Goal: Task Accomplishment & Management: Use online tool/utility

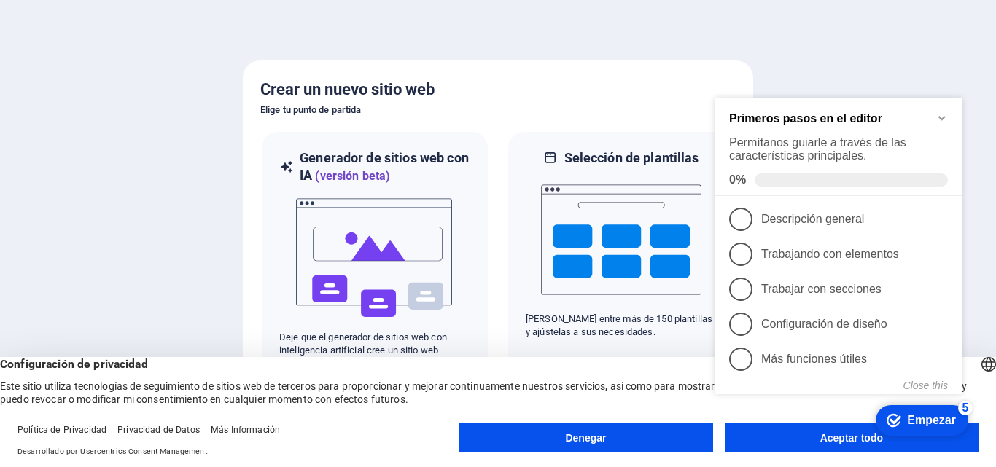
click at [802, 439] on div "checkmark Empezar 5 Primeros pasos en el editor Permítanos guiarle a través de …" at bounding box center [840, 262] width 265 height 360
click at [939, 117] on icon "Minimize checklist" at bounding box center [941, 119] width 7 height 4
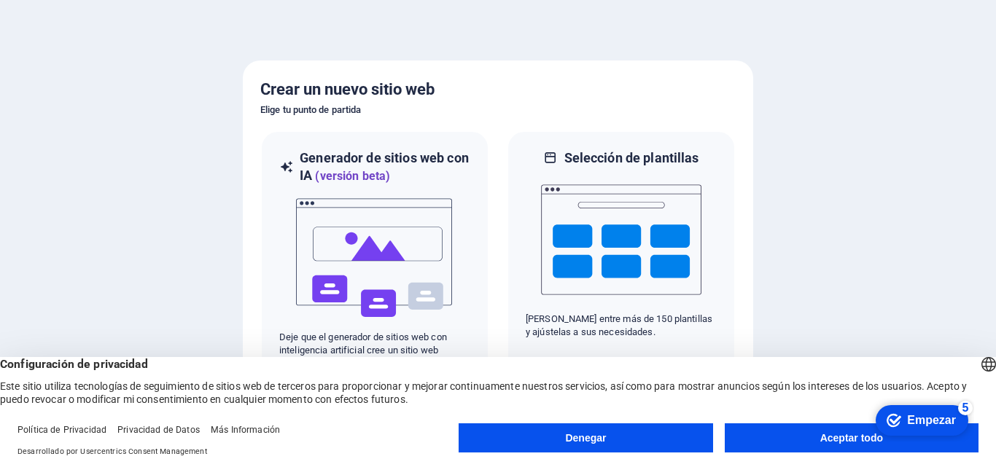
click at [803, 438] on button "Aceptar todo" at bounding box center [851, 437] width 254 height 29
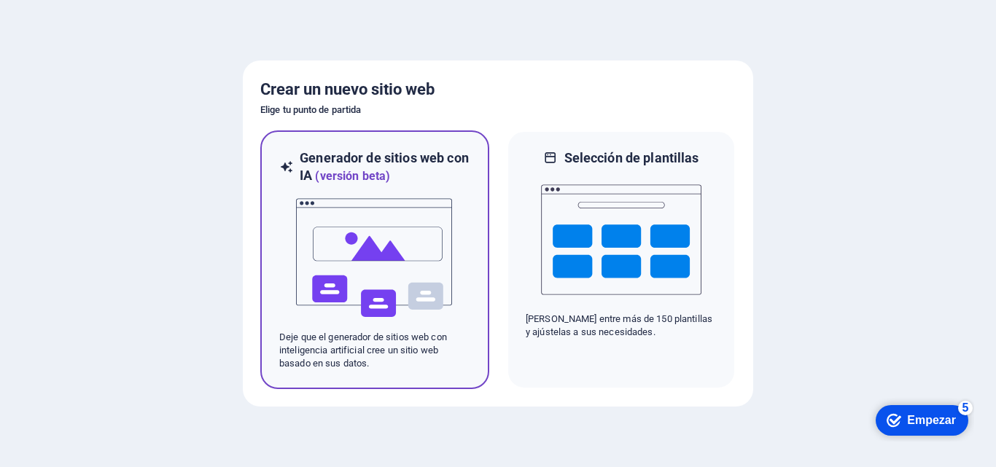
click at [418, 210] on img at bounding box center [374, 258] width 160 height 146
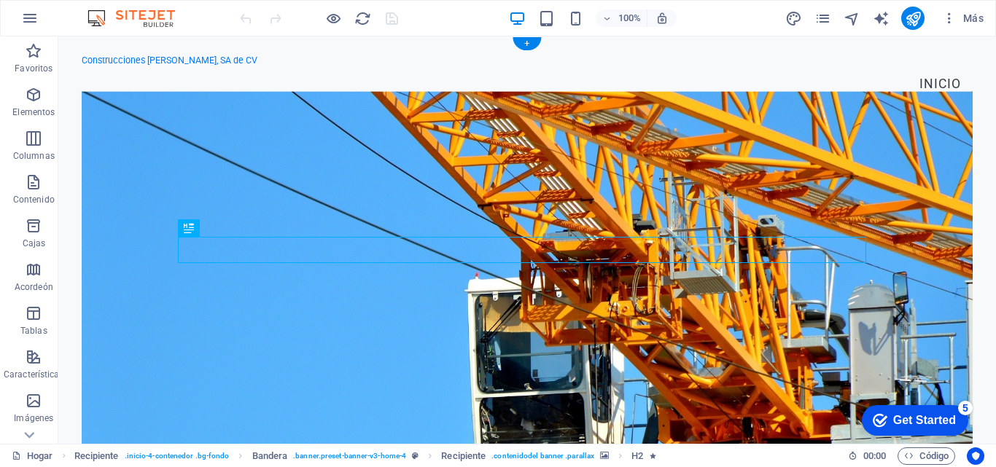
click at [498, 176] on figure at bounding box center [527, 276] width 891 height 371
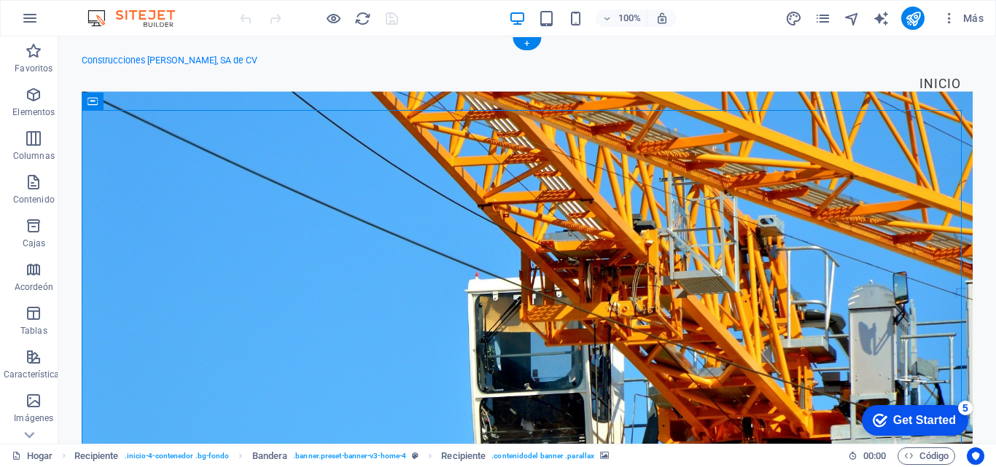
click at [439, 159] on figure at bounding box center [527, 276] width 891 height 371
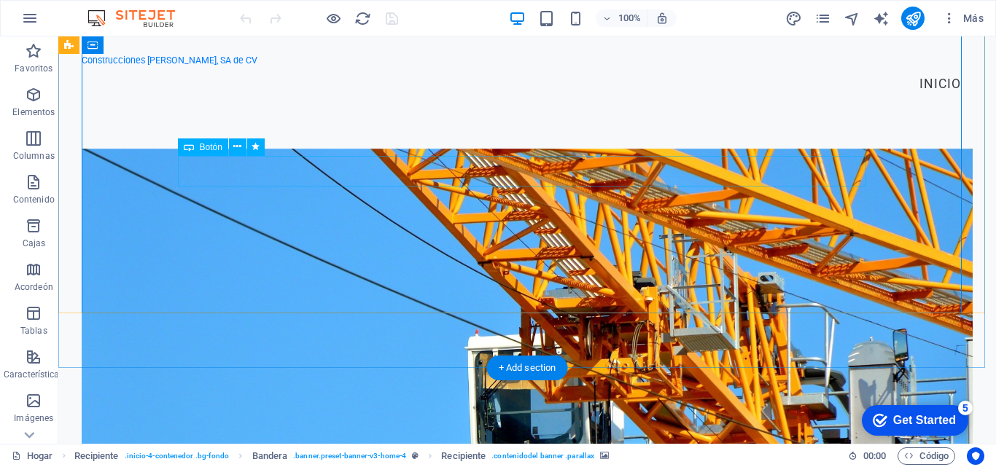
scroll to position [143, 0]
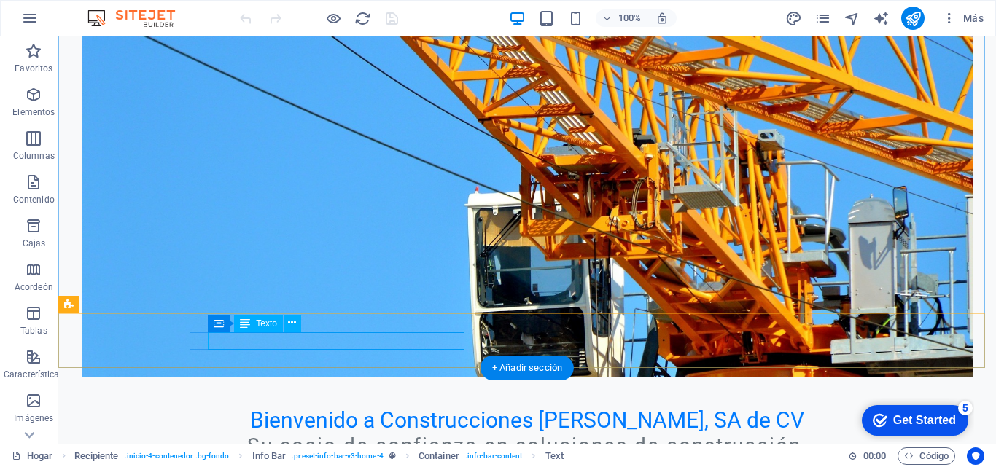
drag, startPoint x: 275, startPoint y: 361, endPoint x: 203, endPoint y: 333, distance: 76.6
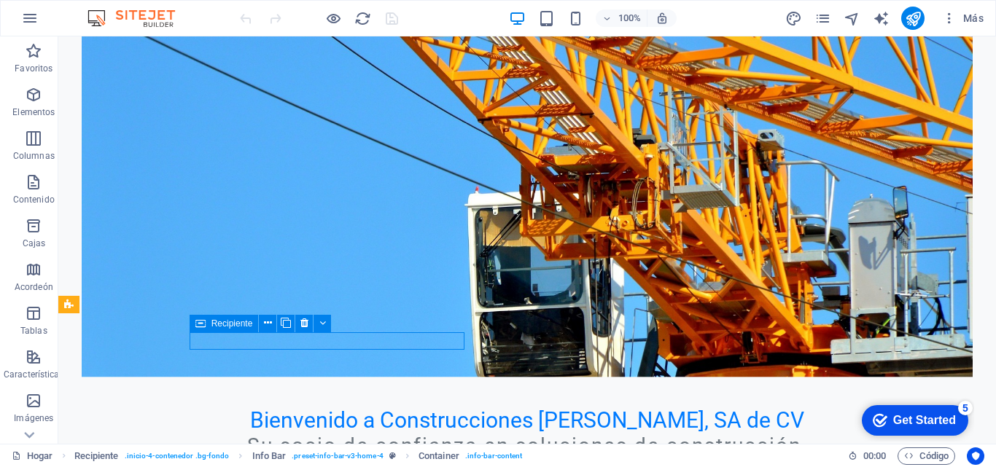
drag, startPoint x: 216, startPoint y: 328, endPoint x: 190, endPoint y: 327, distance: 27.0
click at [190, 327] on div "Recipiente" at bounding box center [224, 323] width 69 height 17
click at [300, 322] on icon at bounding box center [304, 323] width 8 height 15
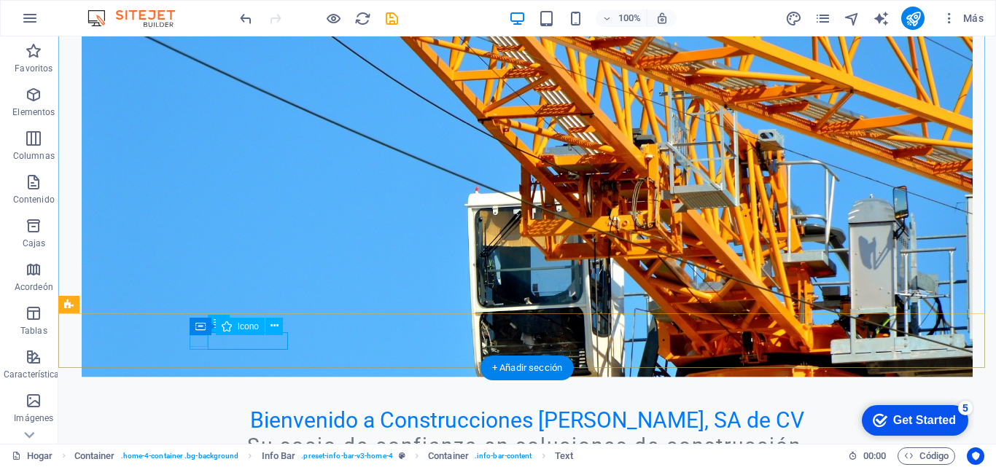
drag, startPoint x: 194, startPoint y: 340, endPoint x: 216, endPoint y: 343, distance: 22.9
drag, startPoint x: 217, startPoint y: 343, endPoint x: 235, endPoint y: 340, distance: 18.5
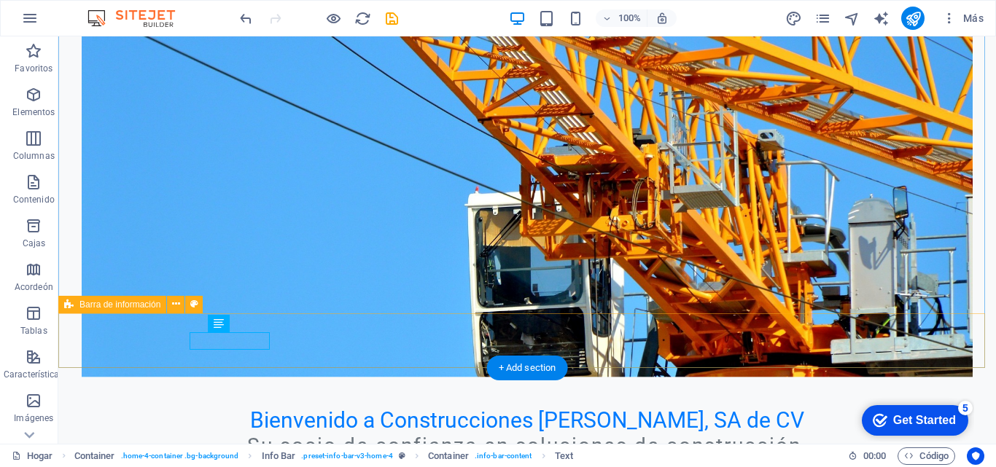
drag, startPoint x: 267, startPoint y: 339, endPoint x: 184, endPoint y: 344, distance: 84.0
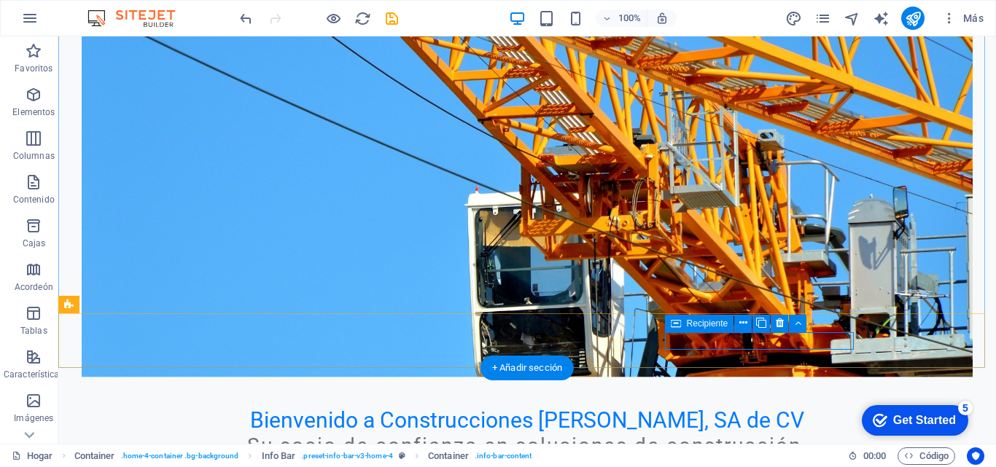
click at [778, 323] on icon at bounding box center [779, 323] width 8 height 15
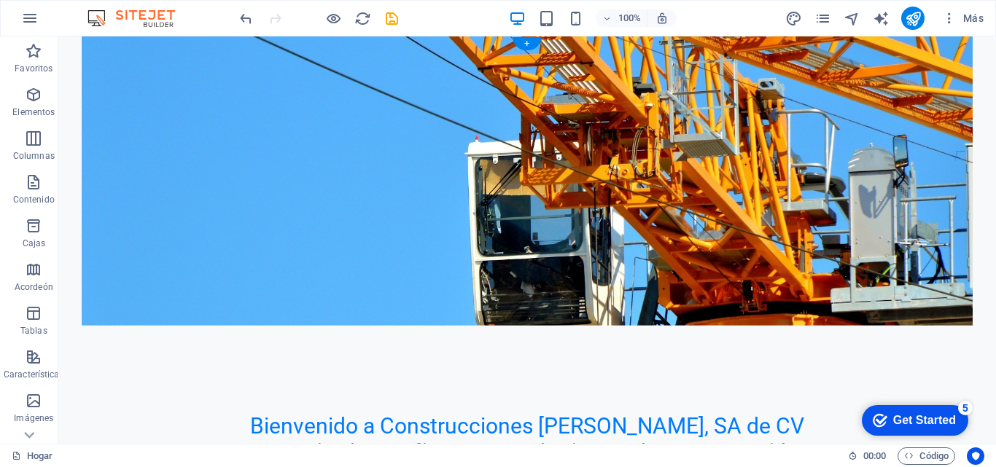
scroll to position [0, 0]
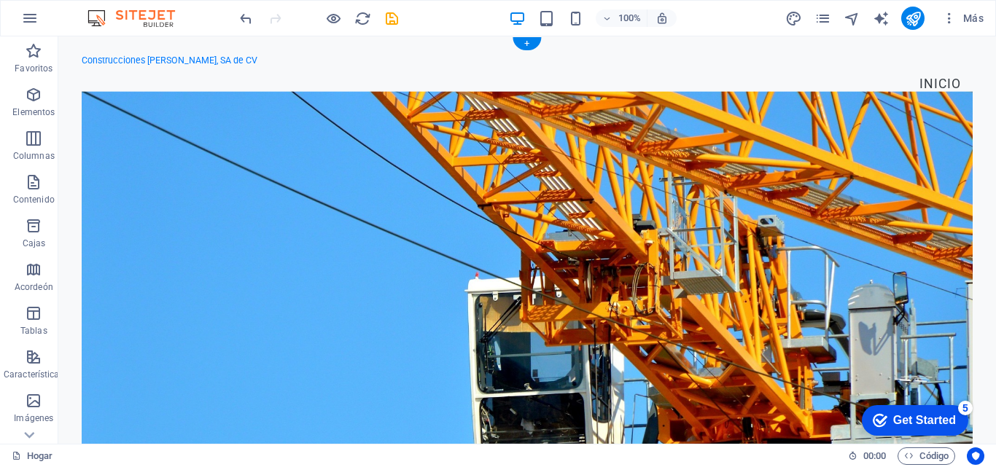
click at [585, 125] on figure at bounding box center [527, 276] width 891 height 371
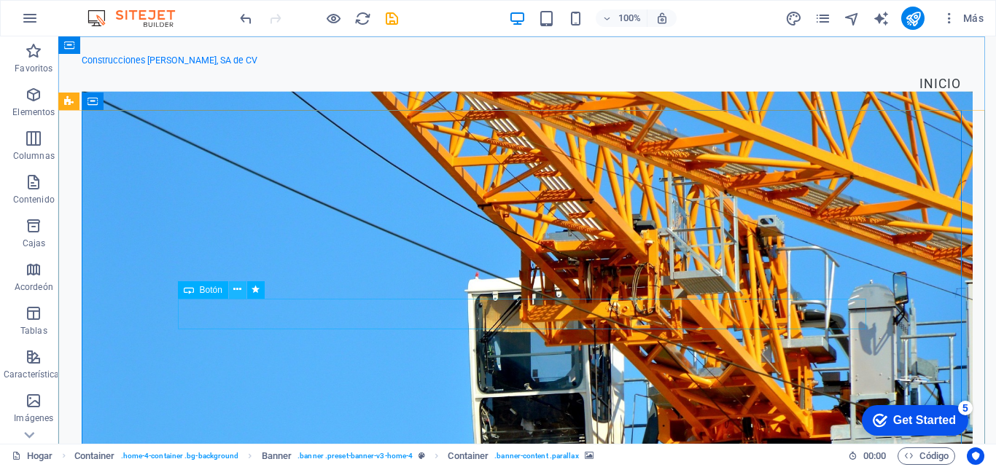
click at [235, 288] on icon at bounding box center [237, 289] width 8 height 15
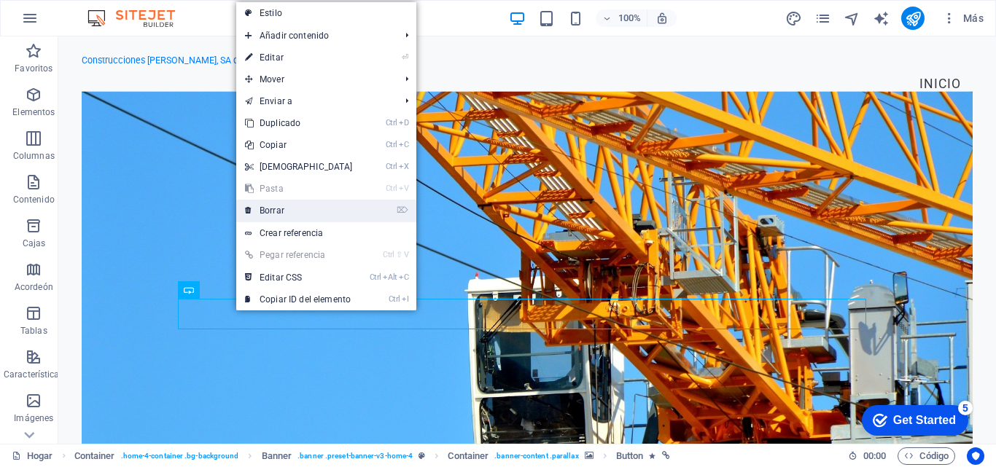
click at [282, 210] on font "Borrar" at bounding box center [271, 211] width 25 height 10
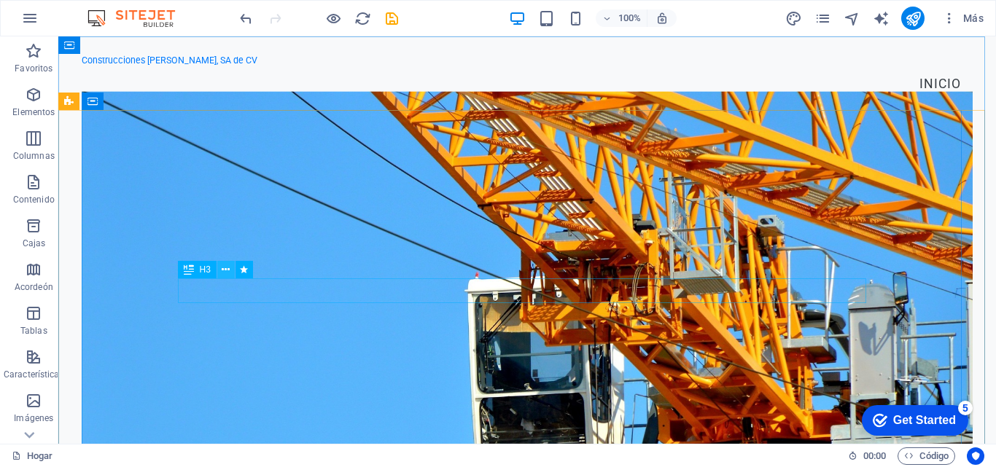
click at [225, 268] on icon at bounding box center [226, 269] width 8 height 15
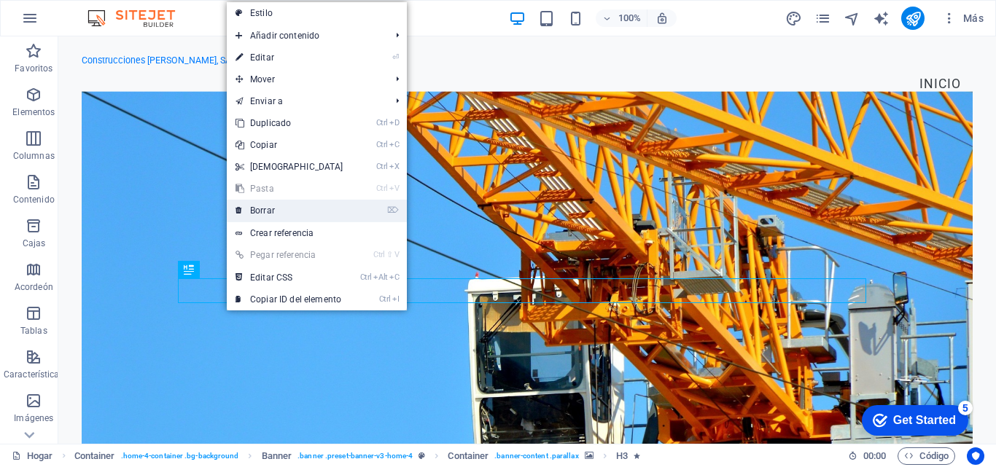
click at [264, 206] on font "Borrar" at bounding box center [262, 211] width 25 height 10
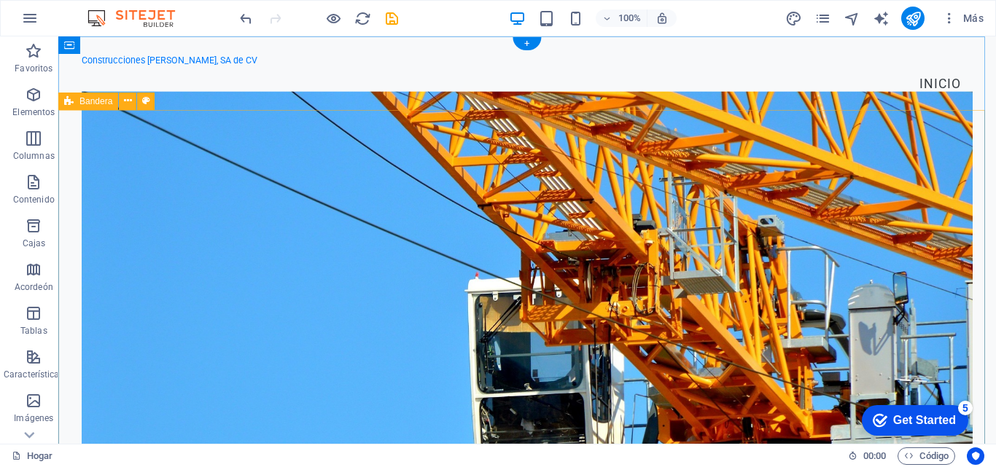
click at [67, 157] on div "Bienvenido a Construcciones [PERSON_NAME], SA de CV" at bounding box center [526, 383] width 937 height 525
click at [100, 155] on figure at bounding box center [527, 276] width 891 height 371
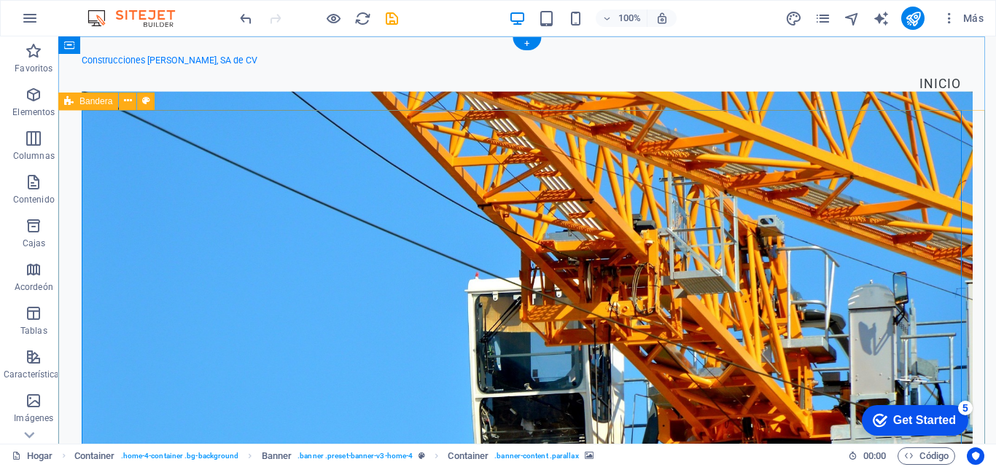
click at [66, 147] on div "Bienvenido a Construcciones [PERSON_NAME], SA de CV" at bounding box center [526, 383] width 937 height 525
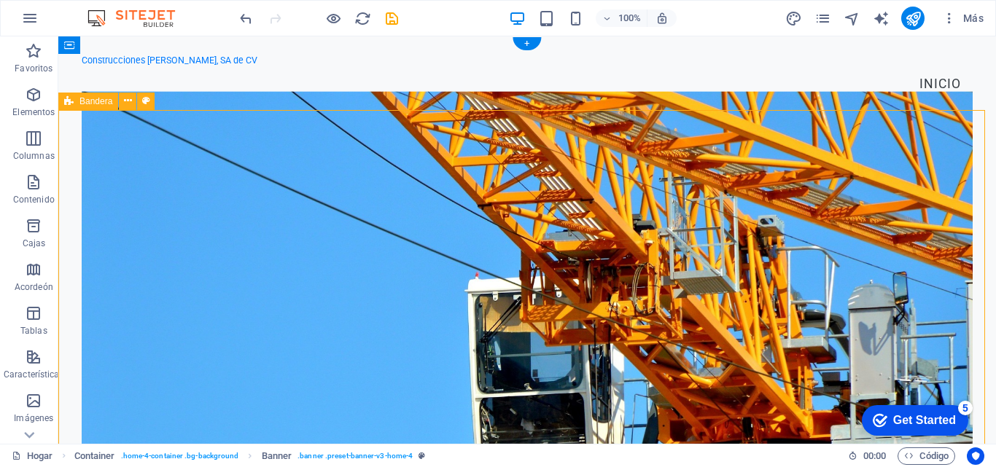
click at [89, 146] on figure at bounding box center [527, 276] width 891 height 371
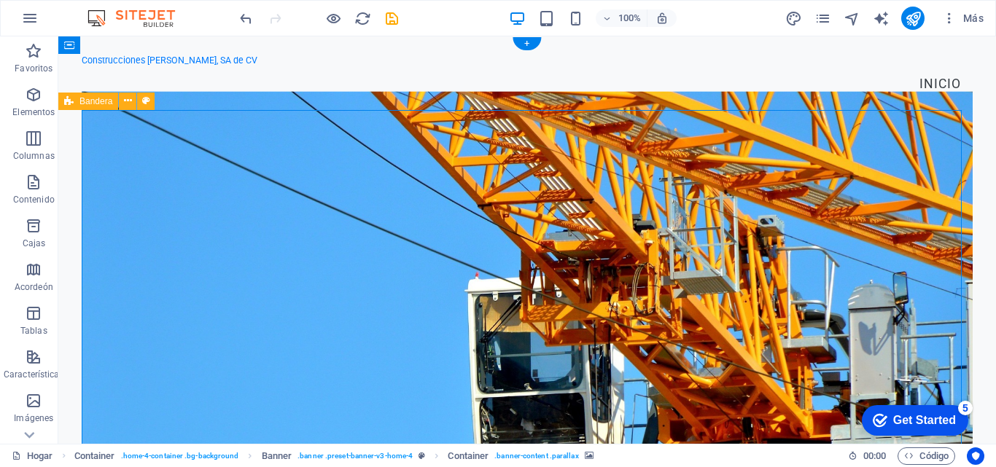
click at [128, 144] on figure at bounding box center [527, 276] width 891 height 371
click at [126, 104] on icon at bounding box center [128, 100] width 8 height 15
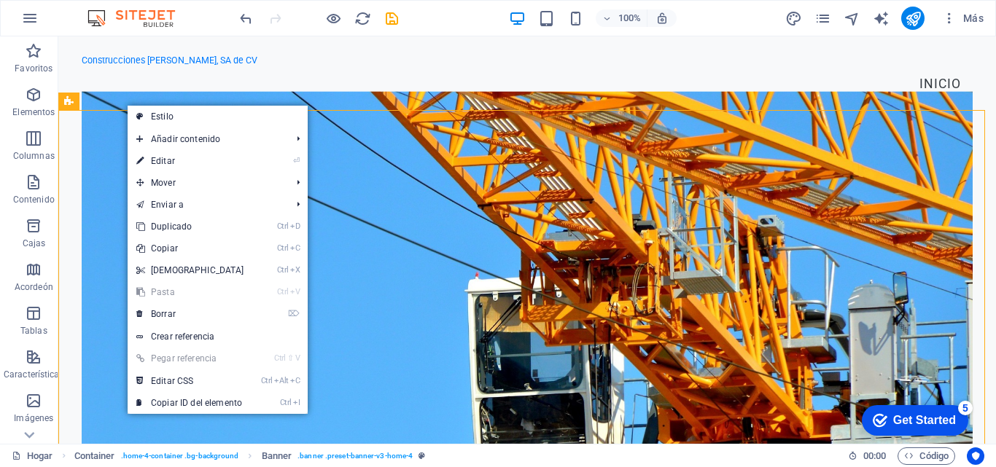
click at [167, 163] on font "Editar" at bounding box center [163, 161] width 24 height 10
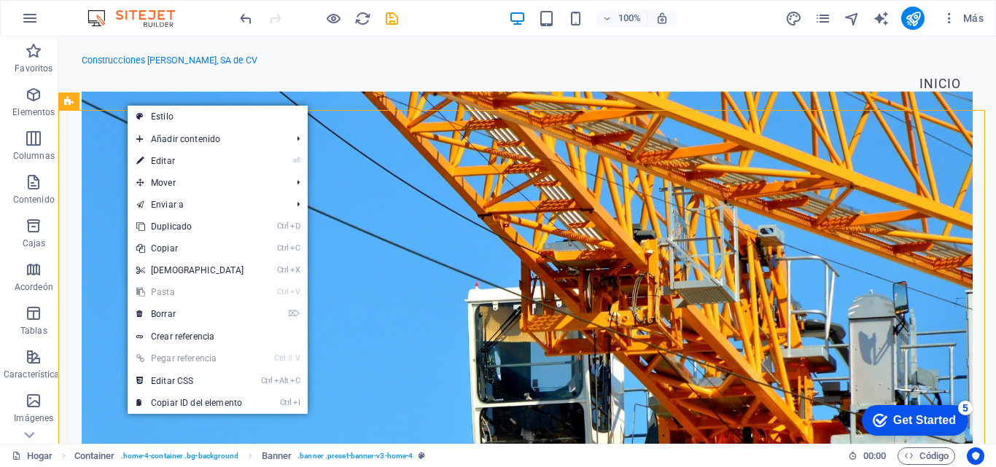
select select "vh"
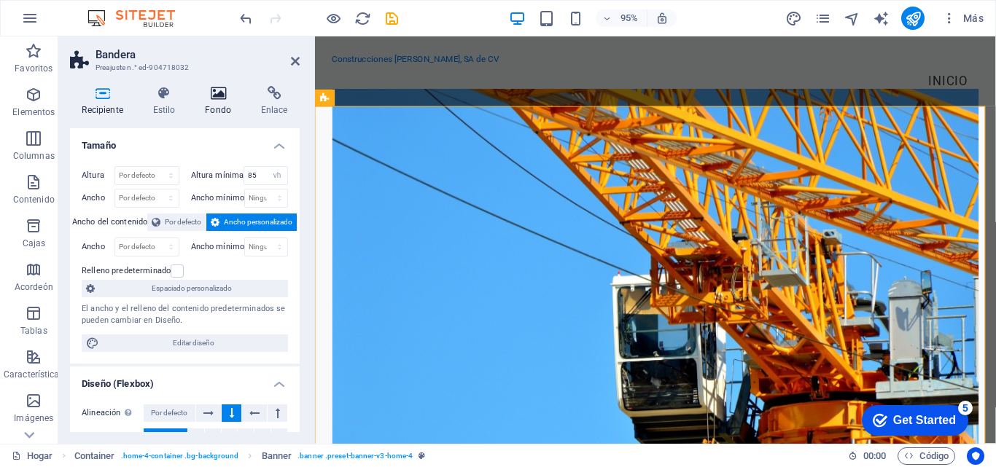
click at [220, 90] on icon at bounding box center [218, 93] width 50 height 15
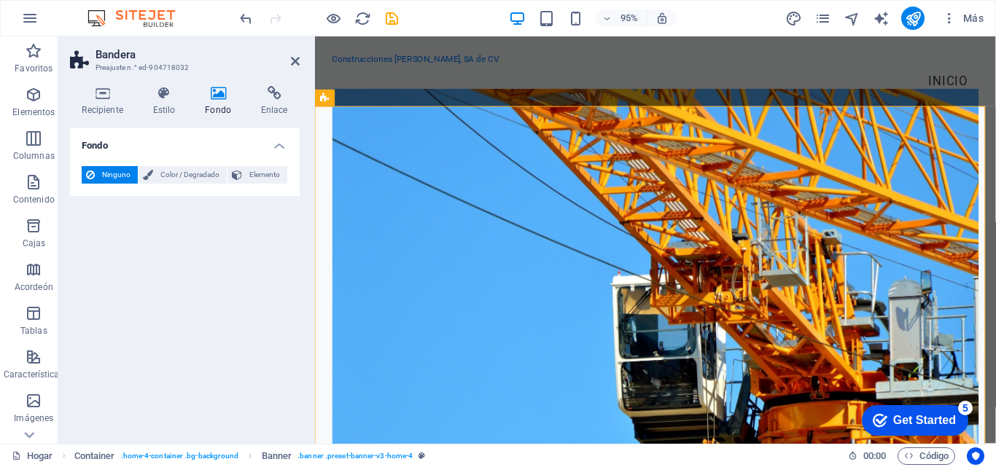
click at [218, 94] on icon at bounding box center [218, 93] width 50 height 15
click at [114, 173] on font "Ninguno" at bounding box center [116, 175] width 28 height 8
click at [281, 145] on h4 "Fondo" at bounding box center [185, 141] width 230 height 26
click at [281, 144] on h4 "Fondo" at bounding box center [185, 145] width 230 height 35
click at [114, 168] on span "Ninguno" at bounding box center [116, 174] width 34 height 17
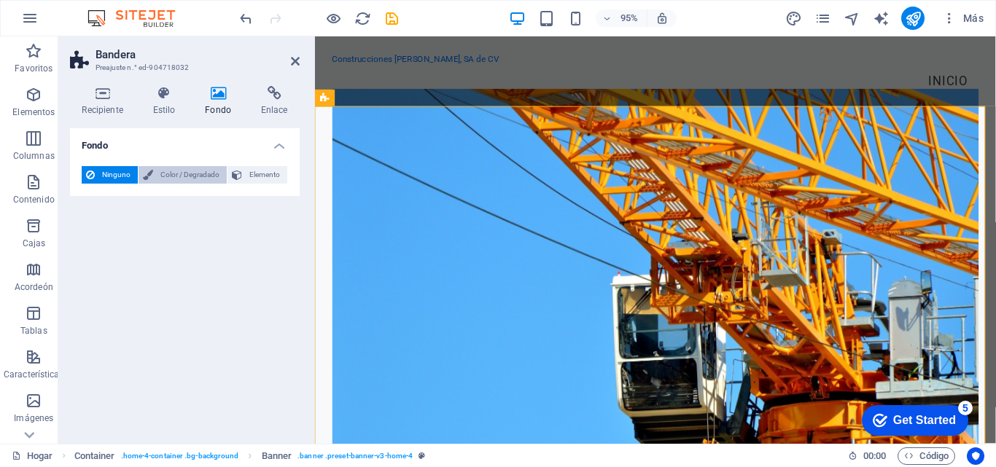
click at [184, 174] on font "Color / Degradado" at bounding box center [189, 175] width 59 height 8
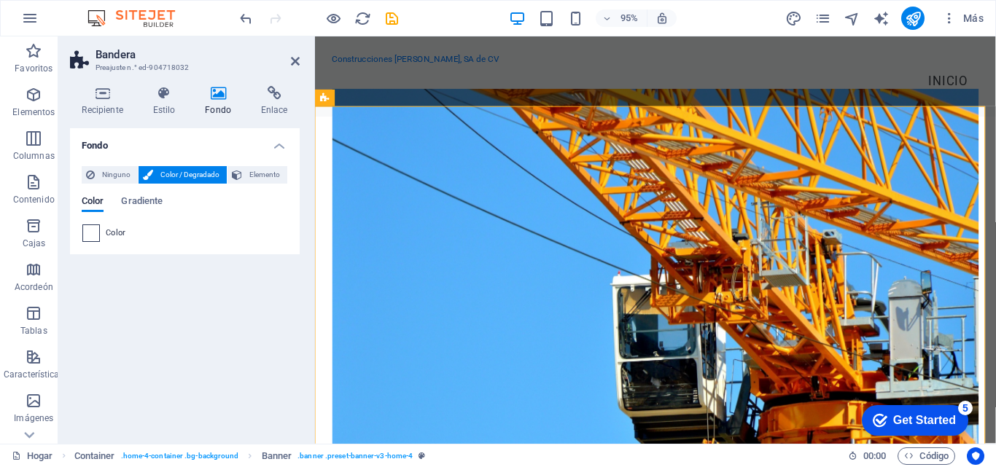
click at [93, 235] on span at bounding box center [91, 233] width 16 height 16
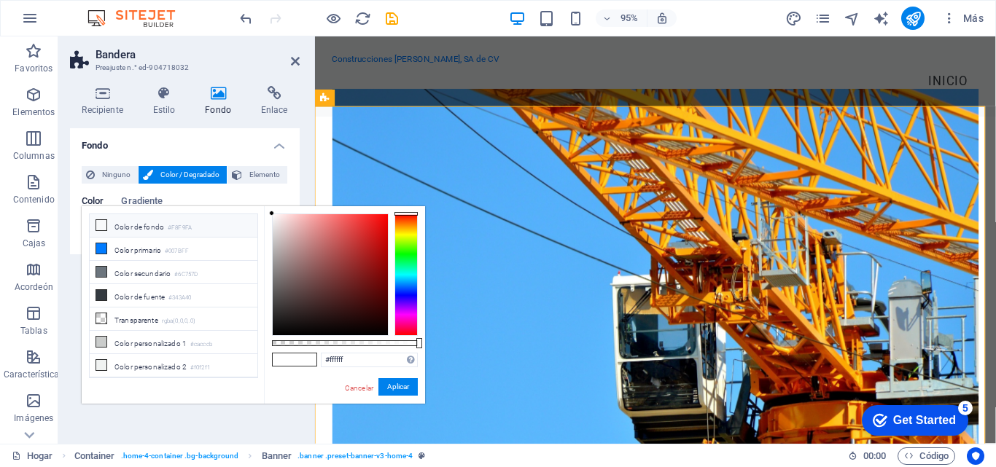
click at [102, 224] on icon at bounding box center [101, 225] width 10 height 10
type input "#f8f9fa"
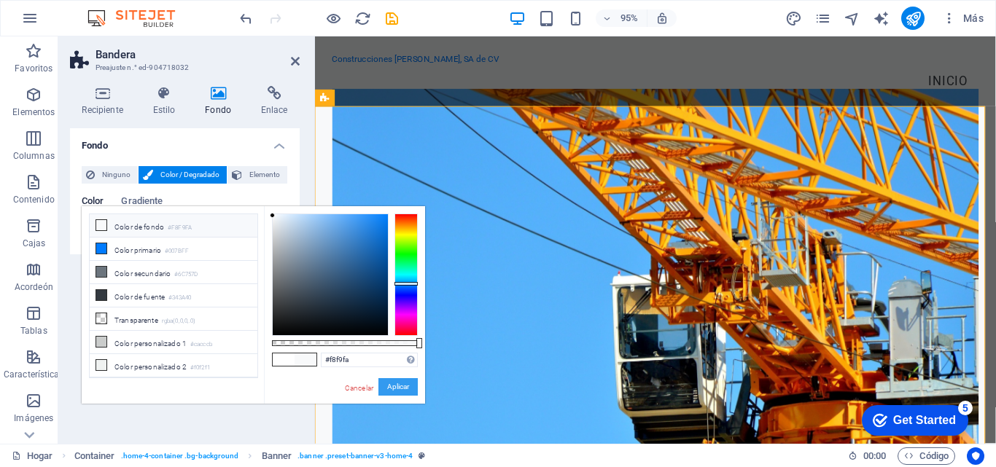
click at [388, 387] on font "Aplicar" at bounding box center [398, 387] width 22 height 8
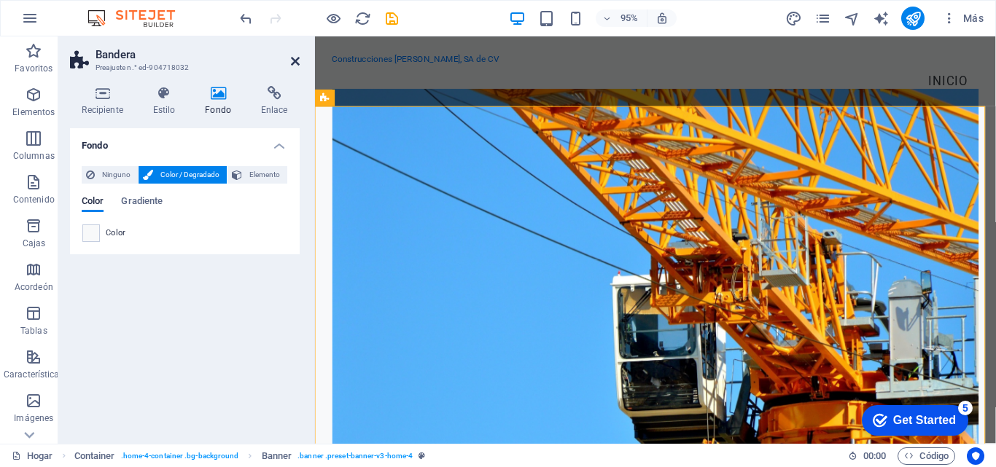
click at [293, 58] on icon at bounding box center [295, 61] width 9 height 12
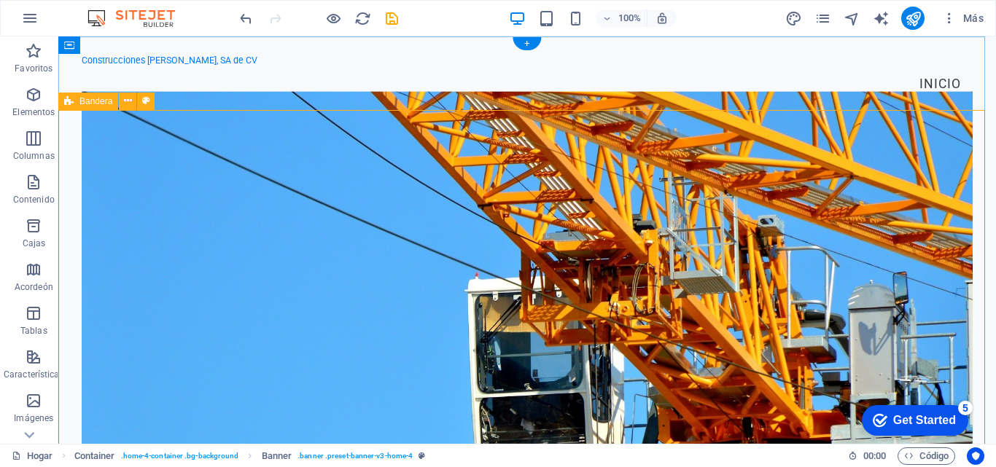
click at [184, 141] on figure at bounding box center [527, 276] width 891 height 371
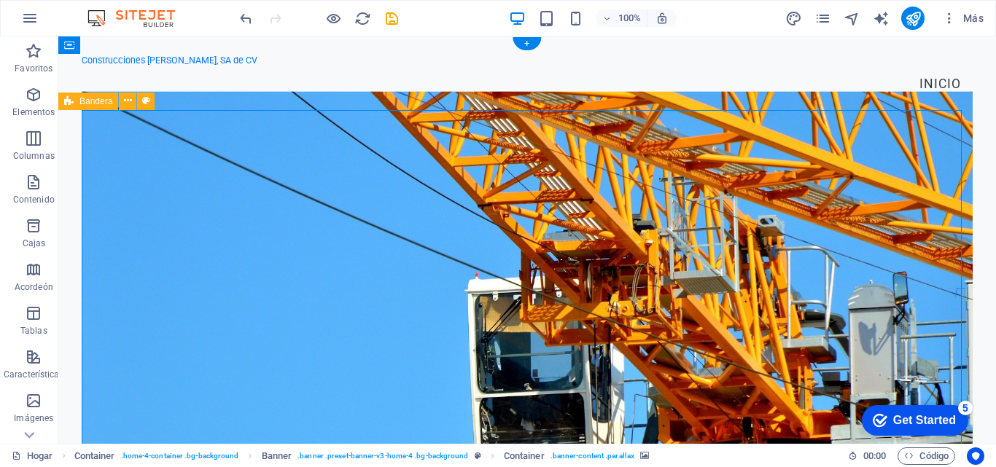
click at [221, 164] on figure at bounding box center [527, 276] width 891 height 371
click at [145, 99] on icon at bounding box center [146, 100] width 8 height 15
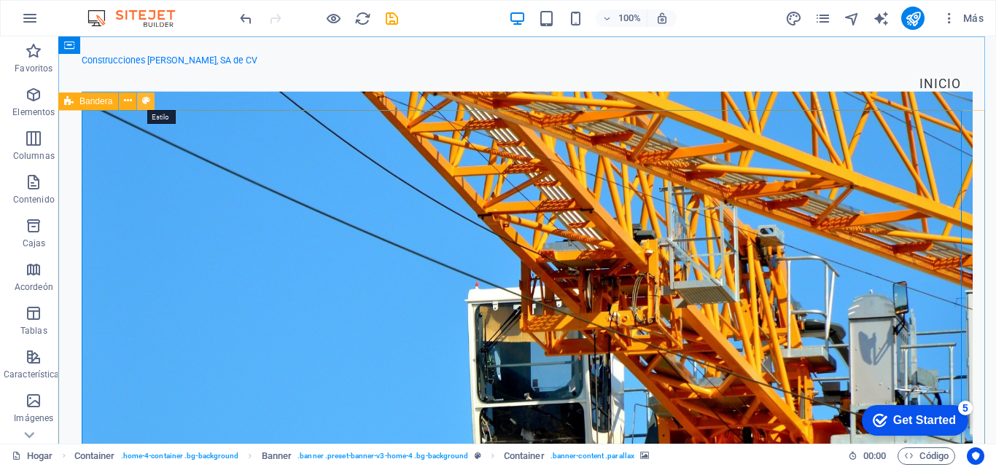
select select "preset-banner-v3-home-4"
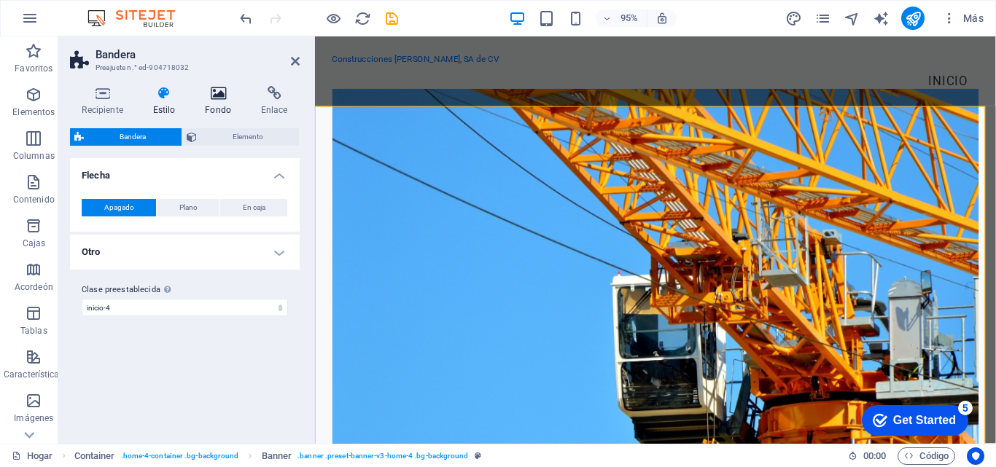
click at [229, 92] on icon at bounding box center [218, 93] width 50 height 15
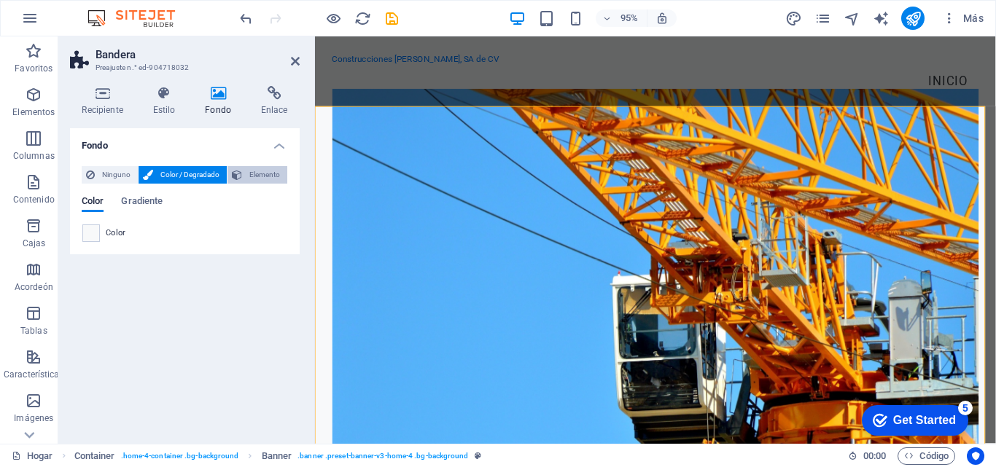
click at [265, 175] on font "Elemento" at bounding box center [264, 175] width 31 height 8
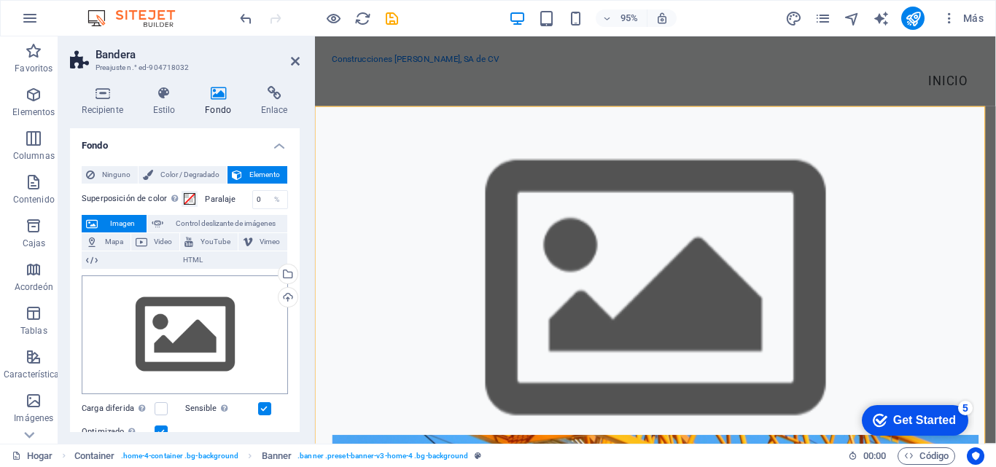
scroll to position [73, 0]
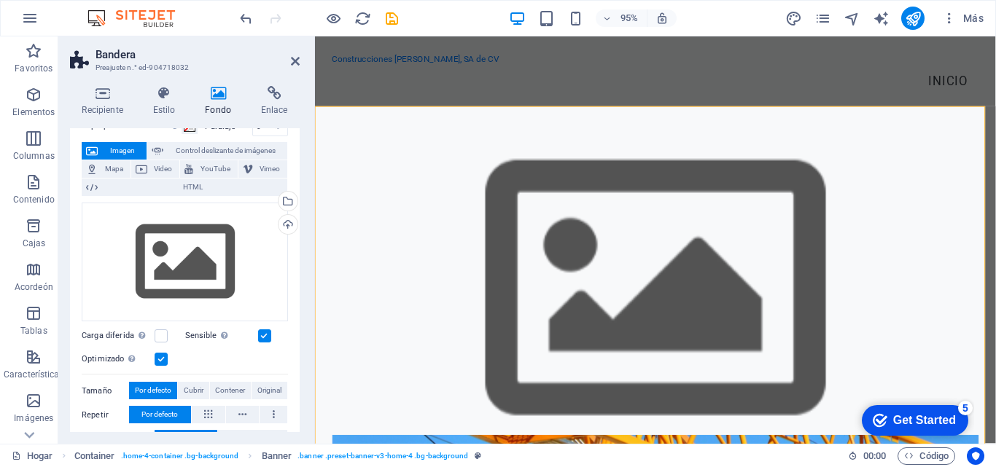
click at [116, 147] on font "Imagen" at bounding box center [122, 150] width 25 height 8
click at [184, 245] on div "Arrastre los archivos aquí, haga clic para elegir archivos o seleccione archivo…" at bounding box center [185, 263] width 206 height 120
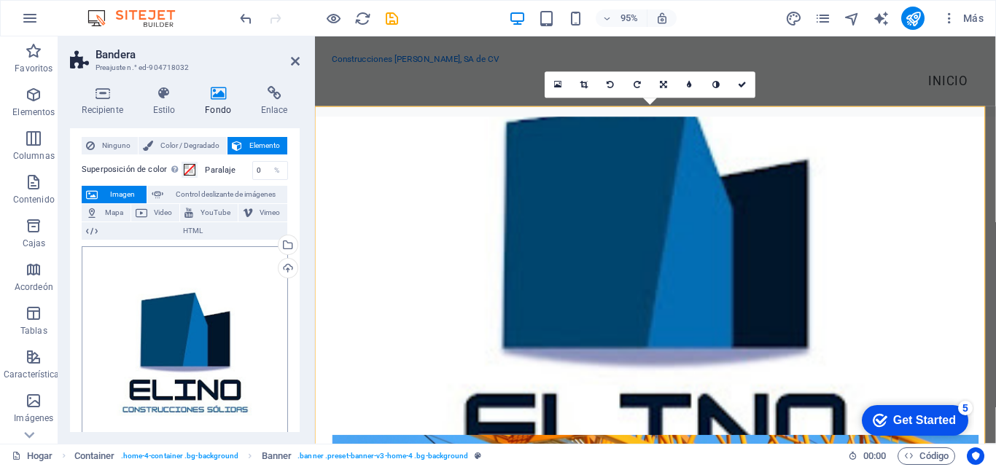
scroll to position [0, 0]
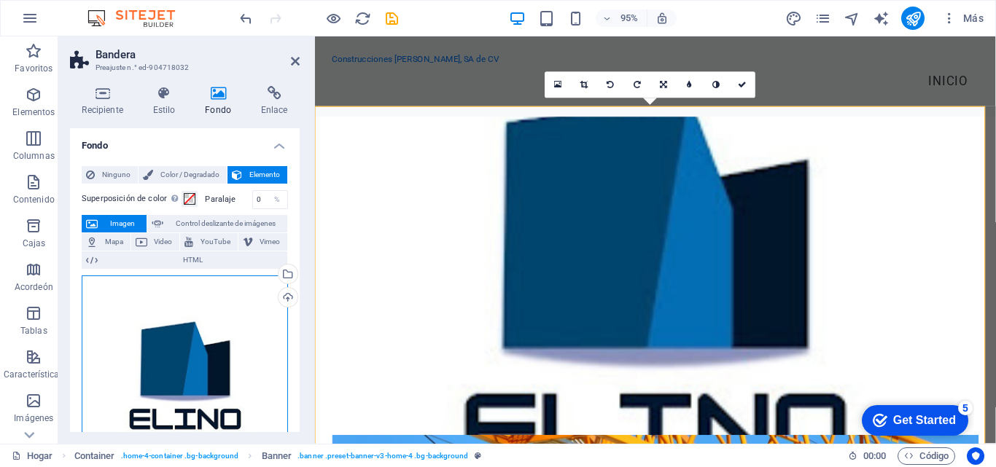
click at [192, 337] on div "Arrastre los archivos aquí, haga clic para elegir archivos o seleccione archivo…" at bounding box center [185, 379] width 206 height 206
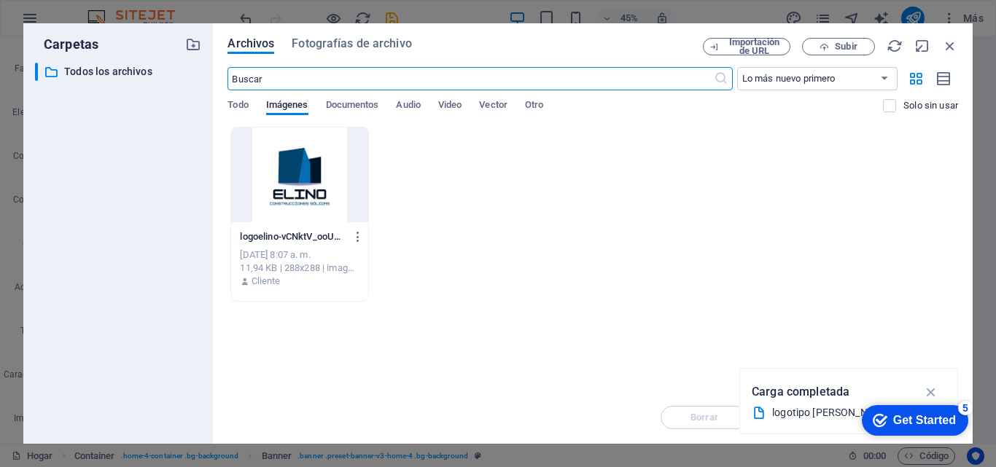
click at [302, 169] on div at bounding box center [299, 175] width 136 height 95
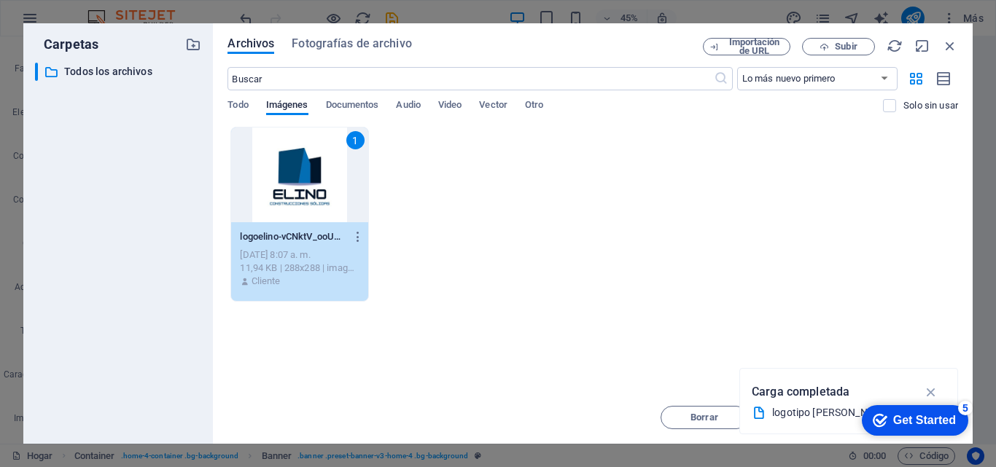
drag, startPoint x: 79, startPoint y: 0, endPoint x: 932, endPoint y: 391, distance: 938.6
click at [932, 391] on icon "button" at bounding box center [931, 392] width 17 height 16
click at [923, 419] on div "Get Started" at bounding box center [924, 420] width 63 height 13
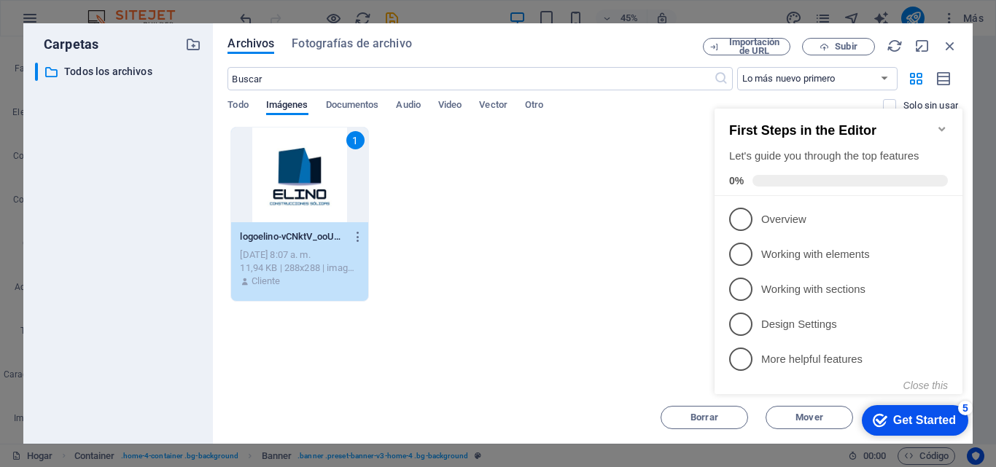
click at [939, 127] on icon "Minimize checklist" at bounding box center [941, 129] width 7 height 4
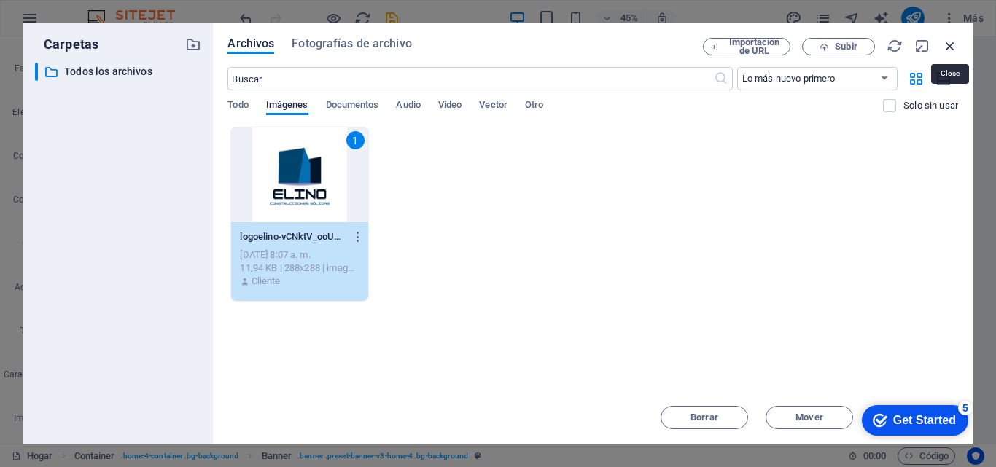
drag, startPoint x: 949, startPoint y: 44, endPoint x: 526, endPoint y: 79, distance: 425.0
click at [949, 44] on icon "button" at bounding box center [950, 46] width 16 height 16
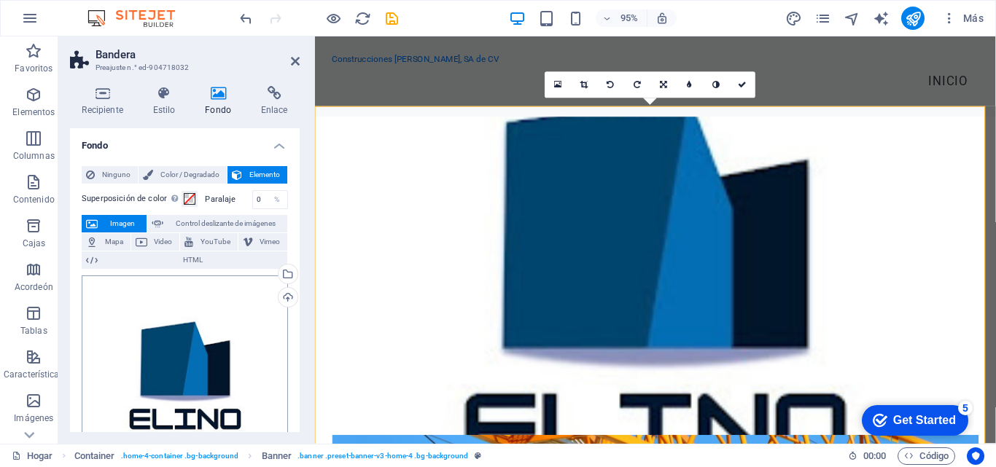
scroll to position [73, 0]
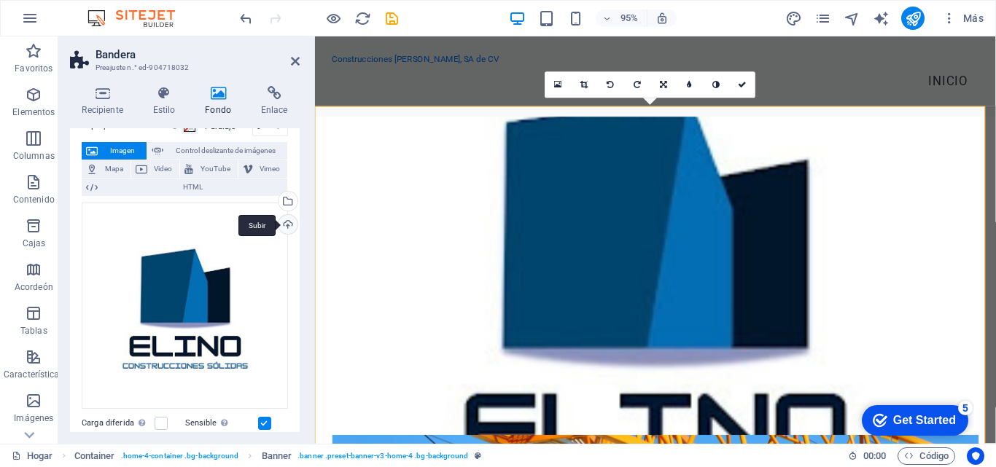
click at [286, 223] on div "Subir" at bounding box center [287, 226] width 22 height 22
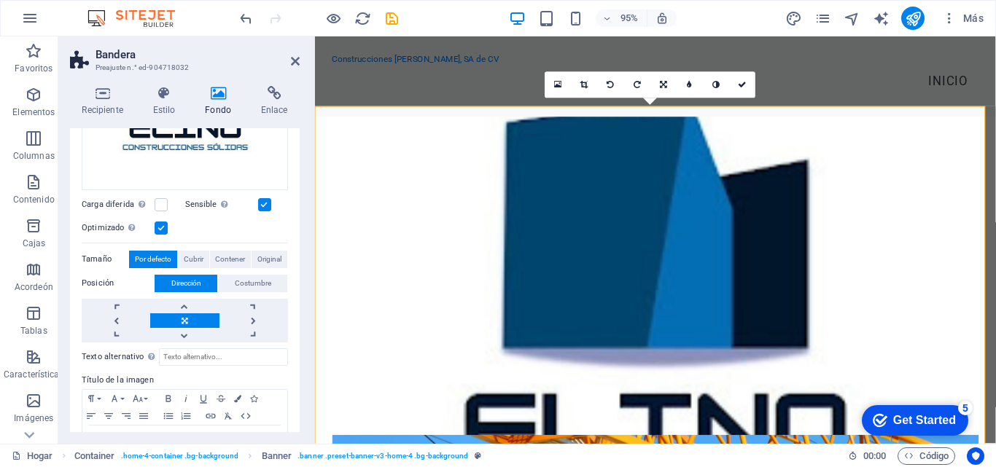
scroll to position [339, 0]
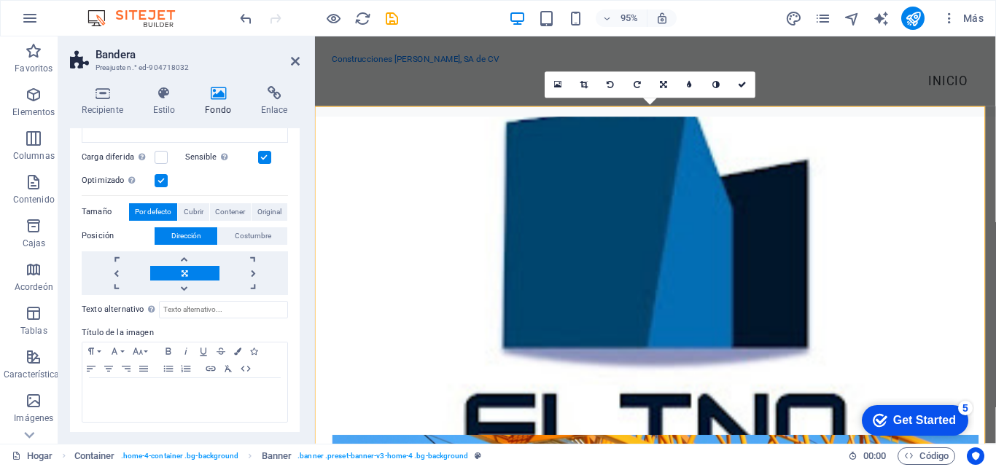
click at [188, 267] on link at bounding box center [184, 273] width 69 height 15
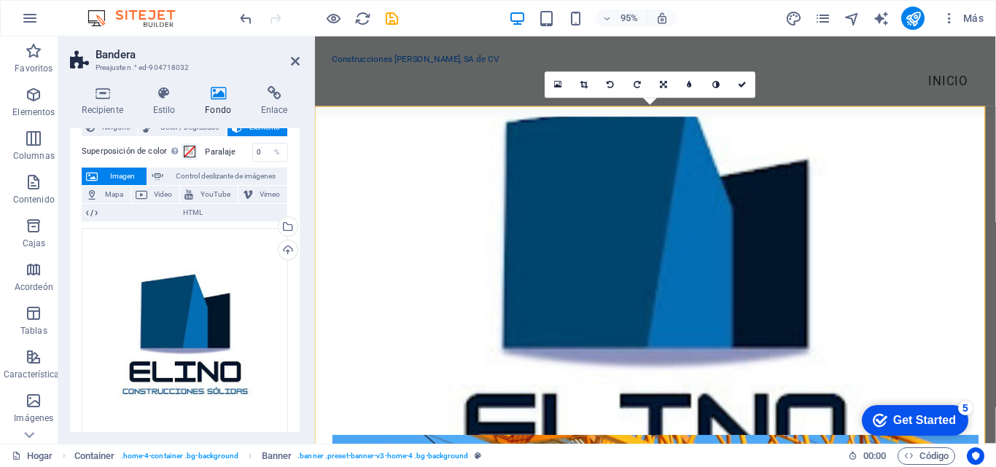
scroll to position [0, 0]
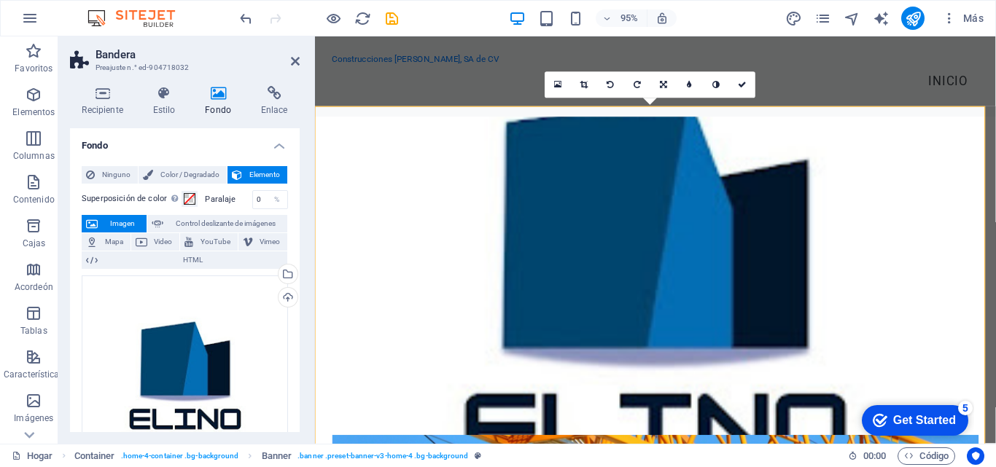
click at [112, 222] on font "Imagen" at bounding box center [122, 223] width 25 height 8
click at [200, 321] on div "Arrastre los archivos aquí, haga clic para elegir archivos o seleccione archivo…" at bounding box center [185, 379] width 206 height 206
click at [200, 321] on body "Texto original Valora esta traducción Tu opinión servirá para ayudar a mejorar …" at bounding box center [498, 233] width 996 height 467
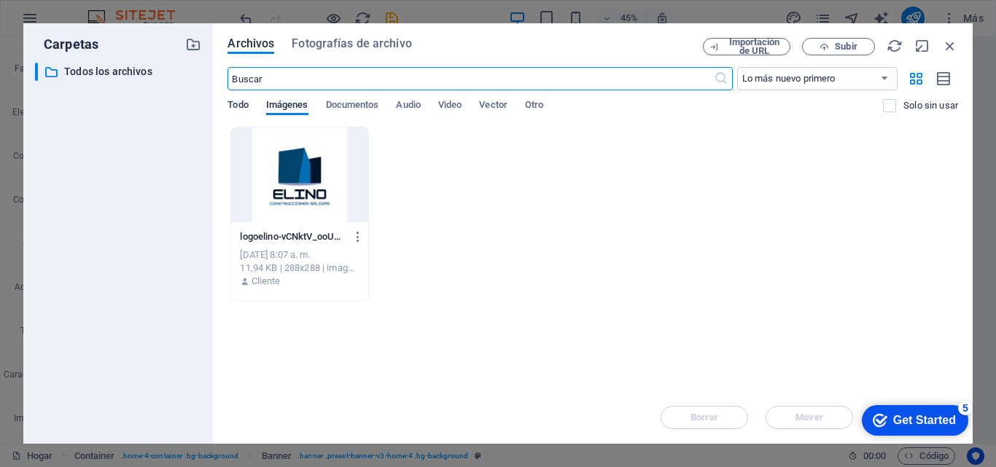
click at [243, 101] on font "Todo" at bounding box center [237, 104] width 20 height 11
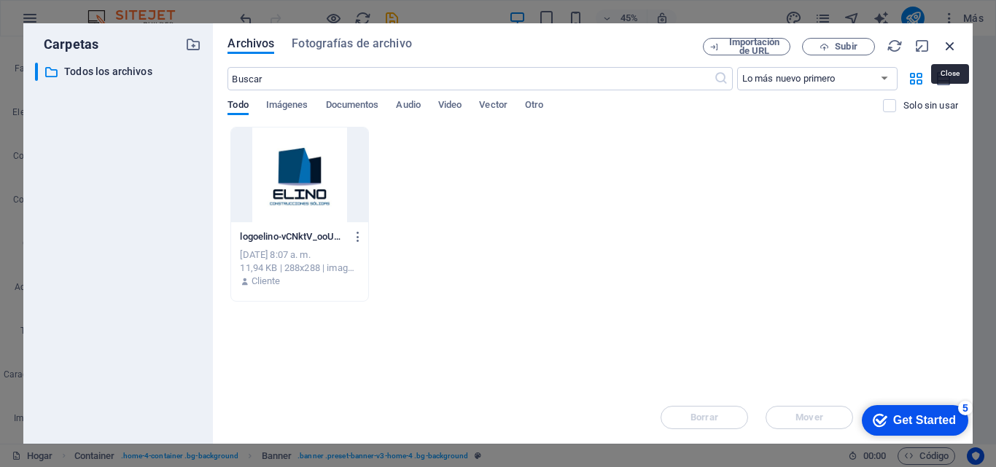
click at [948, 42] on icon "button" at bounding box center [950, 46] width 16 height 16
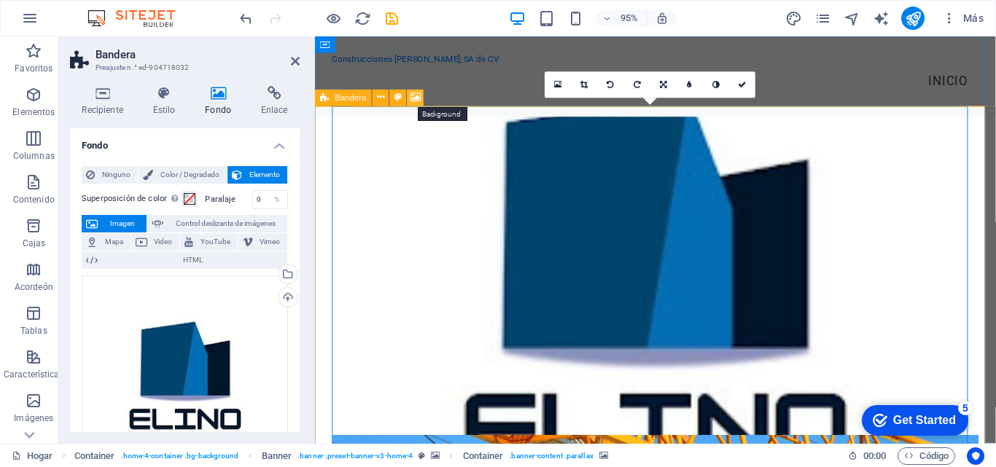
click at [415, 95] on icon at bounding box center [415, 97] width 10 height 15
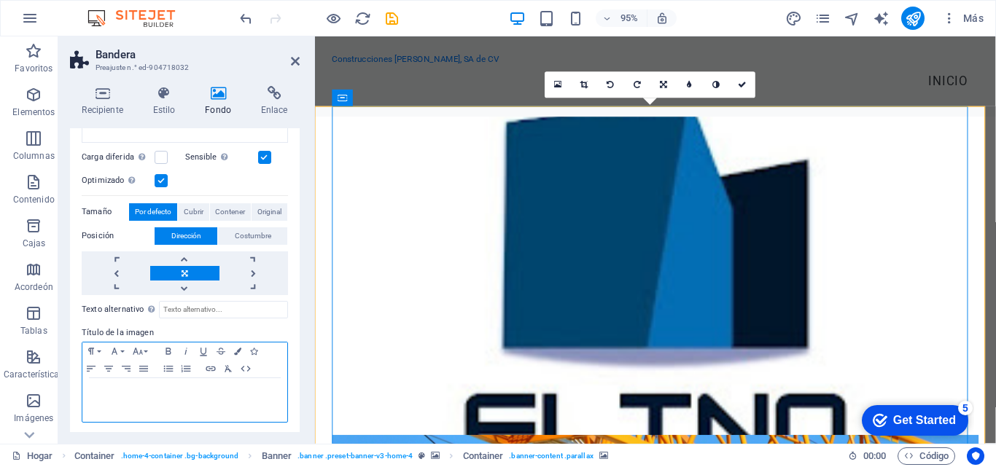
click at [214, 391] on p at bounding box center [185, 392] width 190 height 13
click at [109, 370] on icon "button" at bounding box center [108, 369] width 17 height 12
click at [169, 351] on icon "button" at bounding box center [167, 351] width 5 height 7
drag, startPoint x: 236, startPoint y: 386, endPoint x: 136, endPoint y: 391, distance: 100.0
click at [136, 391] on p "SITIO EN CONSTRUCCION ​" at bounding box center [185, 392] width 190 height 13
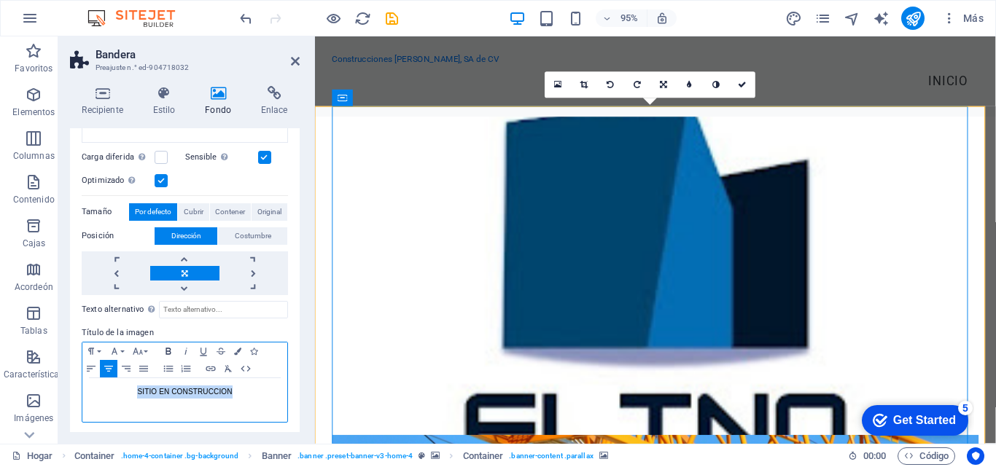
click at [166, 348] on icon "button" at bounding box center [167, 351] width 5 height 7
click at [122, 348] on button "Familia de fuentes" at bounding box center [117, 351] width 23 height 17
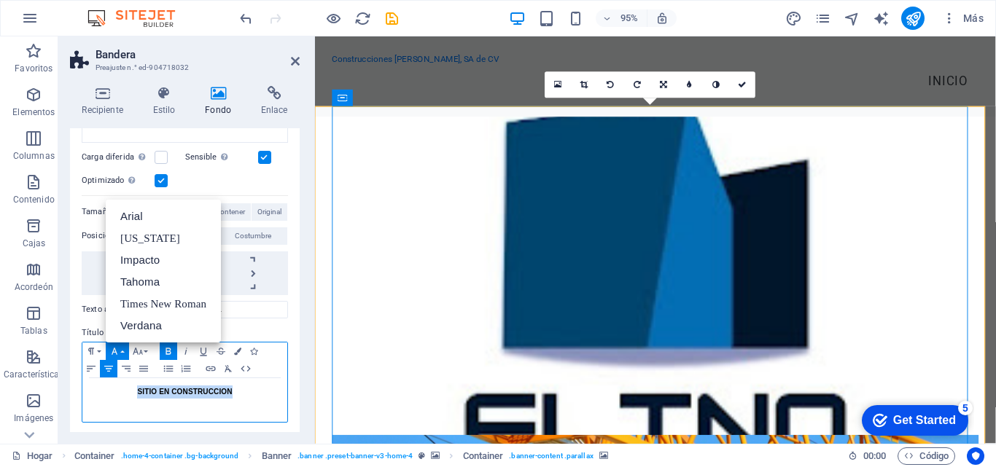
click at [122, 348] on button "Familia de fuentes" at bounding box center [117, 351] width 23 height 17
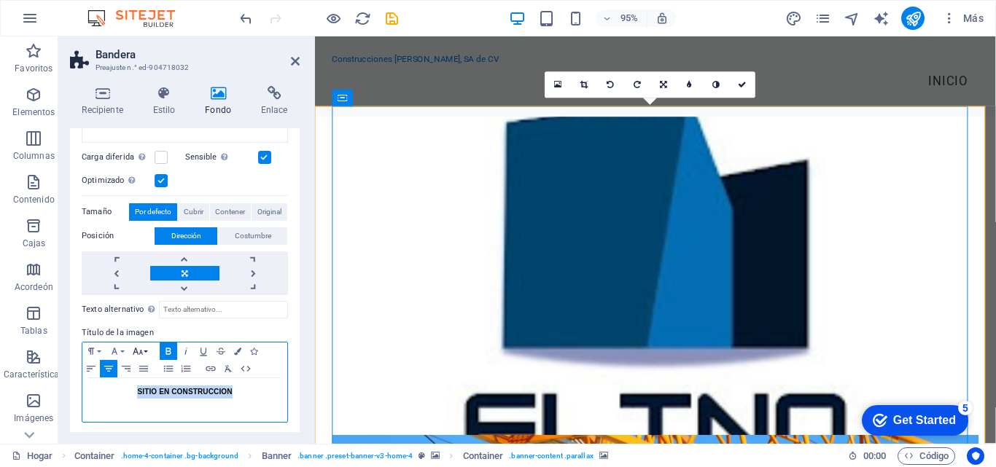
click at [144, 348] on button "Tamaño de fuente" at bounding box center [140, 351] width 23 height 17
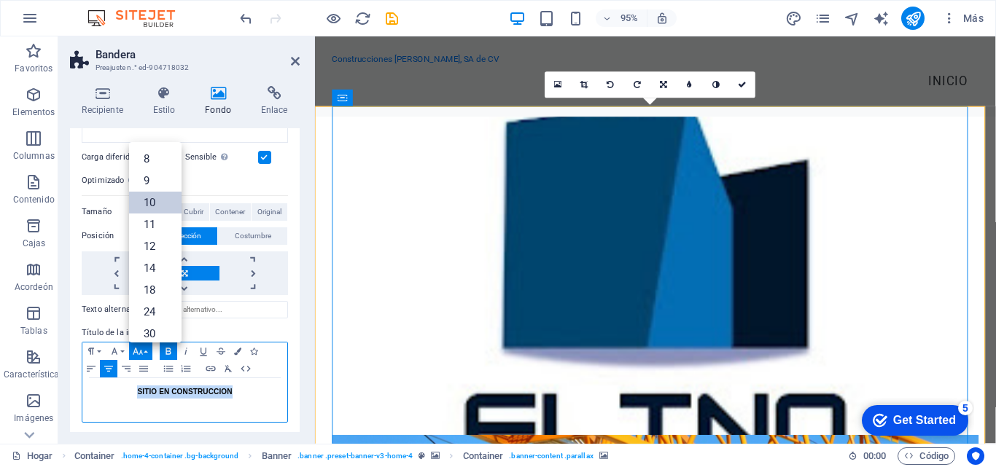
scroll to position [60, 0]
click at [142, 223] on link "18" at bounding box center [155, 230] width 52 height 22
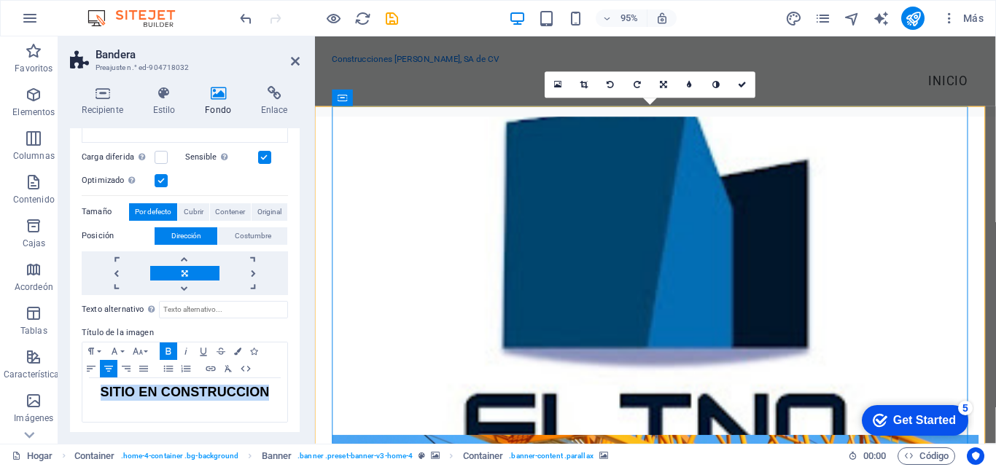
click at [186, 270] on link at bounding box center [184, 273] width 69 height 15
click at [219, 87] on icon at bounding box center [218, 93] width 50 height 15
click at [558, 86] on icon at bounding box center [558, 84] width 8 height 9
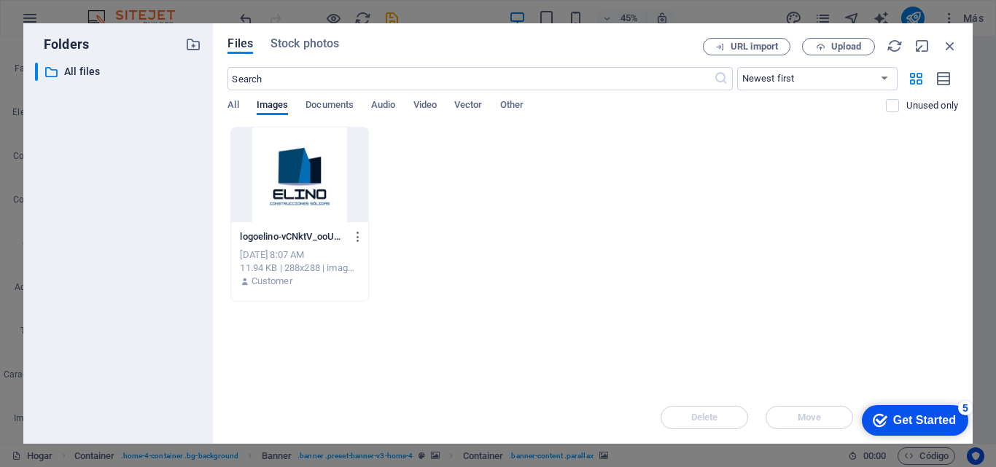
click at [286, 163] on div at bounding box center [299, 175] width 136 height 95
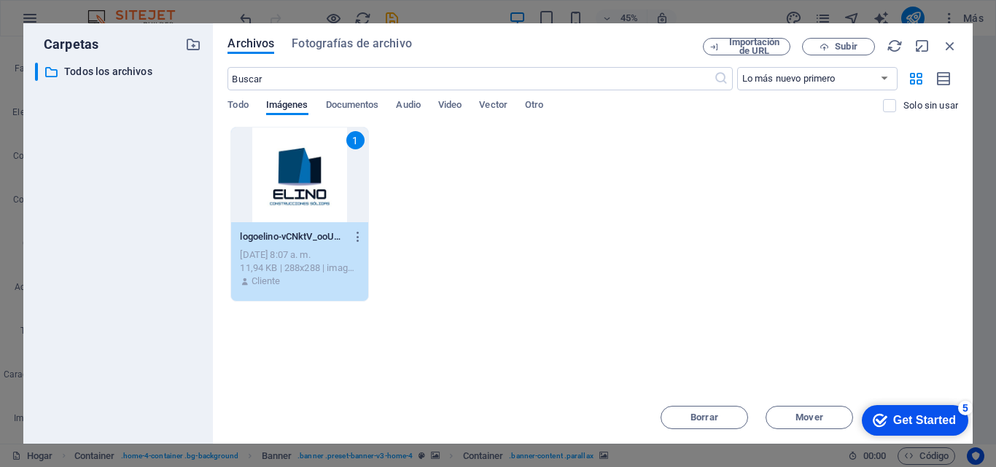
click at [297, 168] on div "1" at bounding box center [299, 175] width 136 height 95
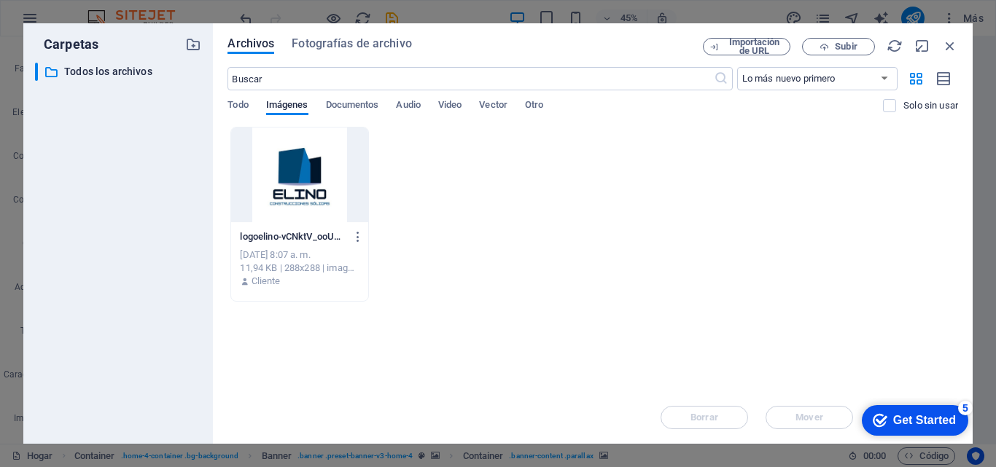
click at [297, 168] on div at bounding box center [299, 175] width 136 height 95
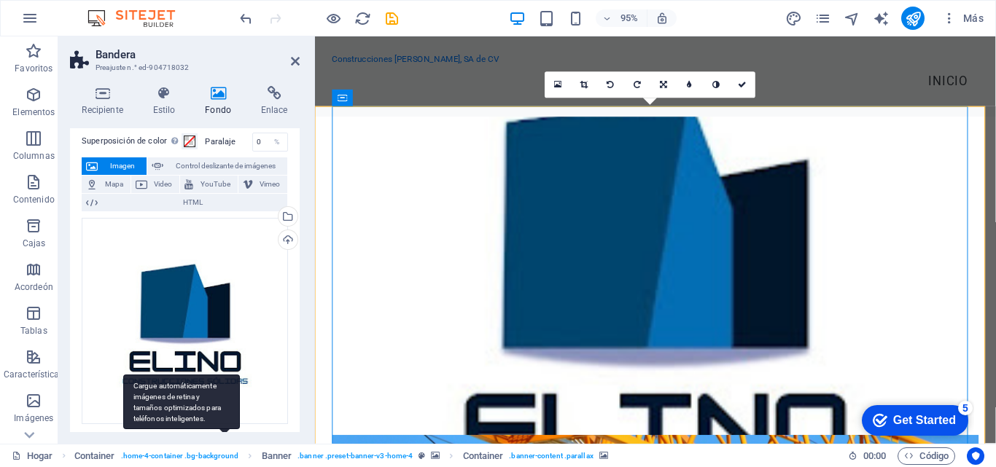
scroll to position [0, 0]
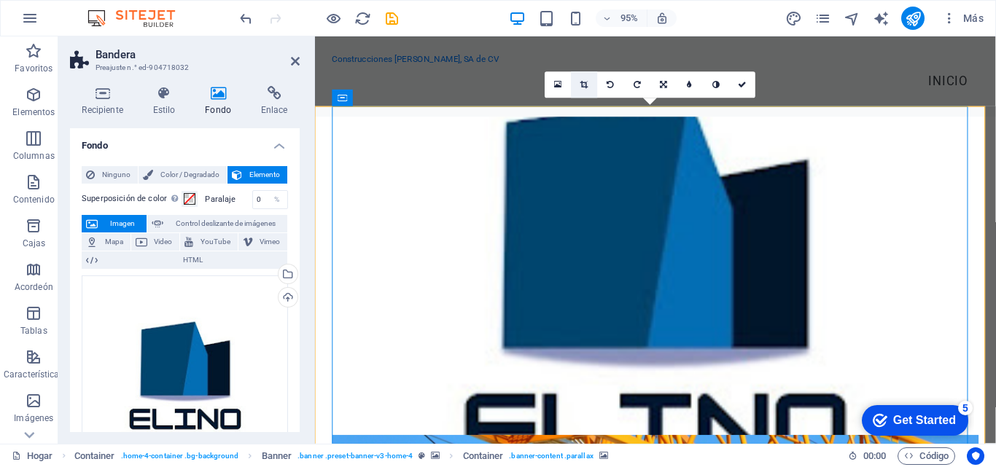
click at [585, 85] on icon at bounding box center [584, 85] width 8 height 8
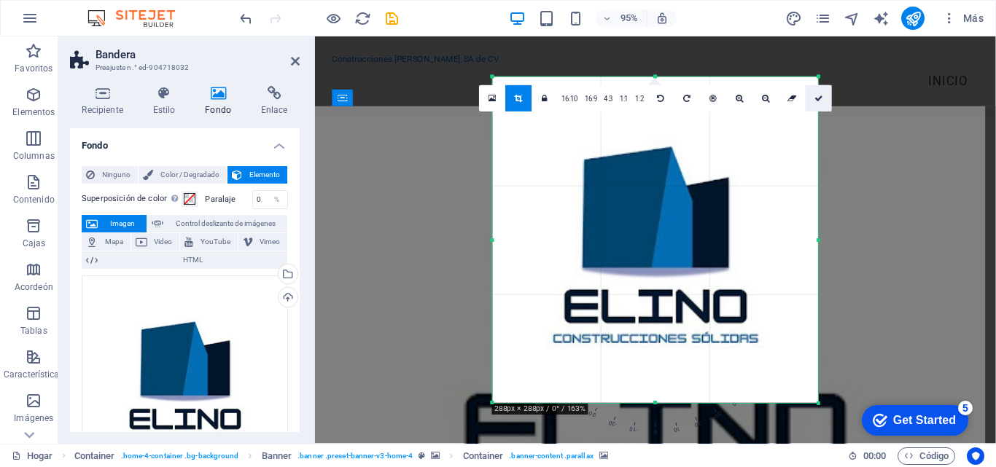
click at [819, 100] on icon at bounding box center [818, 99] width 9 height 8
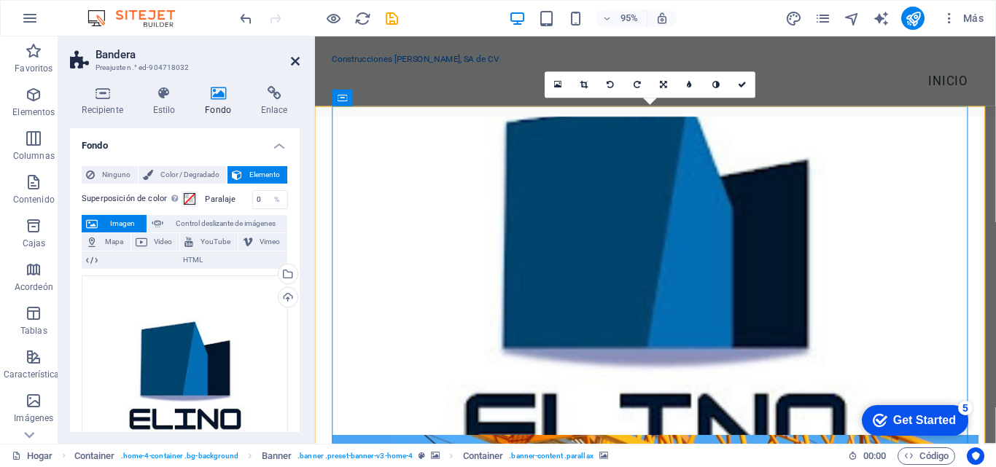
click at [295, 63] on icon at bounding box center [295, 61] width 9 height 12
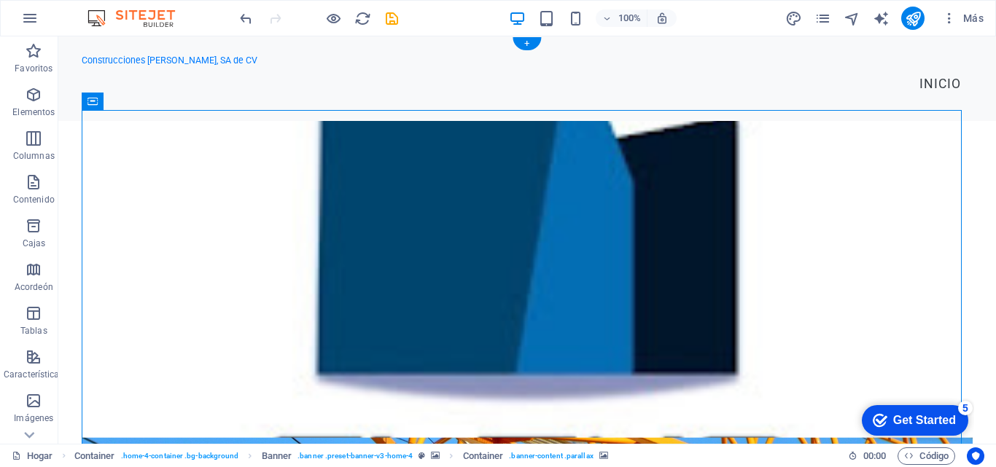
click at [951, 18] on icon "button" at bounding box center [949, 18] width 15 height 15
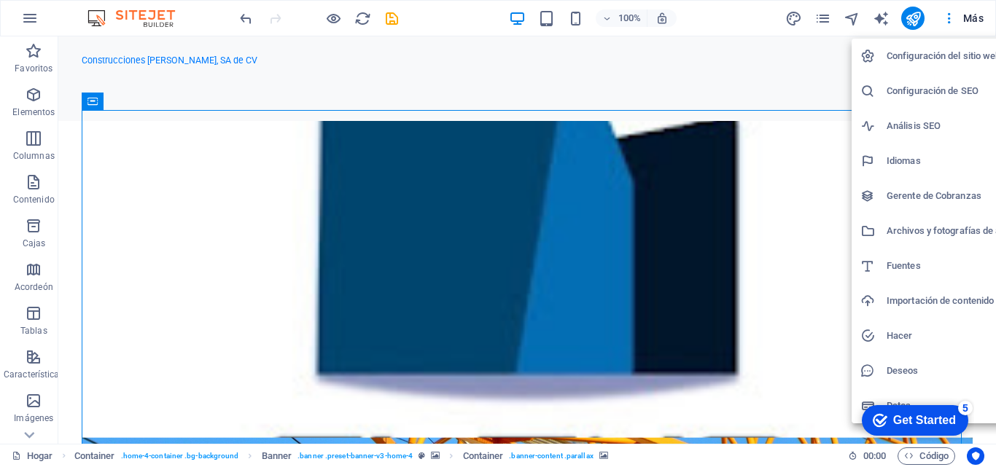
click at [708, 60] on div at bounding box center [498, 233] width 996 height 467
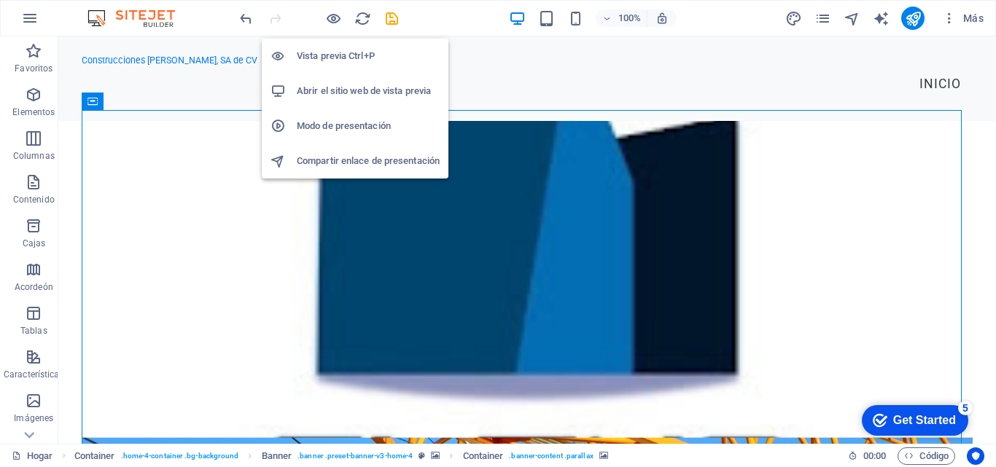
click at [332, 50] on font "Vista previa Ctrl+P" at bounding box center [336, 55] width 78 height 11
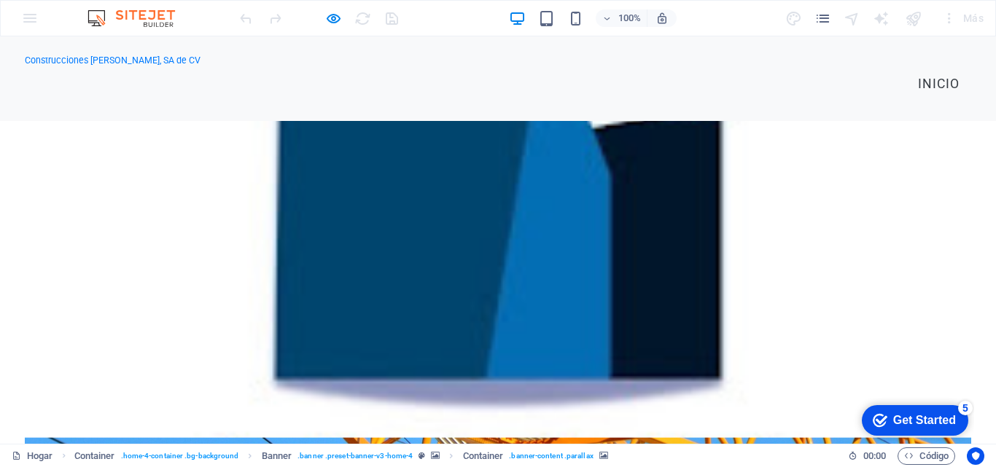
click at [461, 90] on ul "Inicio" at bounding box center [498, 84] width 946 height 36
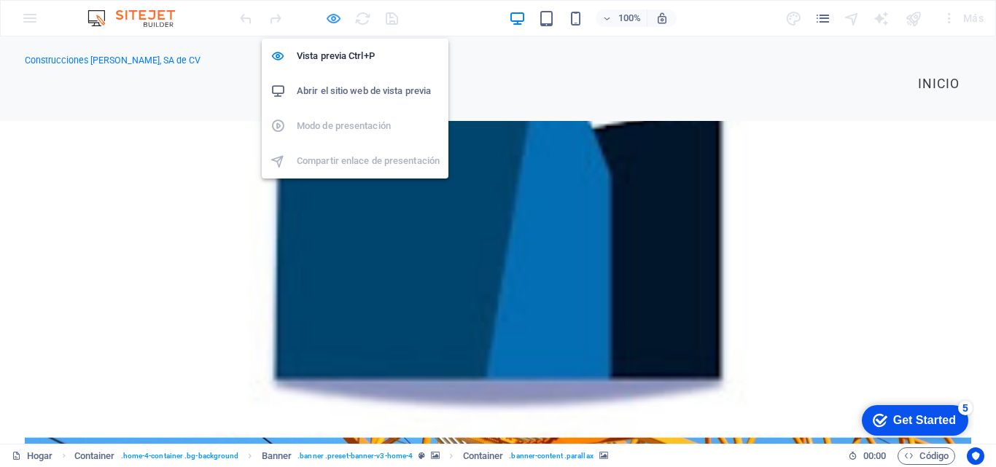
click at [329, 21] on icon "button" at bounding box center [333, 18] width 17 height 17
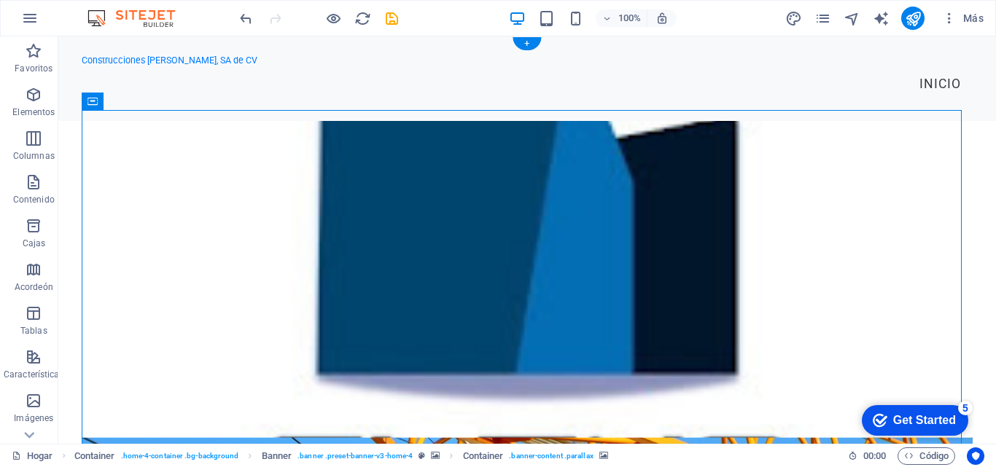
drag, startPoint x: 489, startPoint y: 265, endPoint x: 479, endPoint y: 241, distance: 26.1
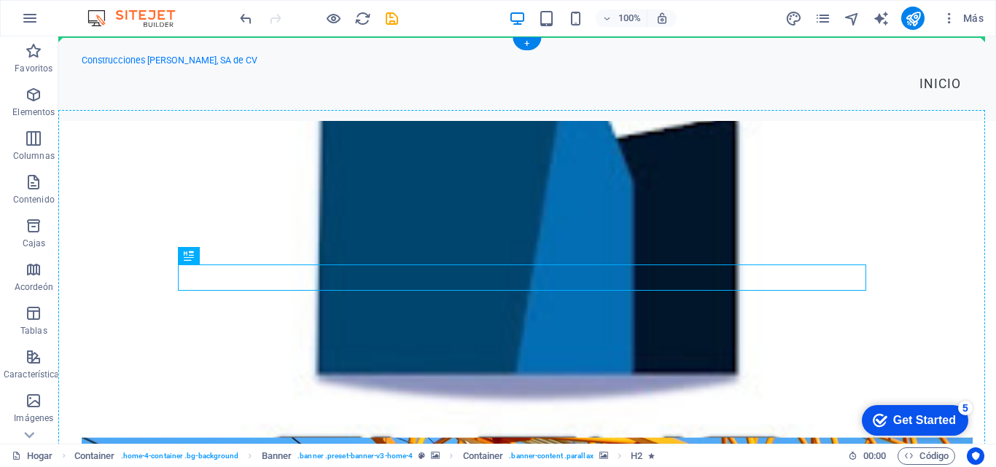
drag, startPoint x: 459, startPoint y: 272, endPoint x: 335, endPoint y: 230, distance: 131.6
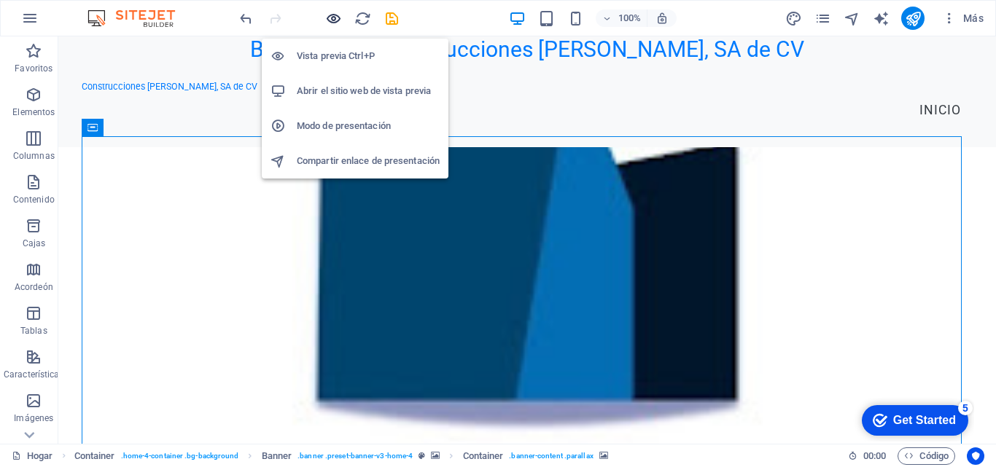
click at [332, 21] on icon "button" at bounding box center [333, 18] width 17 height 17
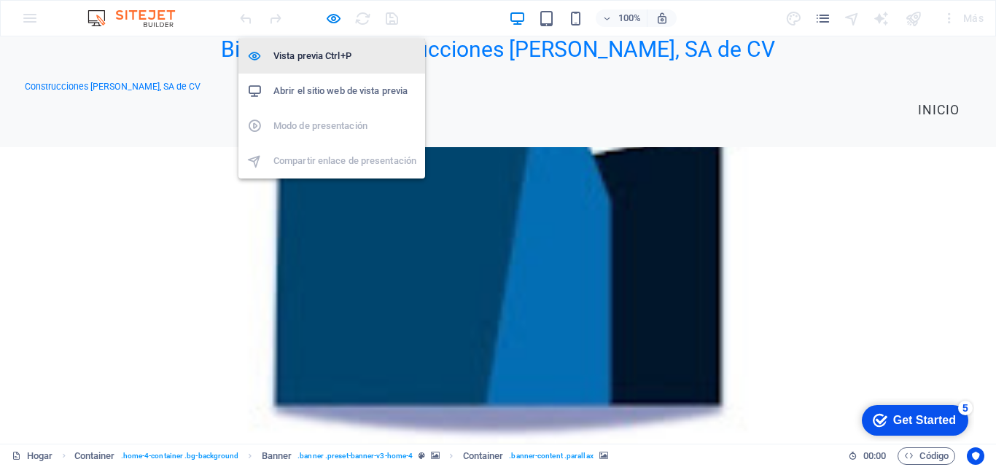
click at [319, 54] on font "Vista previa Ctrl+P" at bounding box center [312, 55] width 78 height 11
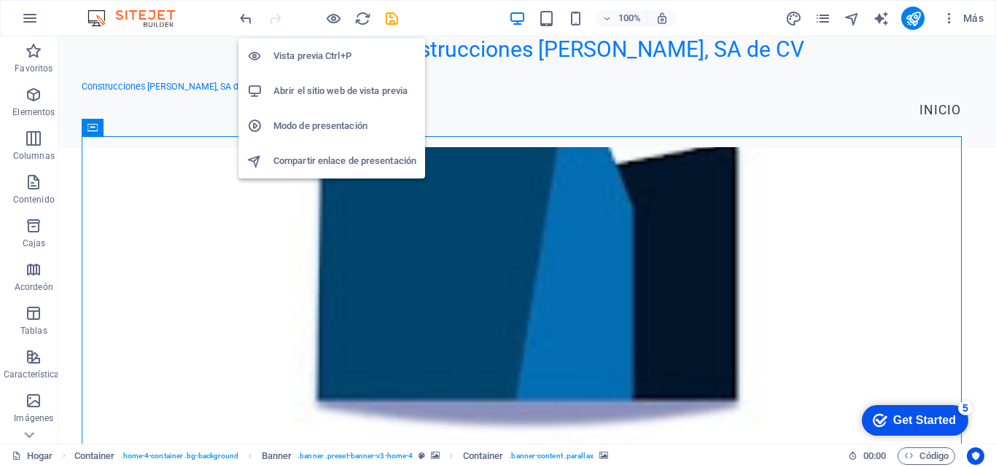
click at [319, 56] on font "Vista previa Ctrl+P" at bounding box center [312, 55] width 78 height 11
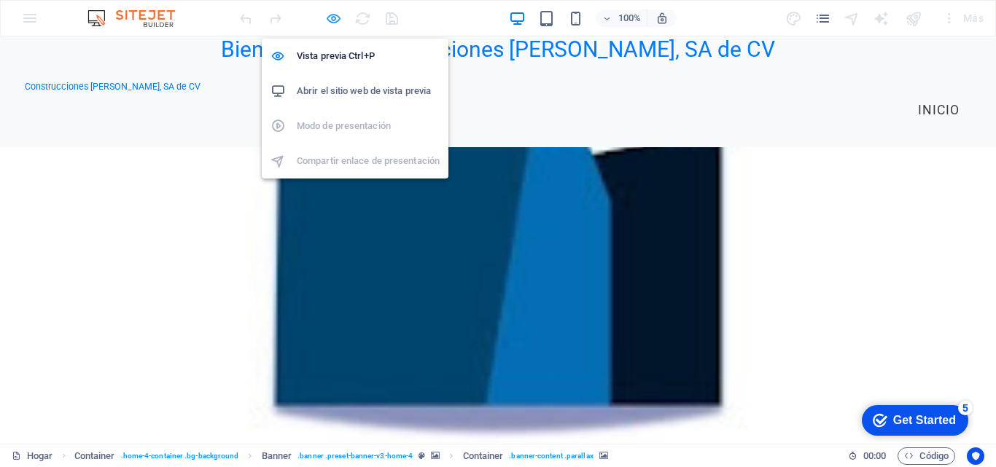
click at [336, 17] on icon "button" at bounding box center [333, 18] width 17 height 17
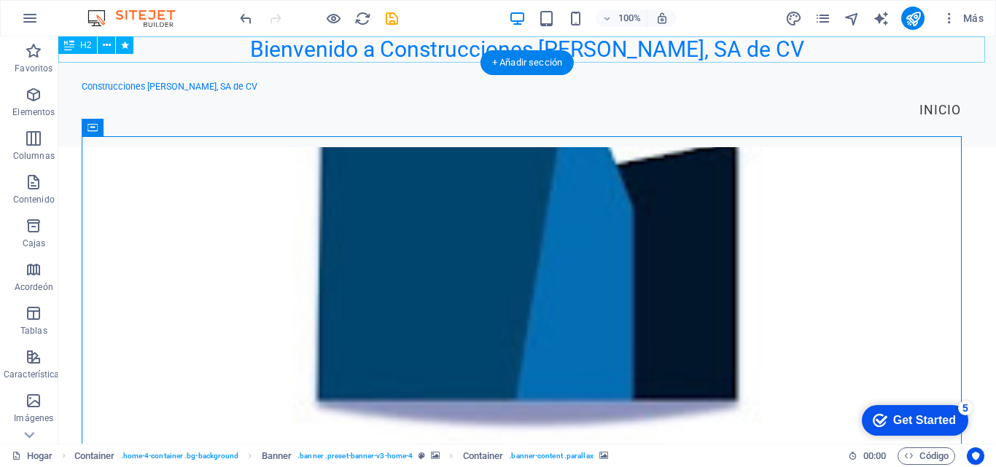
click at [405, 54] on div "Bienvenido a Construcciones [PERSON_NAME], SA de CV" at bounding box center [526, 49] width 937 height 26
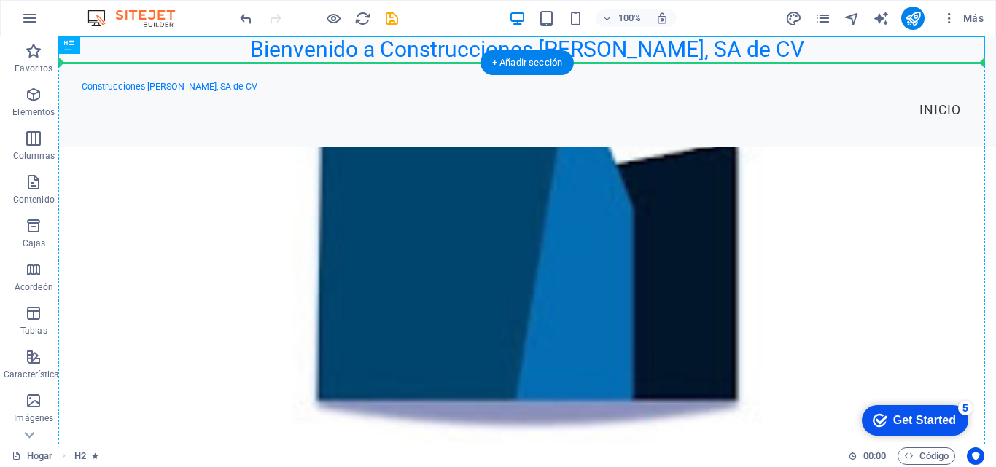
drag, startPoint x: 414, startPoint y: 52, endPoint x: 418, endPoint y: 74, distance: 21.4
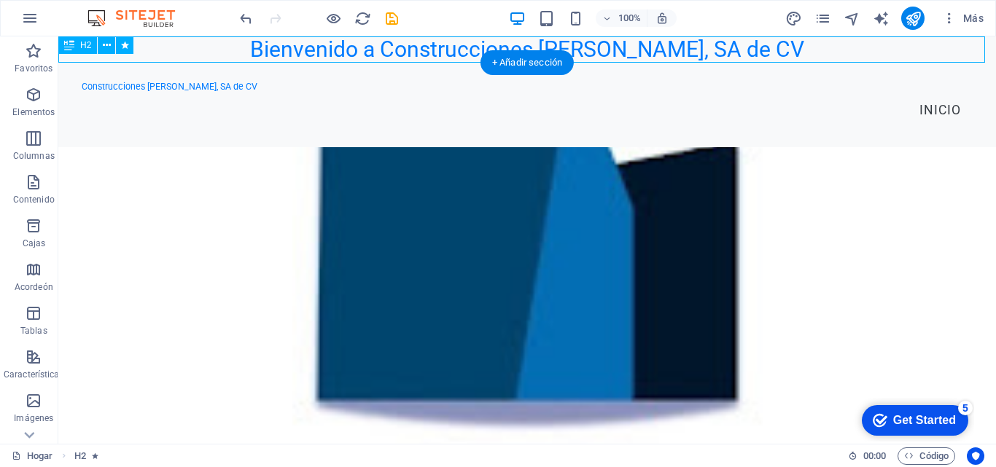
click at [417, 52] on div "Bienvenido a Construcciones [PERSON_NAME], SA de CV" at bounding box center [526, 49] width 937 height 26
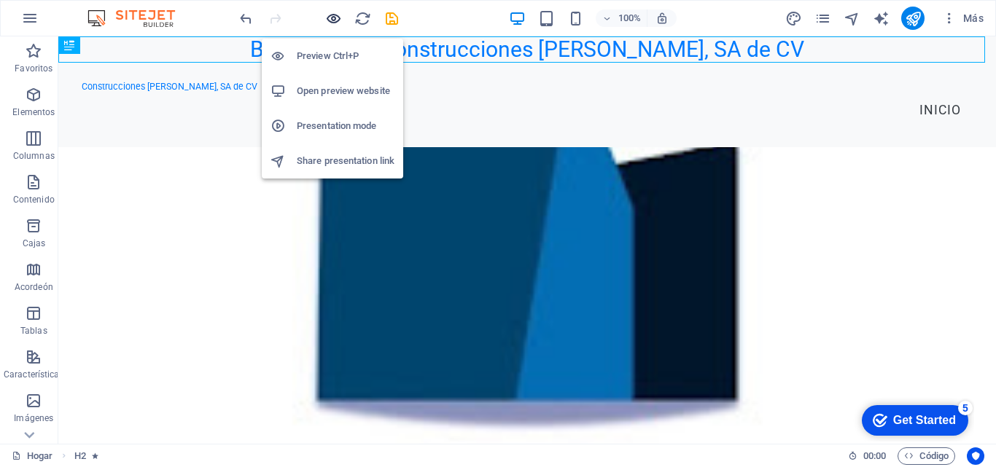
click at [336, 16] on icon "button" at bounding box center [333, 18] width 17 height 17
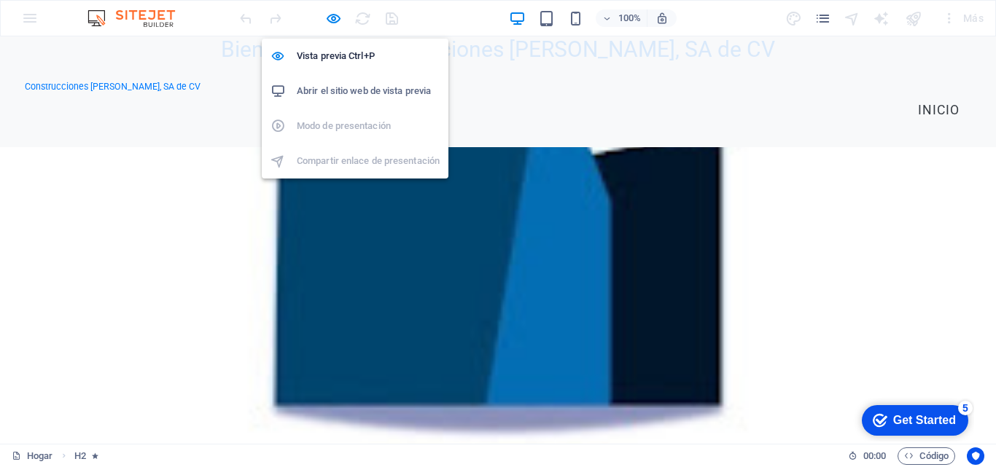
click at [330, 88] on font "Abrir el sitio web de vista previa" at bounding box center [364, 90] width 134 height 11
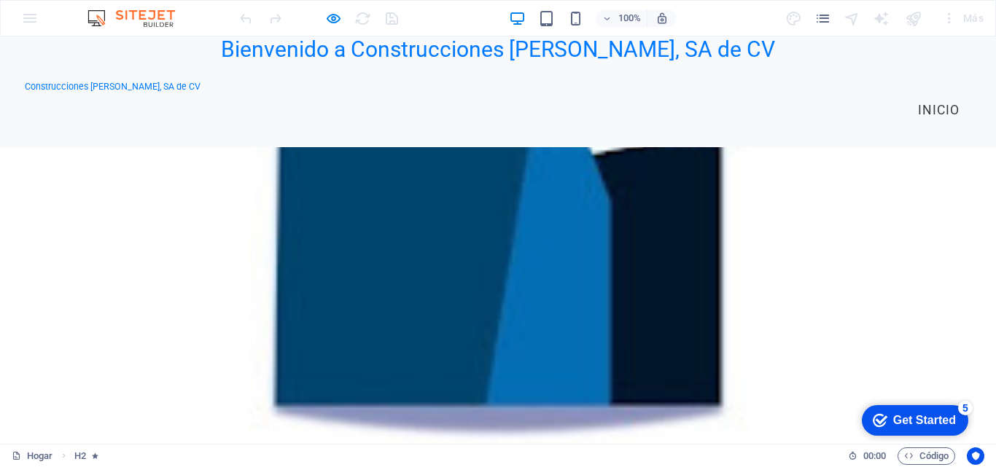
click at [378, 93] on ul "Inicio" at bounding box center [498, 111] width 946 height 36
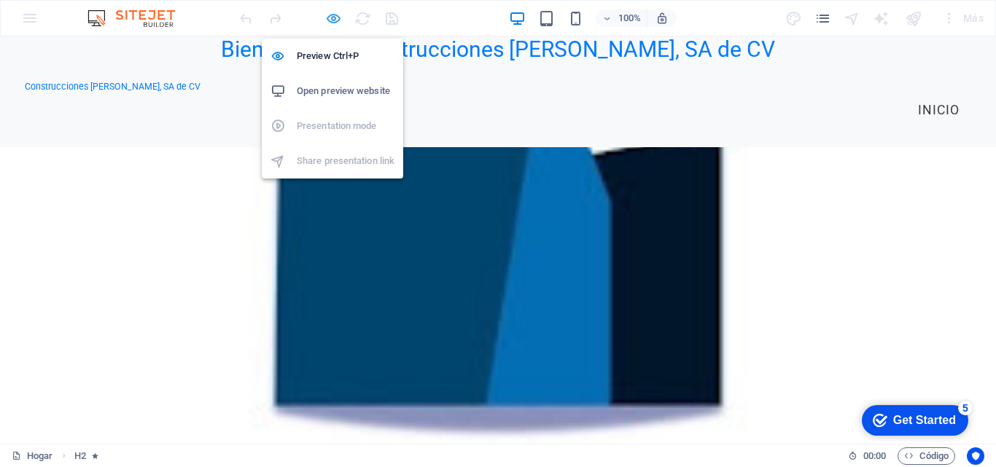
click at [331, 21] on icon "button" at bounding box center [333, 18] width 17 height 17
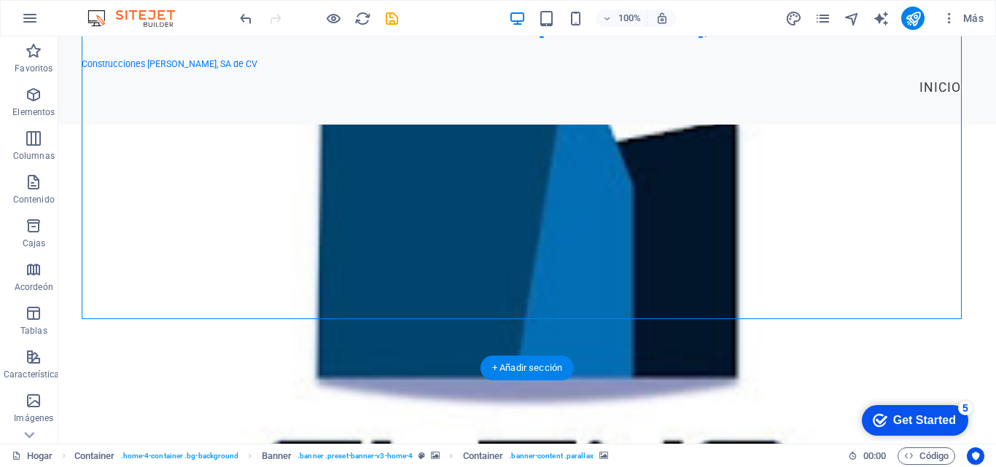
scroll to position [163, 0]
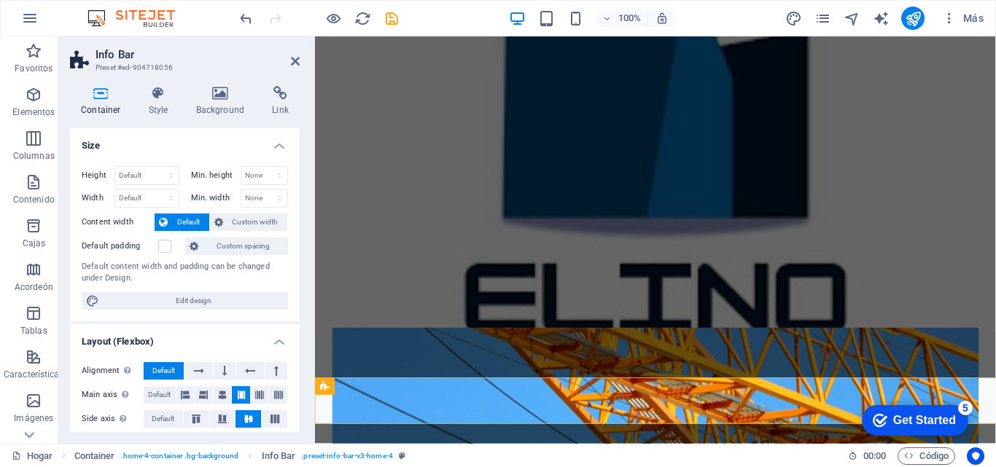
drag, startPoint x: 579, startPoint y: 200, endPoint x: 567, endPoint y: 196, distance: 12.2
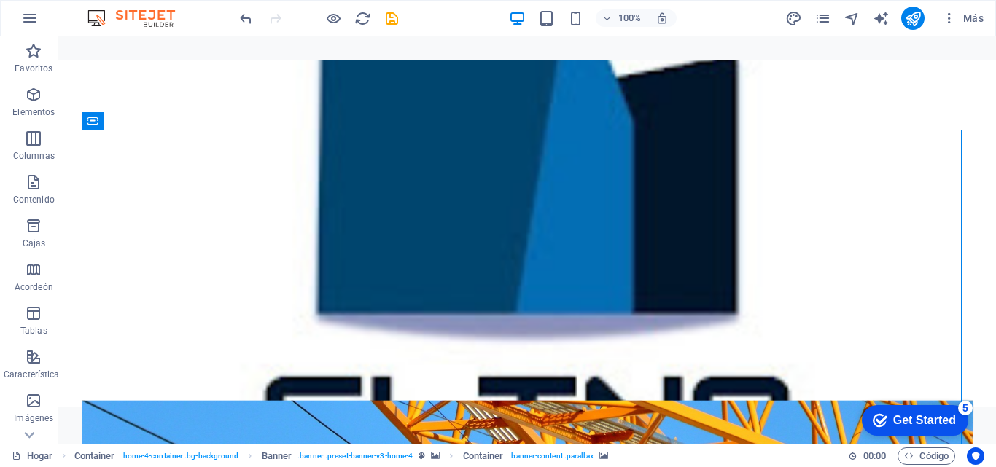
scroll to position [0, 0]
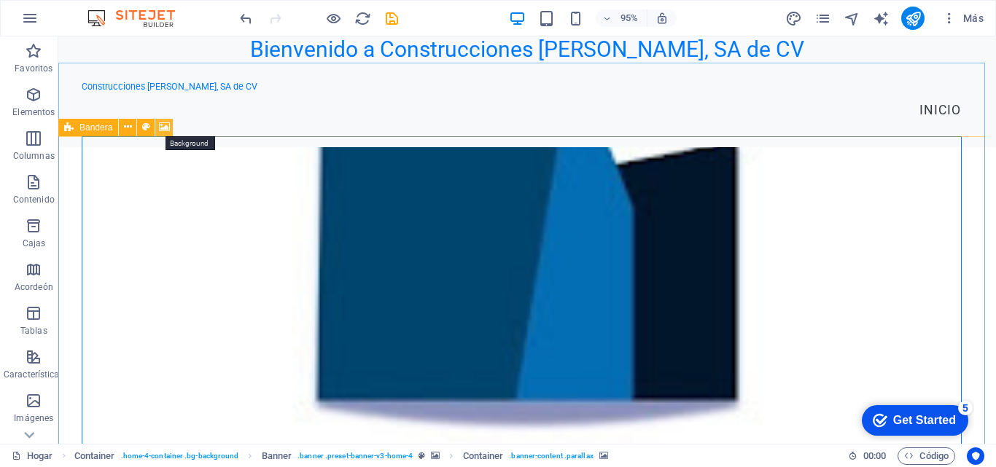
click at [163, 124] on icon at bounding box center [164, 127] width 11 height 15
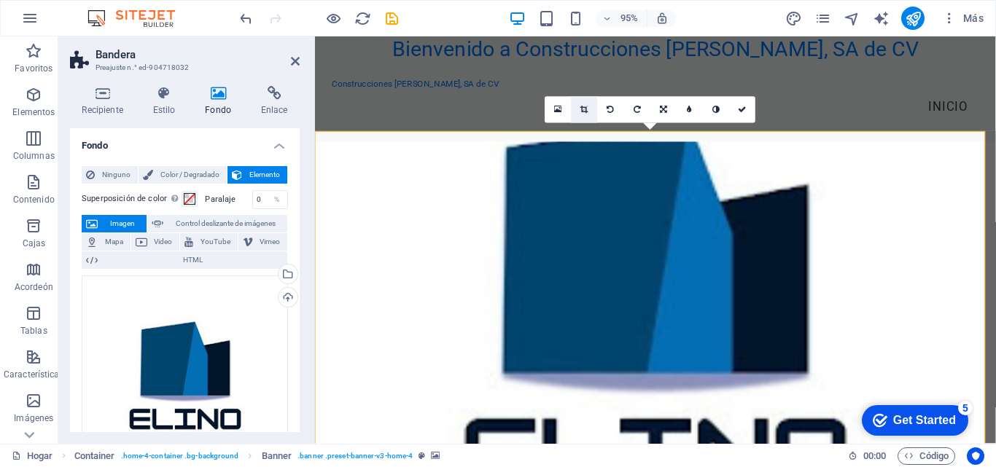
click at [582, 108] on icon at bounding box center [584, 110] width 8 height 8
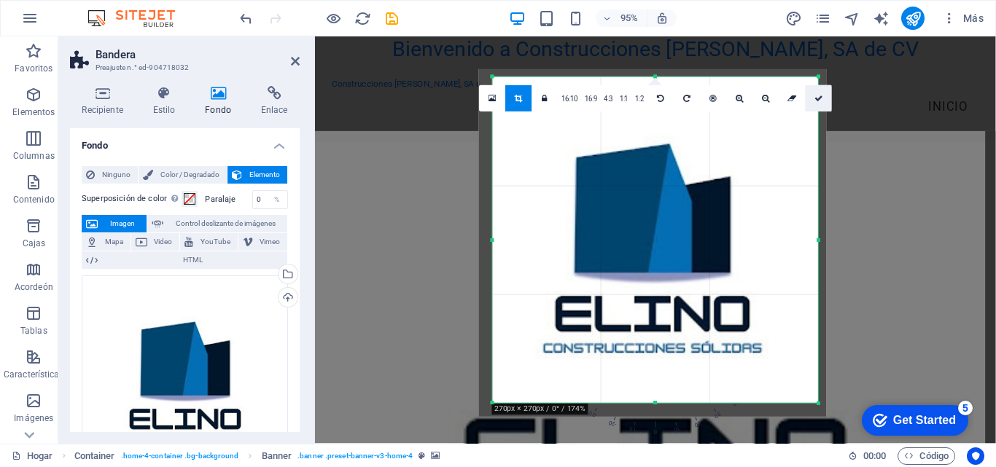
click at [819, 98] on icon at bounding box center [818, 99] width 9 height 8
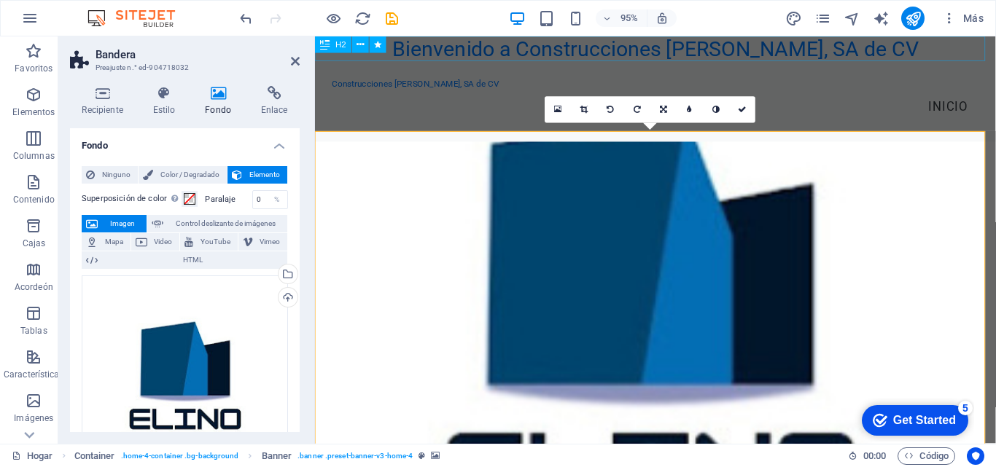
click at [625, 50] on div "Bienvenido a Construcciones [PERSON_NAME], SA de CV" at bounding box center [673, 49] width 716 height 26
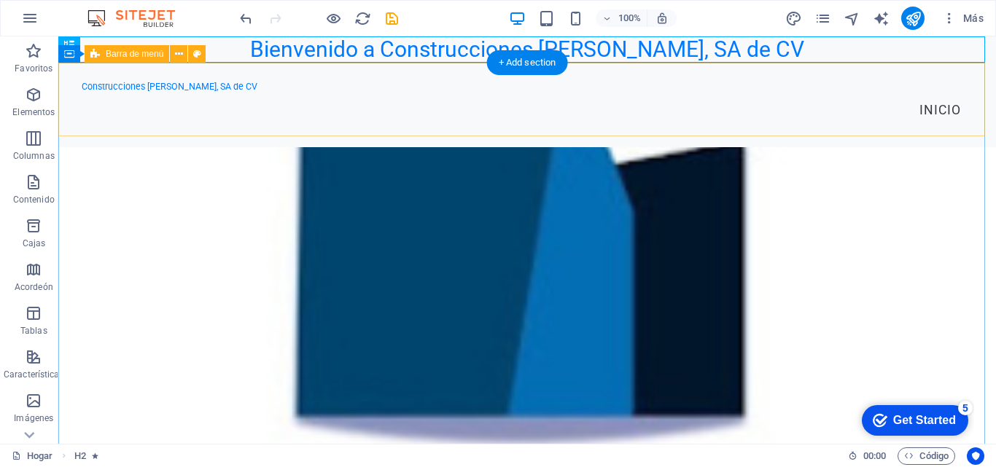
drag, startPoint x: 380, startPoint y: 48, endPoint x: 619, endPoint y: 64, distance: 239.6
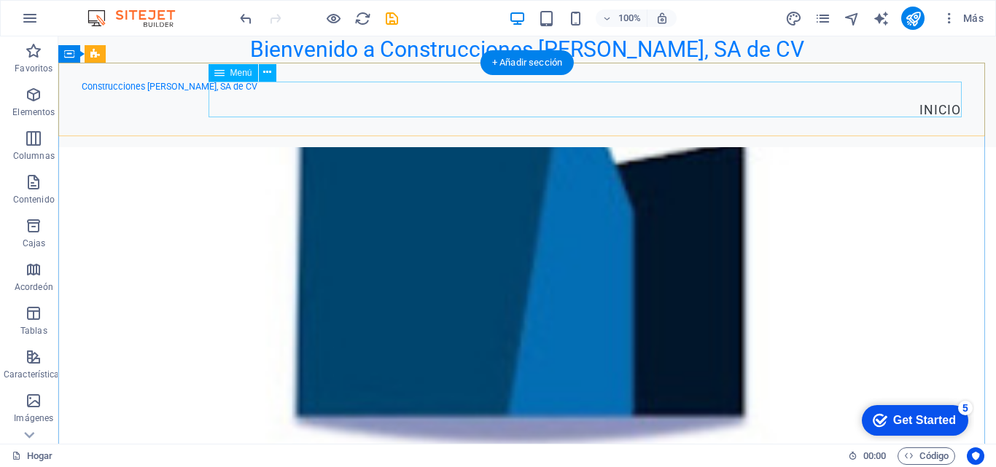
click at [507, 101] on nav "Inicio" at bounding box center [527, 111] width 891 height 36
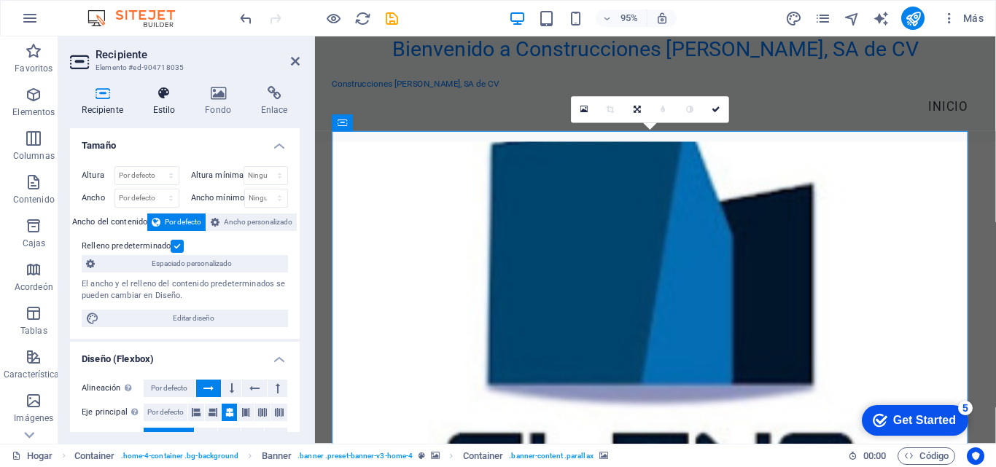
click at [166, 98] on icon at bounding box center [164, 93] width 47 height 15
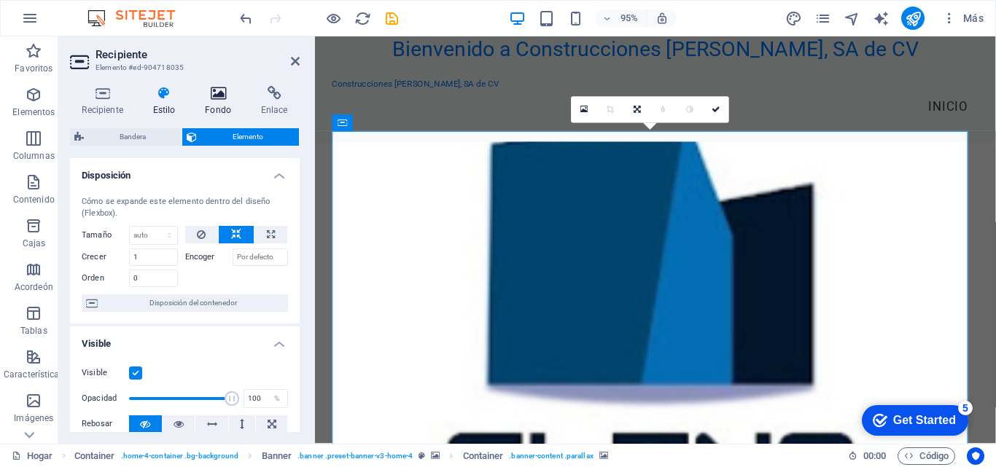
click at [220, 101] on h4 "Fondo" at bounding box center [221, 101] width 56 height 31
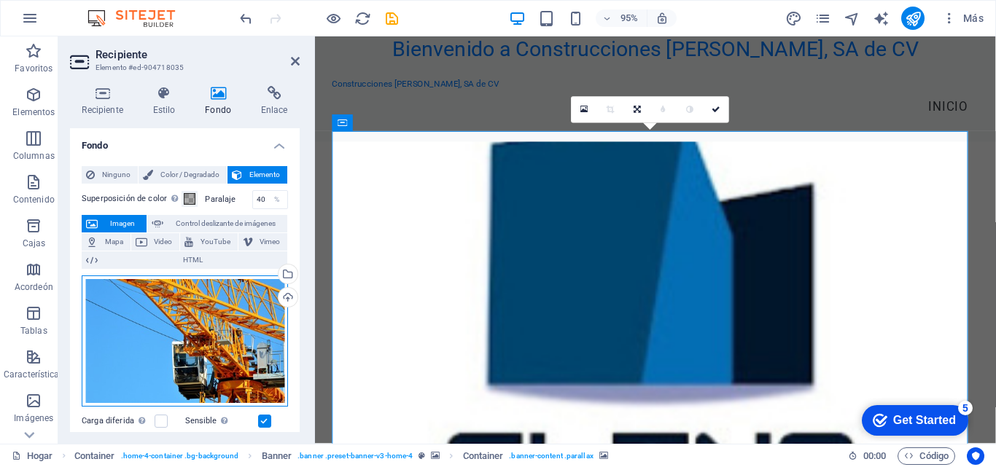
click at [198, 298] on div "Arrastre los archivos aquí, haga clic para elegir archivos o seleccione archivo…" at bounding box center [185, 341] width 206 height 131
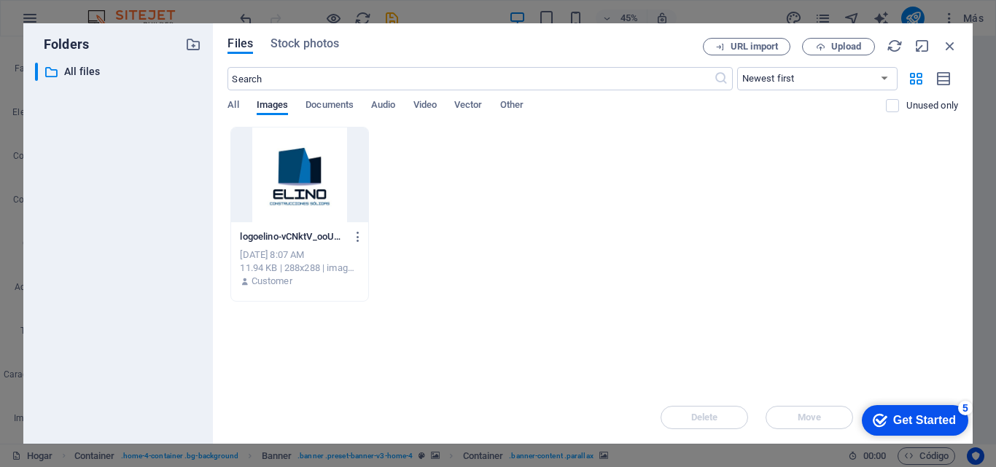
click at [309, 179] on div at bounding box center [299, 175] width 136 height 95
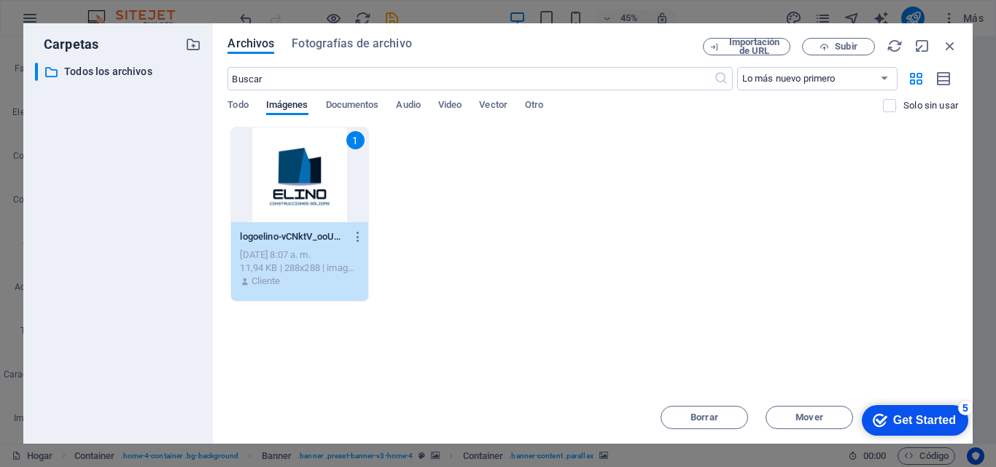
click at [949, 37] on div "Archivos Fotografías de archivo Importación de URL Subir ​ Lo más nuevo primero…" at bounding box center [592, 233] width 759 height 421
click at [944, 47] on icon "button" at bounding box center [950, 46] width 16 height 16
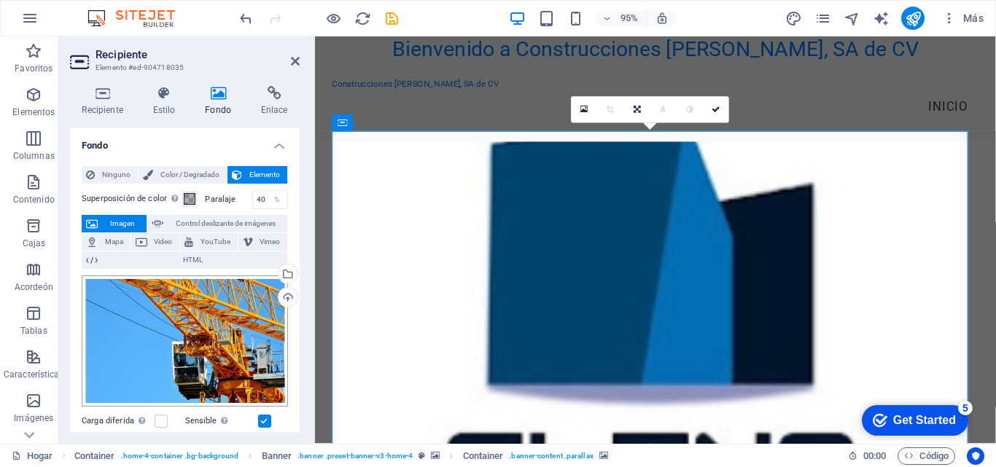
scroll to position [73, 0]
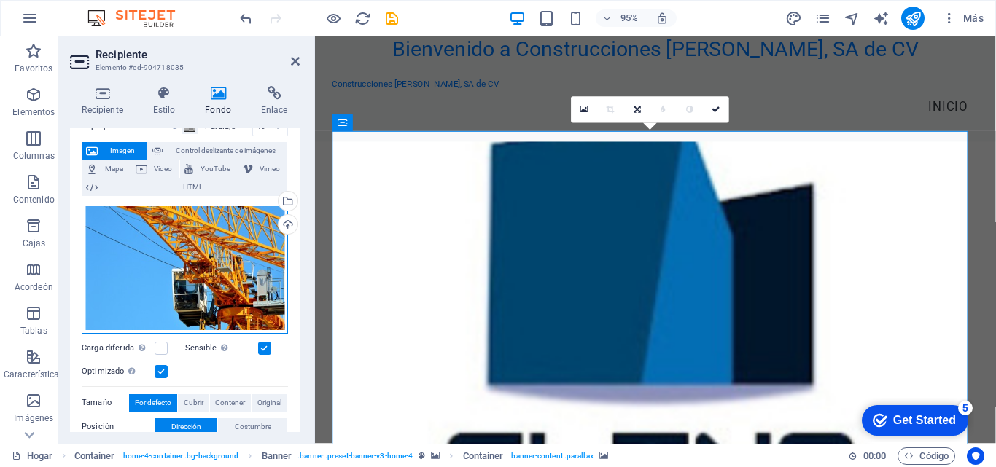
drag, startPoint x: 162, startPoint y: 246, endPoint x: 135, endPoint y: 248, distance: 27.1
click at [135, 248] on div "Arrastre los archivos aquí, haga clic para elegir archivos o seleccione archivo…" at bounding box center [185, 268] width 206 height 131
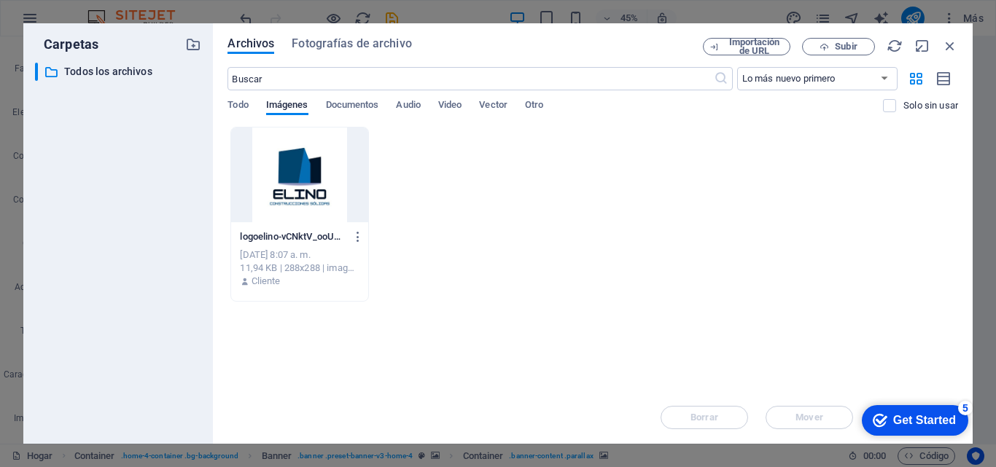
click at [324, 168] on div at bounding box center [299, 175] width 136 height 95
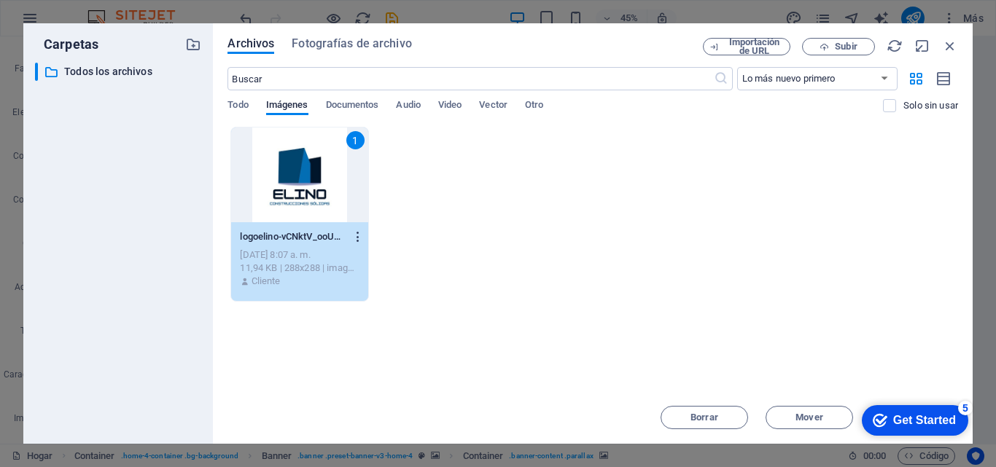
click at [356, 238] on icon "button" at bounding box center [358, 236] width 14 height 13
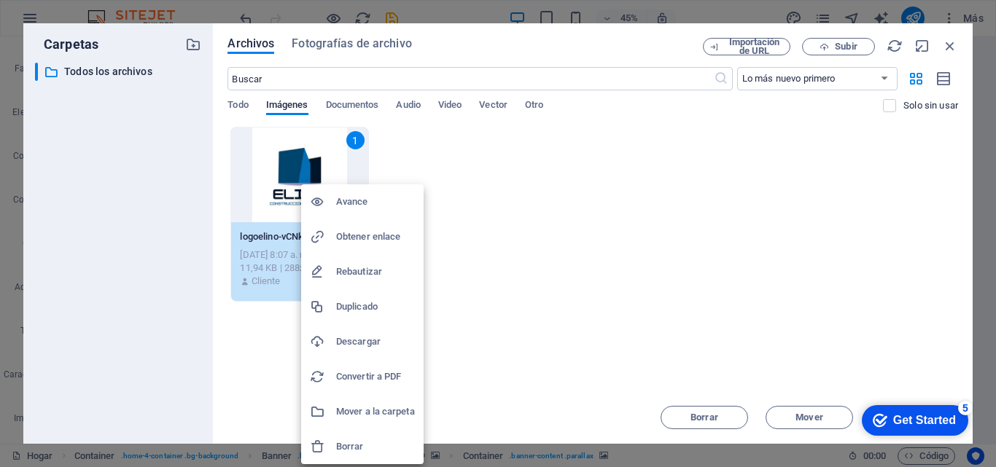
click at [364, 201] on font "Avance" at bounding box center [352, 201] width 32 height 11
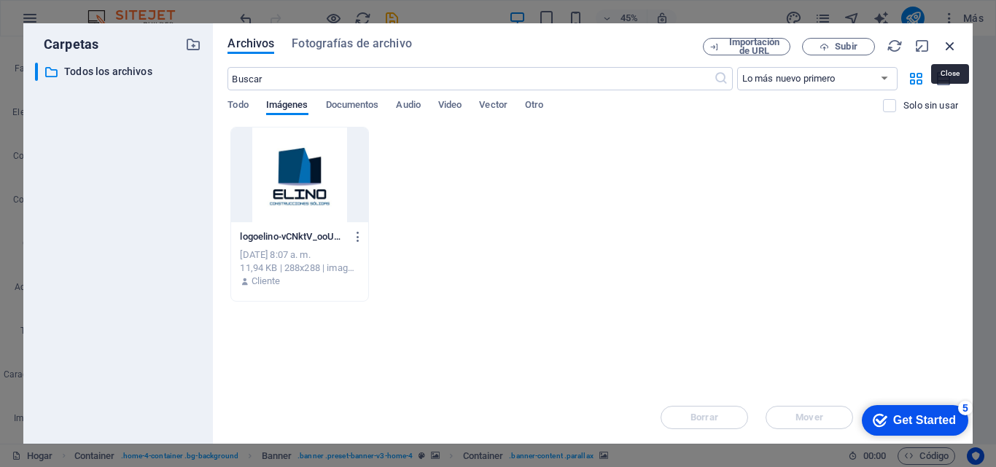
click at [952, 47] on icon "button" at bounding box center [950, 46] width 16 height 16
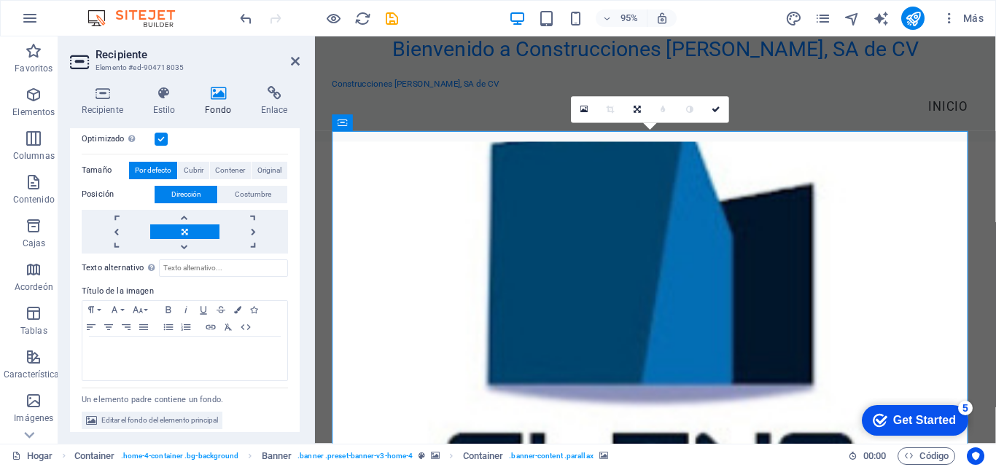
scroll to position [313, 0]
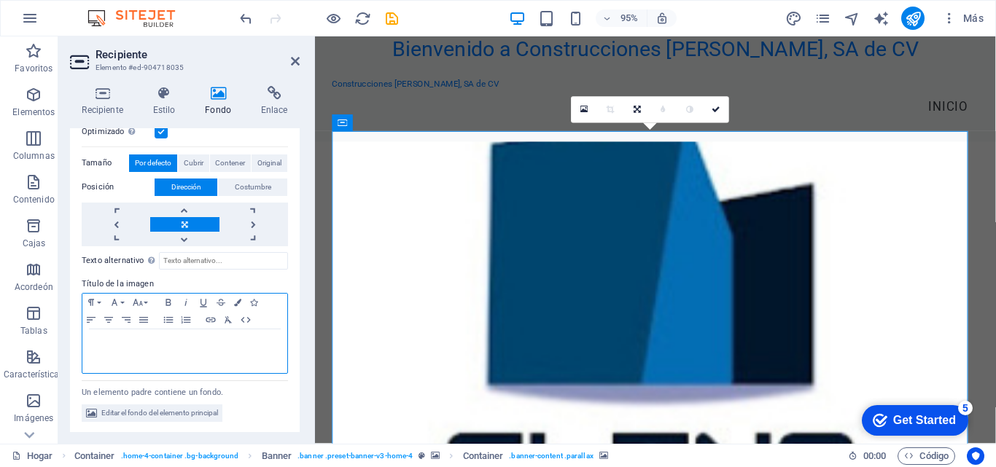
click at [188, 346] on p at bounding box center [185, 343] width 190 height 13
click at [109, 316] on icon "button" at bounding box center [108, 320] width 17 height 12
click at [109, 322] on icon "button" at bounding box center [108, 320] width 17 height 12
drag, startPoint x: 240, startPoint y: 341, endPoint x: 102, endPoint y: 338, distance: 137.8
click at [102, 338] on p "SITIO EN CONSTRUCCION" at bounding box center [185, 343] width 190 height 13
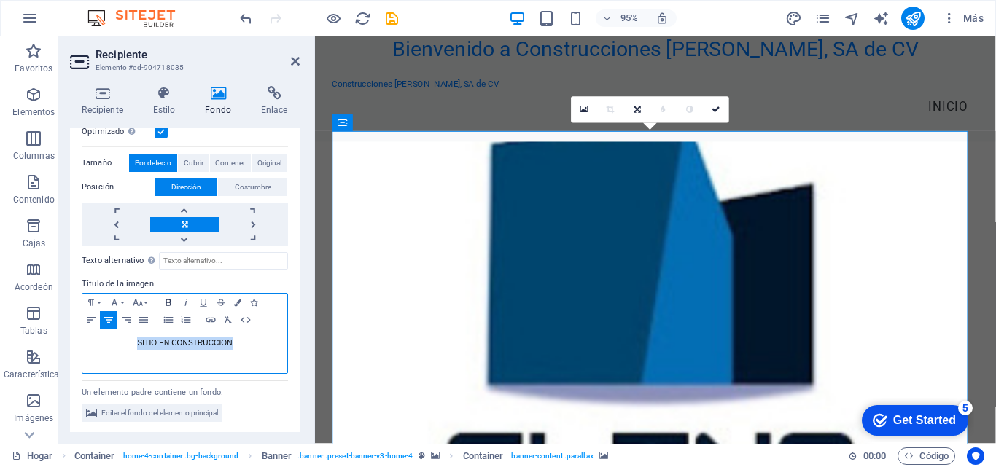
click at [168, 299] on icon "button" at bounding box center [168, 303] width 17 height 12
click at [147, 300] on button "Tamaño de fuente" at bounding box center [140, 302] width 23 height 17
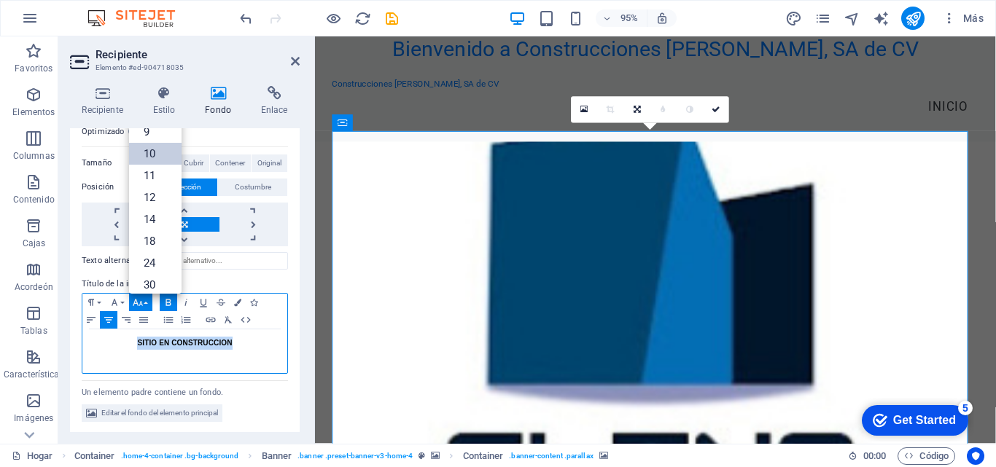
scroll to position [60, 0]
click at [146, 218] on font "30" at bounding box center [150, 224] width 12 height 13
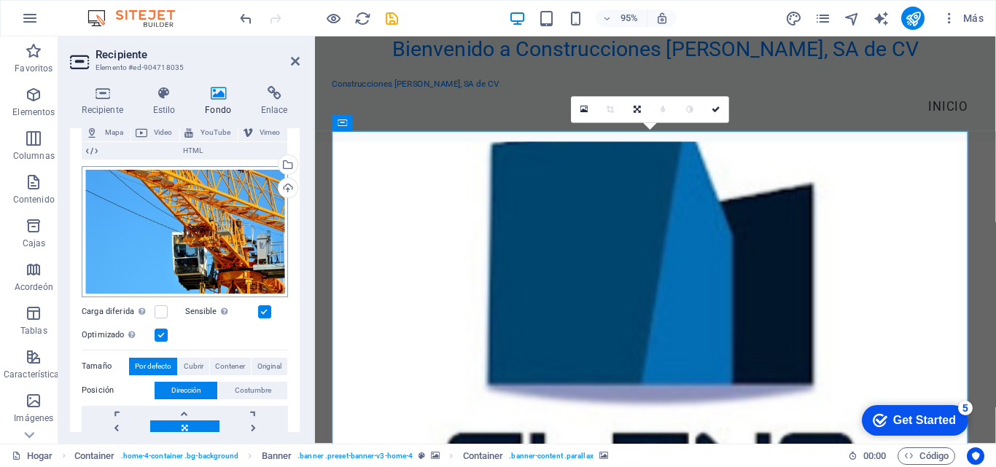
scroll to position [94, 0]
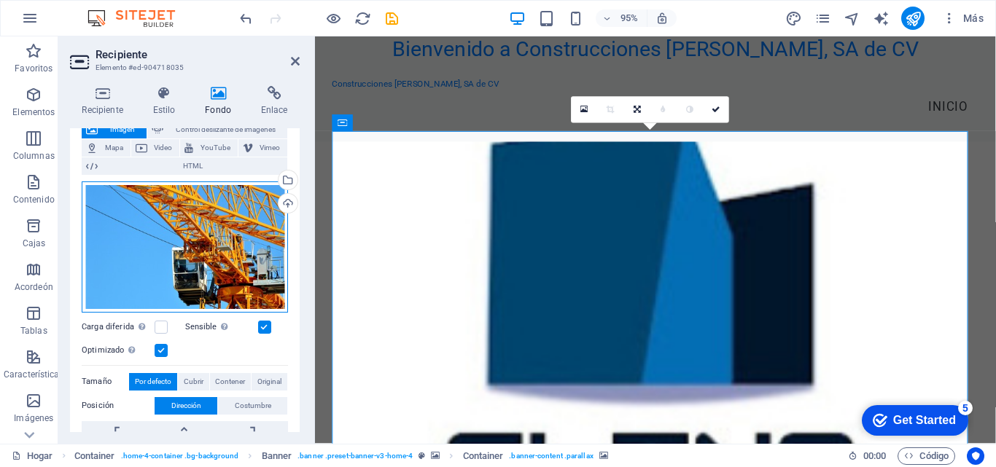
drag, startPoint x: 227, startPoint y: 237, endPoint x: 116, endPoint y: 227, distance: 111.9
click at [122, 228] on div "Arrastre los archivos aquí, haga clic para elegir archivos o seleccione archivo…" at bounding box center [185, 246] width 206 height 131
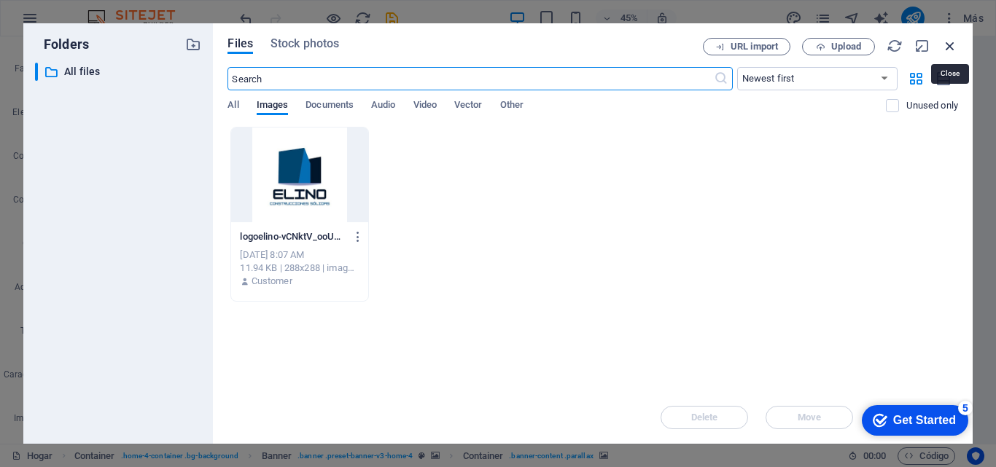
click at [950, 45] on icon "button" at bounding box center [950, 46] width 16 height 16
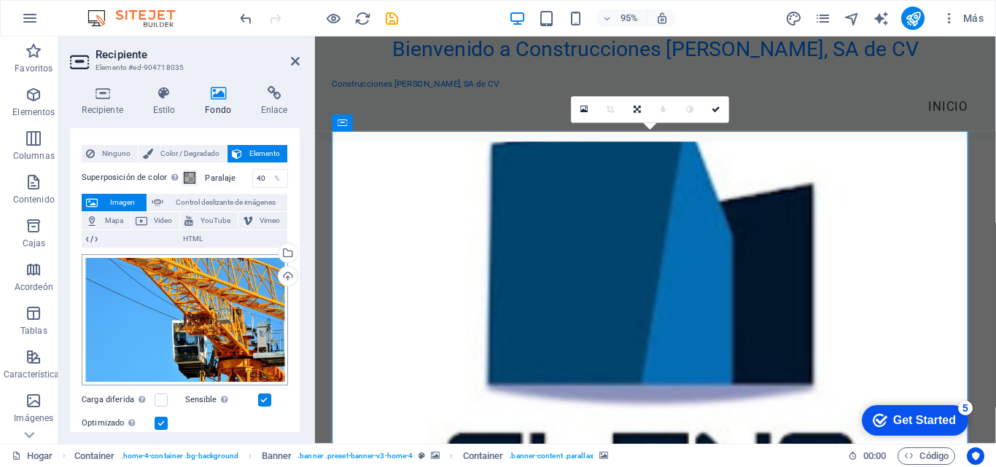
scroll to position [0, 0]
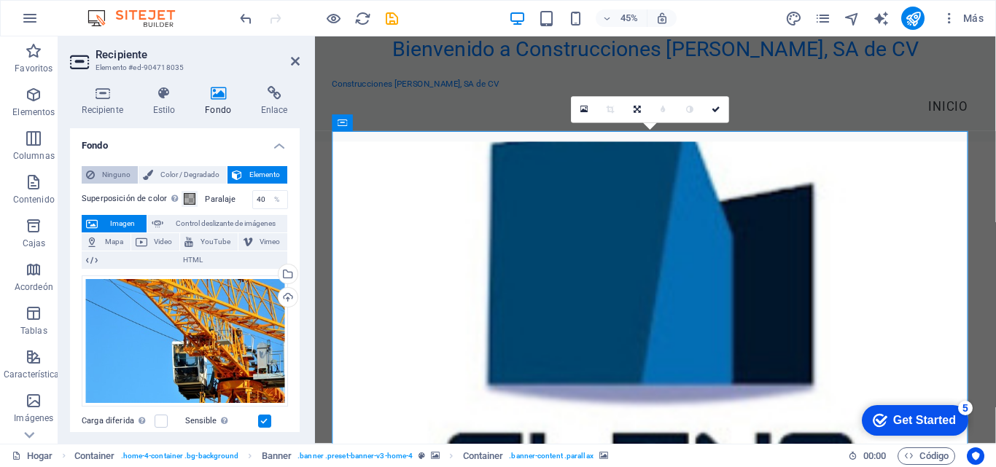
click at [114, 174] on font "Ninguno" at bounding box center [116, 175] width 28 height 8
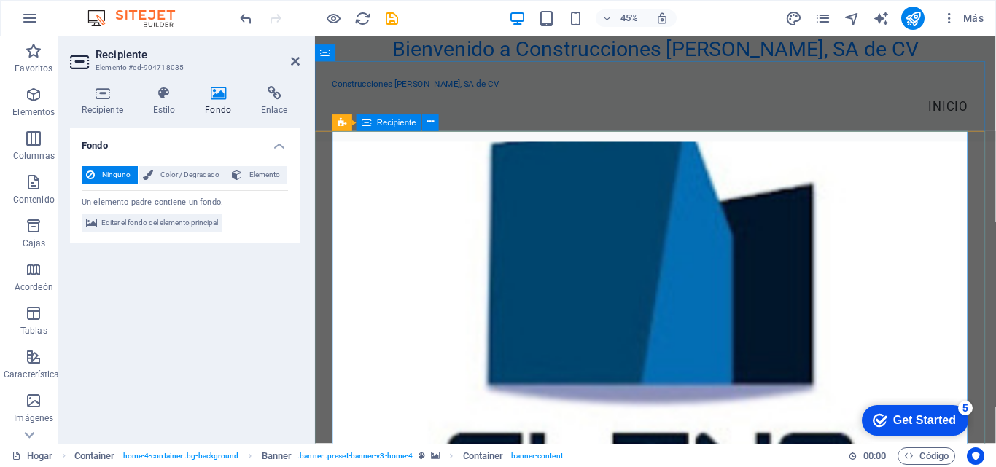
click at [218, 93] on icon at bounding box center [218, 93] width 50 height 15
click at [338, 123] on font "Bandera" at bounding box center [350, 122] width 31 height 9
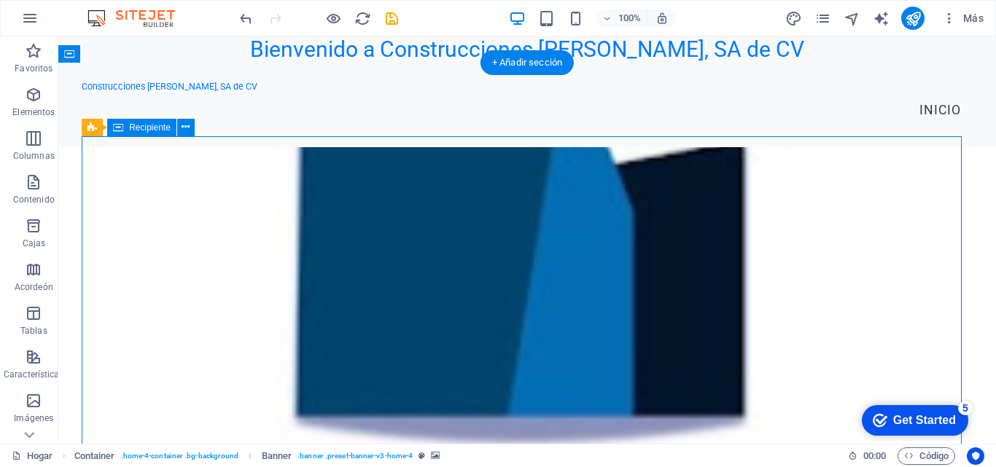
drag, startPoint x: 542, startPoint y: 200, endPoint x: 539, endPoint y: 219, distance: 19.1
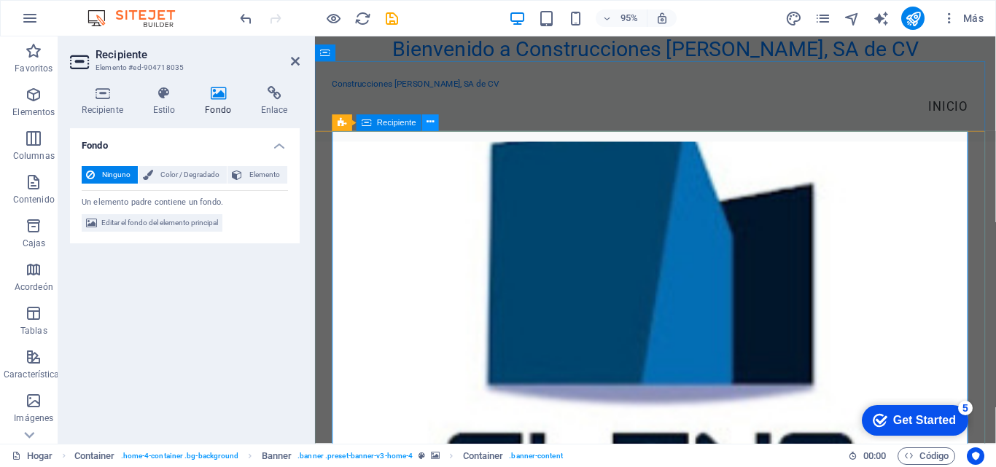
click at [429, 121] on icon at bounding box center [430, 123] width 7 height 15
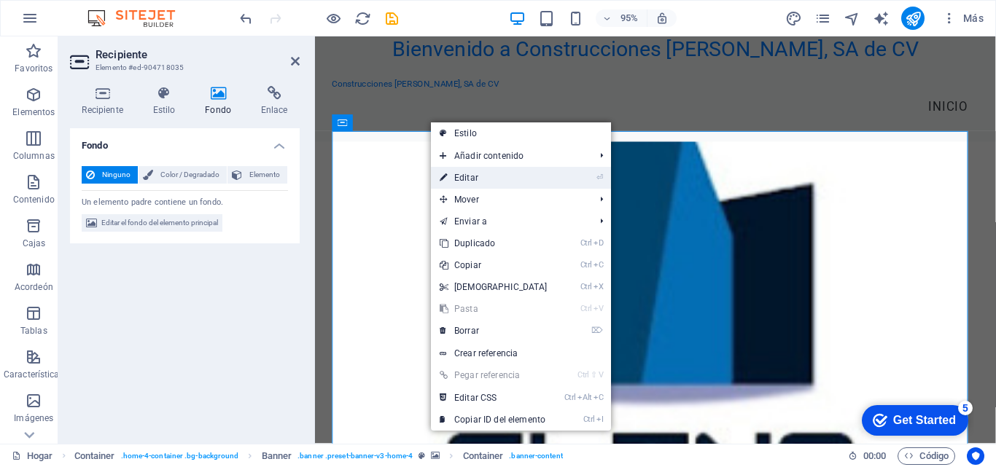
click at [457, 177] on font "Editar" at bounding box center [466, 178] width 24 height 10
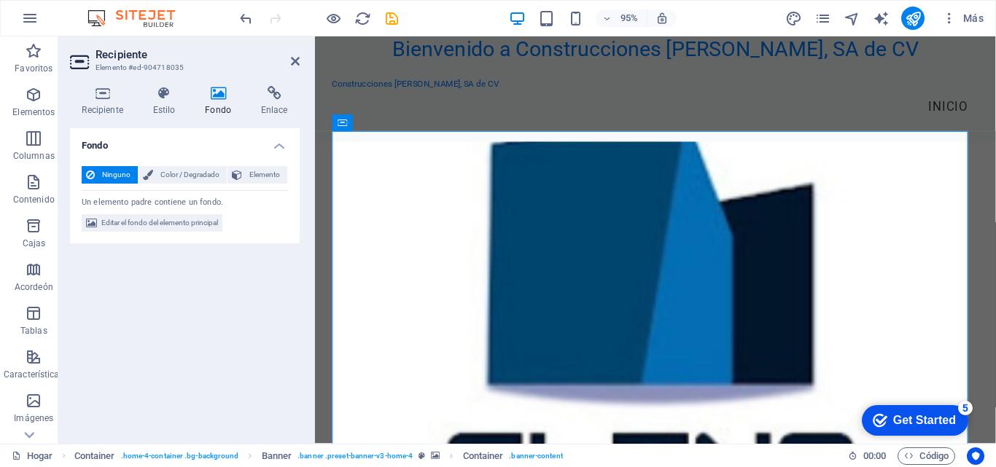
click at [219, 90] on icon at bounding box center [218, 93] width 50 height 15
click at [185, 222] on font "Editar el fondo del elemento principal" at bounding box center [159, 223] width 117 height 8
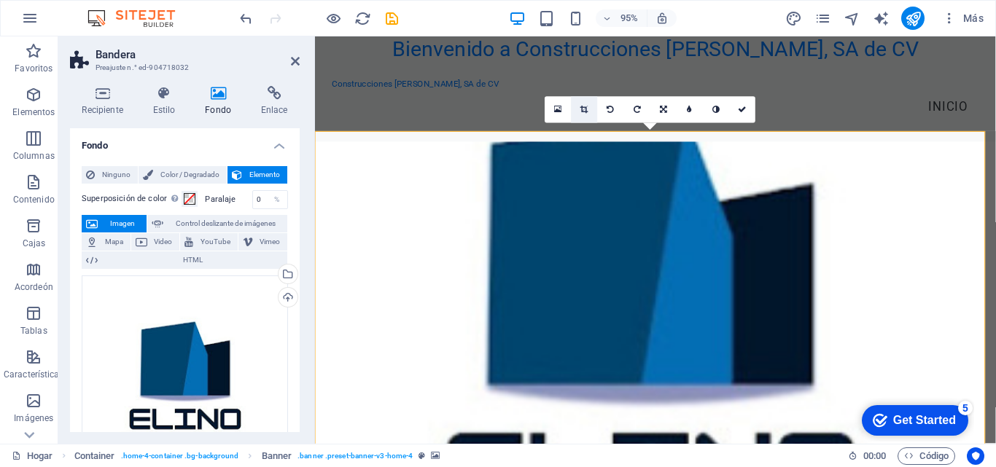
click at [580, 112] on icon at bounding box center [584, 110] width 8 height 8
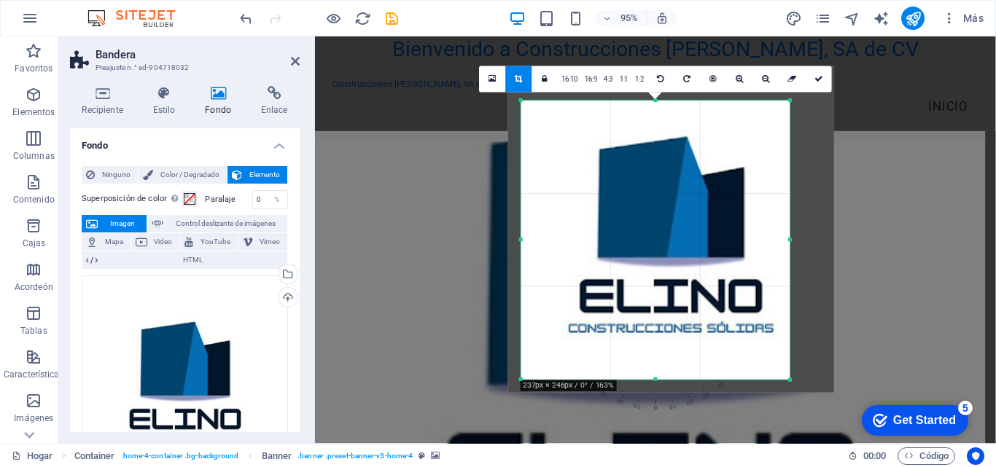
drag, startPoint x: 805, startPoint y: 87, endPoint x: 767, endPoint y: 116, distance: 48.0
click at [767, 116] on div "180 170 160 150 140 130 120 110 100 90 80 70 60 50 40 30 20 10 0 -10 -20 -30 -4…" at bounding box center [655, 240] width 269 height 278
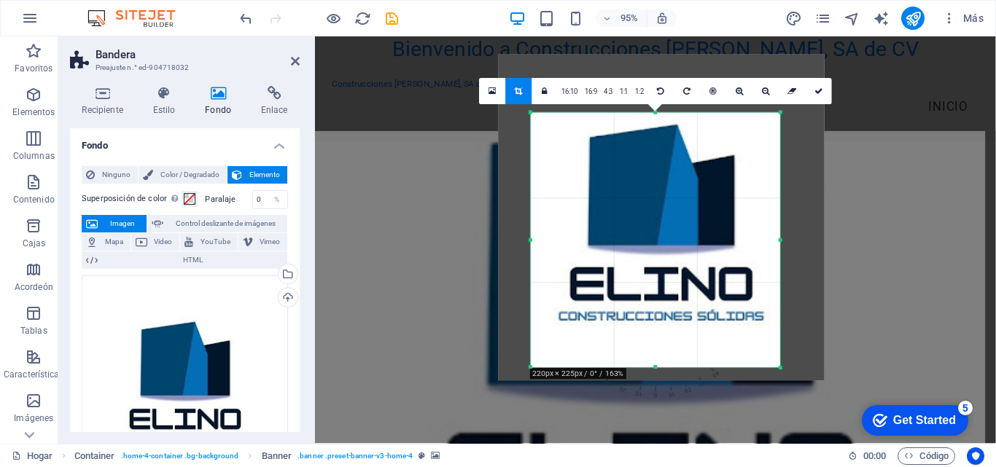
drag, startPoint x: 521, startPoint y: 101, endPoint x: 542, endPoint y: 127, distance: 32.7
click at [542, 127] on div "180 170 160 150 140 130 120 110 100 90 80 70 60 50 40 30 20 10 0 -10 -20 -30 -4…" at bounding box center [655, 240] width 249 height 254
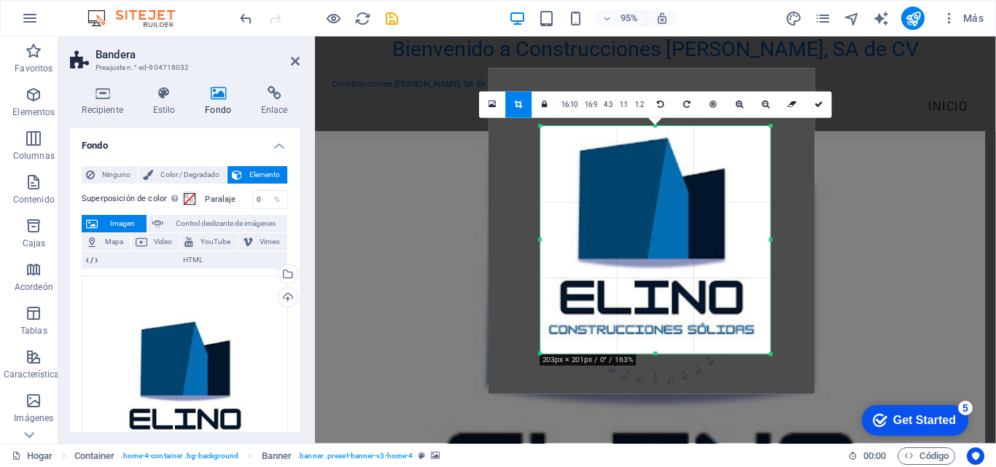
drag, startPoint x: 534, startPoint y: 365, endPoint x: 554, endPoint y: 337, distance: 35.0
click at [554, 337] on div "180 170 160 150 140 130 120 110 100 90 80 70 60 50 40 30 20 10 0 -10 -20 -30 -4…" at bounding box center [655, 240] width 230 height 227
click at [816, 106] on icon at bounding box center [818, 105] width 9 height 8
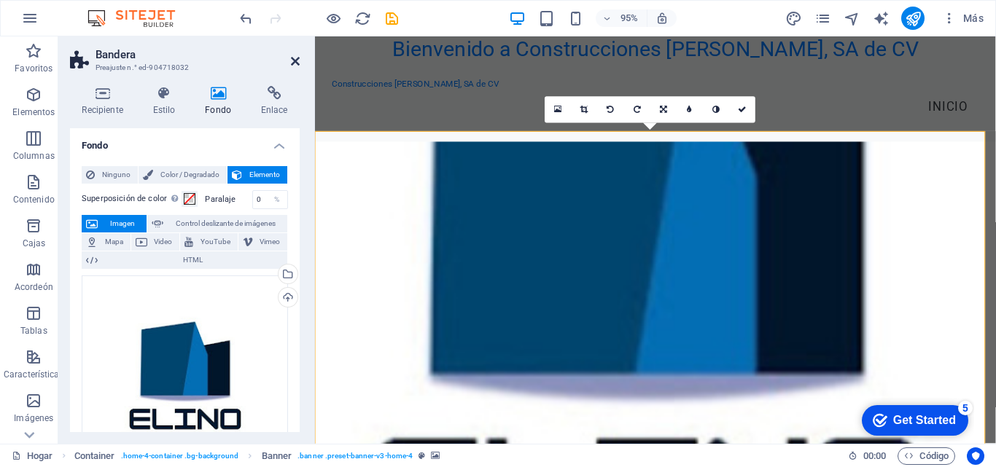
click at [292, 63] on icon at bounding box center [295, 61] width 9 height 12
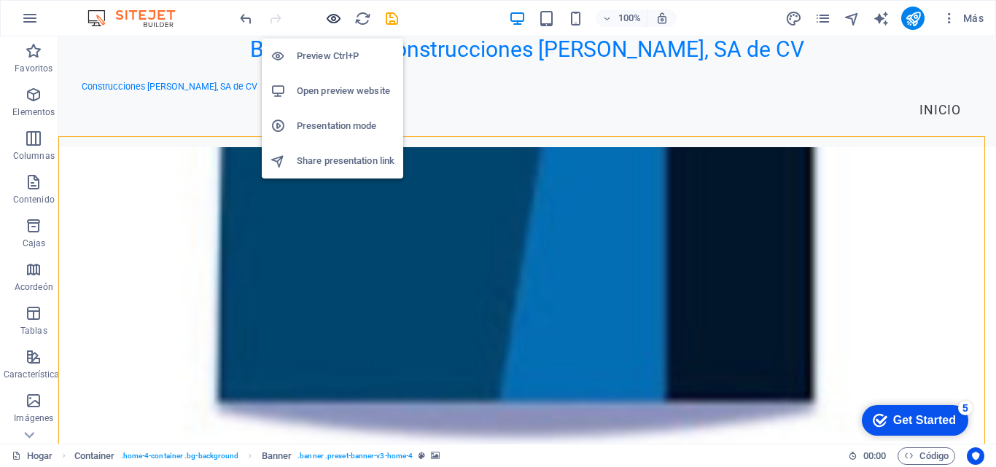
click at [329, 20] on icon "button" at bounding box center [333, 18] width 17 height 17
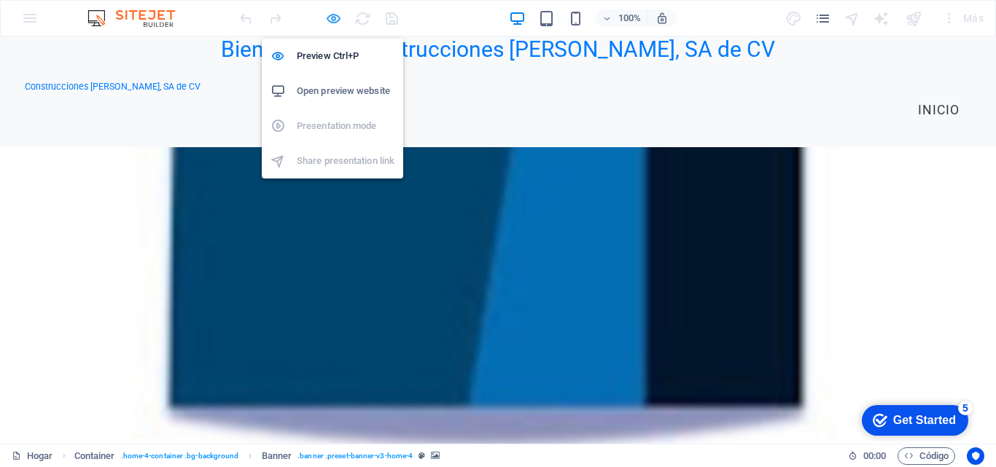
click at [333, 20] on icon "button" at bounding box center [333, 18] width 17 height 17
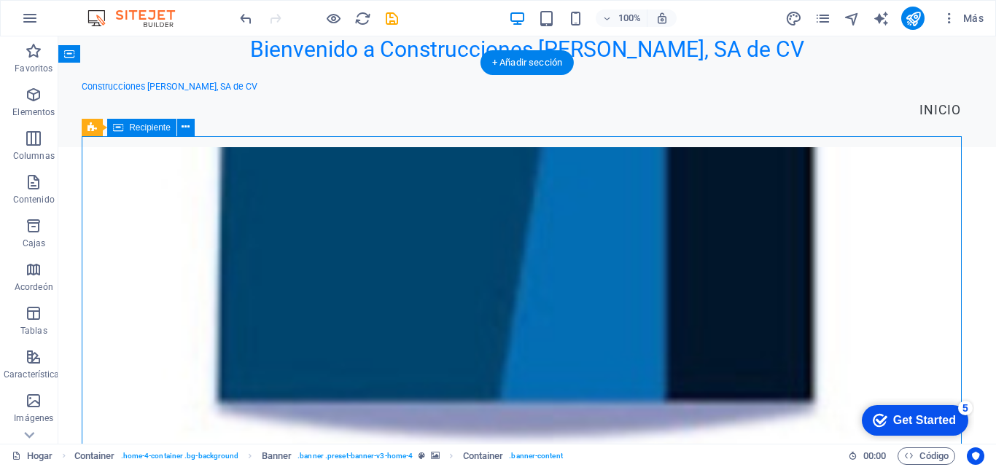
drag, startPoint x: 458, startPoint y: 186, endPoint x: 462, endPoint y: 206, distance: 20.2
click at [188, 125] on icon at bounding box center [185, 127] width 8 height 15
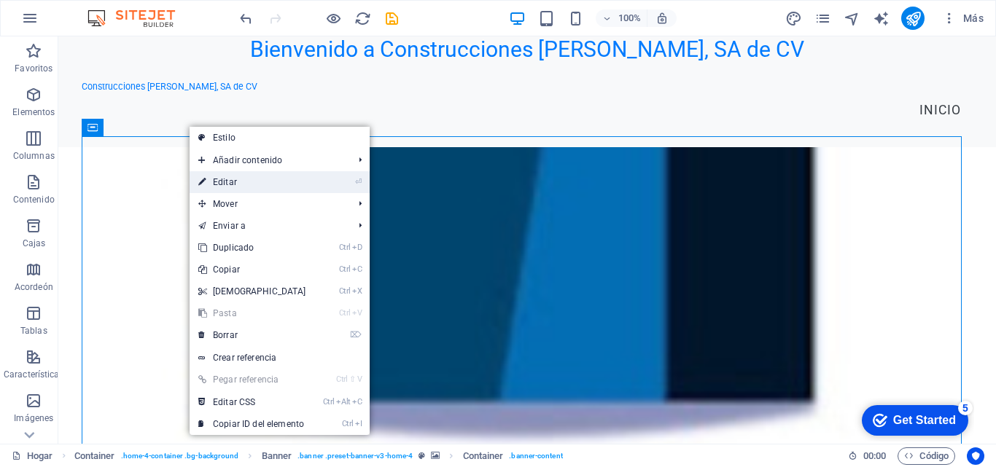
click at [250, 178] on link "⏎ Editar" at bounding box center [252, 182] width 125 height 22
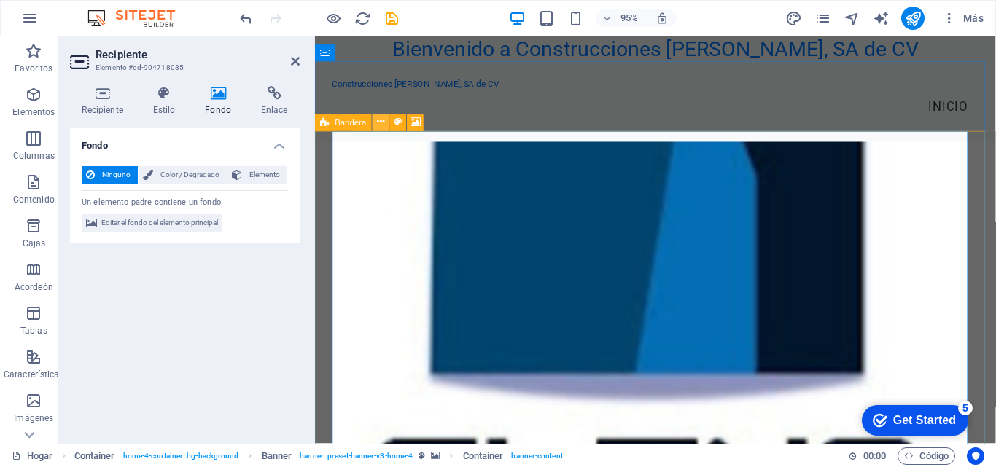
click at [380, 126] on icon at bounding box center [380, 123] width 7 height 15
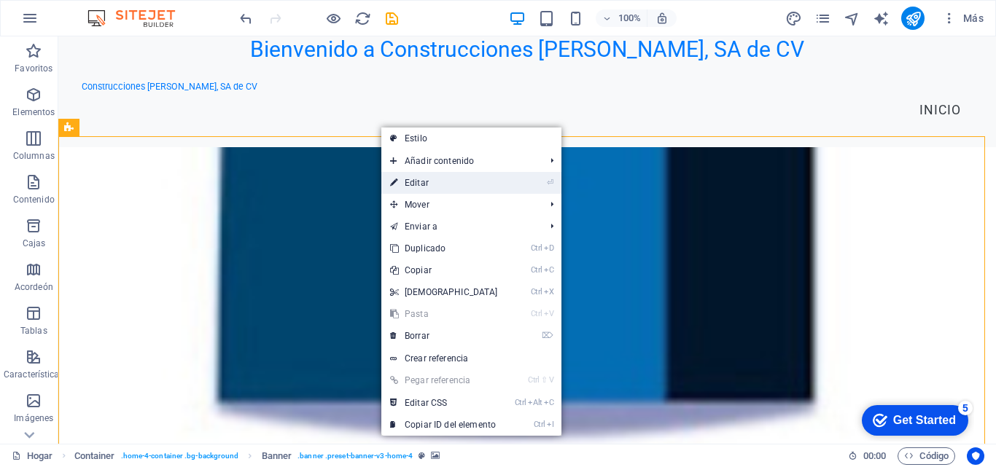
click at [425, 186] on font "Editar" at bounding box center [417, 183] width 24 height 10
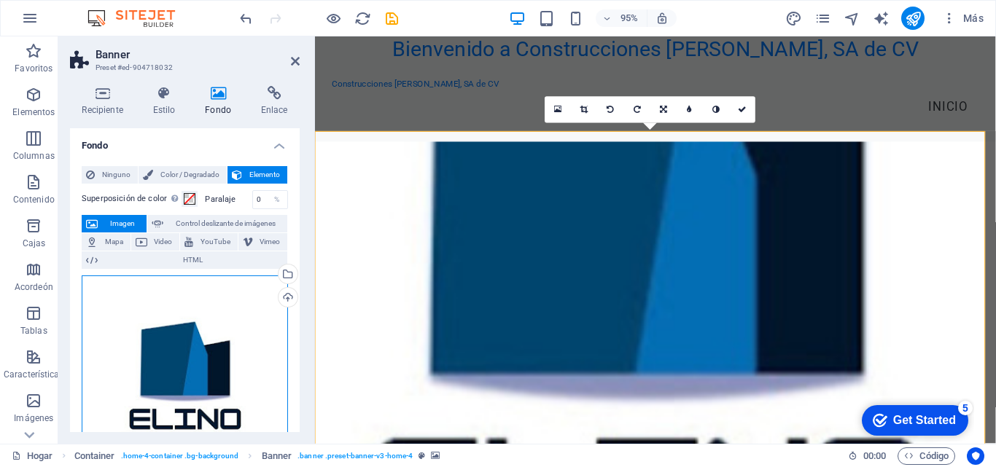
click at [189, 335] on div "Arrastre los archivos aquí, haga clic para elegir archivos o seleccione archivo…" at bounding box center [185, 379] width 206 height 206
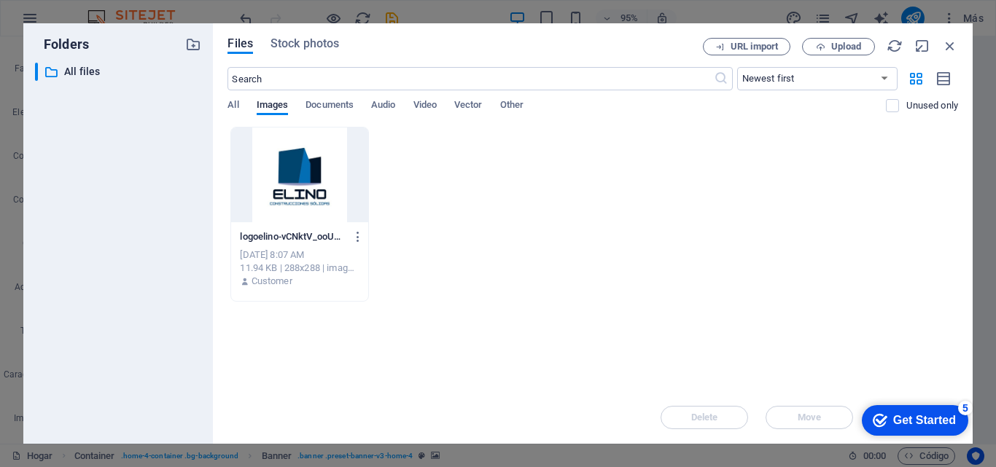
click at [315, 178] on div at bounding box center [299, 175] width 136 height 95
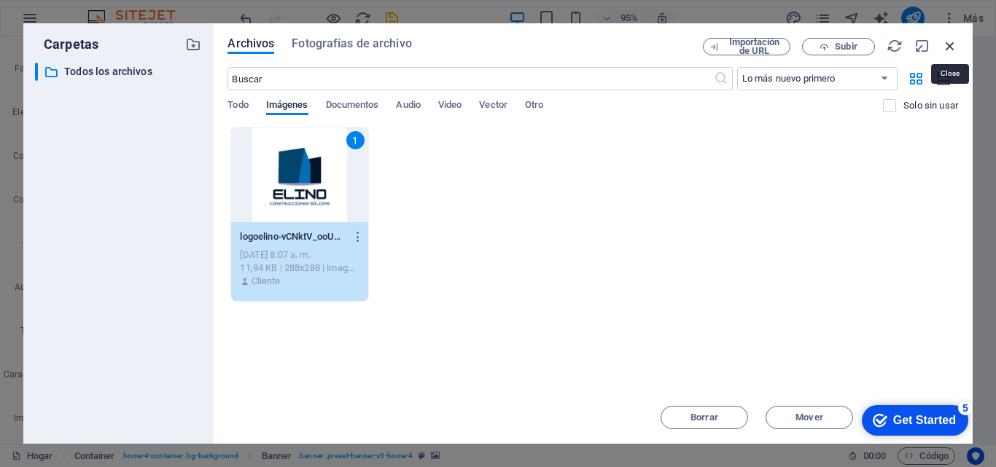
click at [953, 42] on icon "button" at bounding box center [950, 46] width 16 height 16
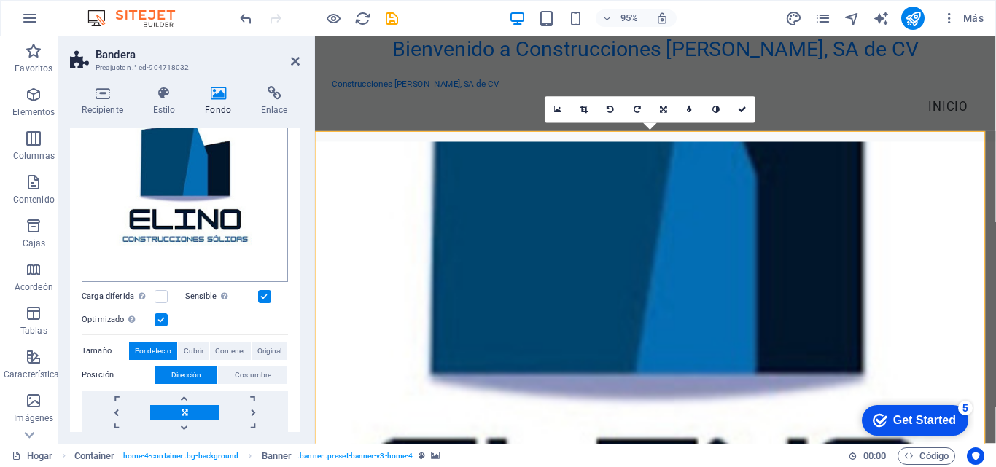
scroll to position [219, 0]
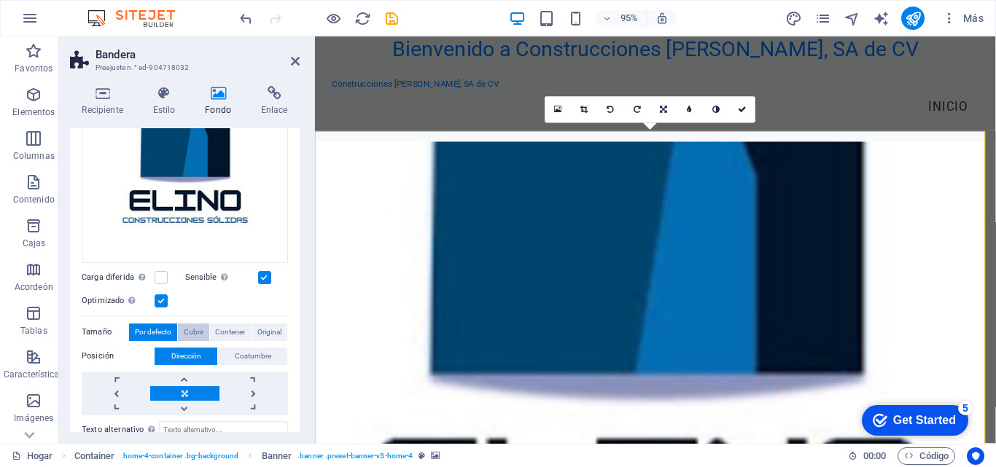
click at [195, 329] on font "Cubrir" at bounding box center [194, 332] width 20 height 8
click at [223, 328] on font "Contener" at bounding box center [230, 332] width 30 height 8
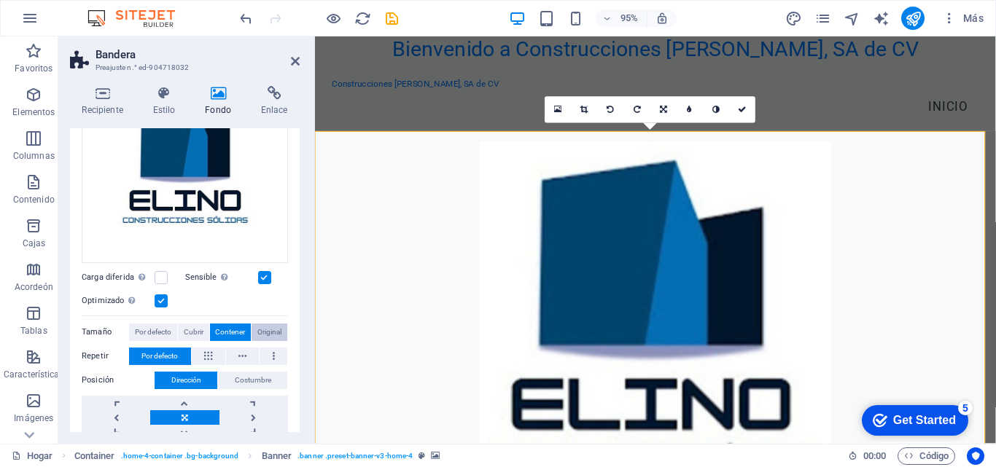
click at [267, 324] on span "Original" at bounding box center [269, 332] width 24 height 17
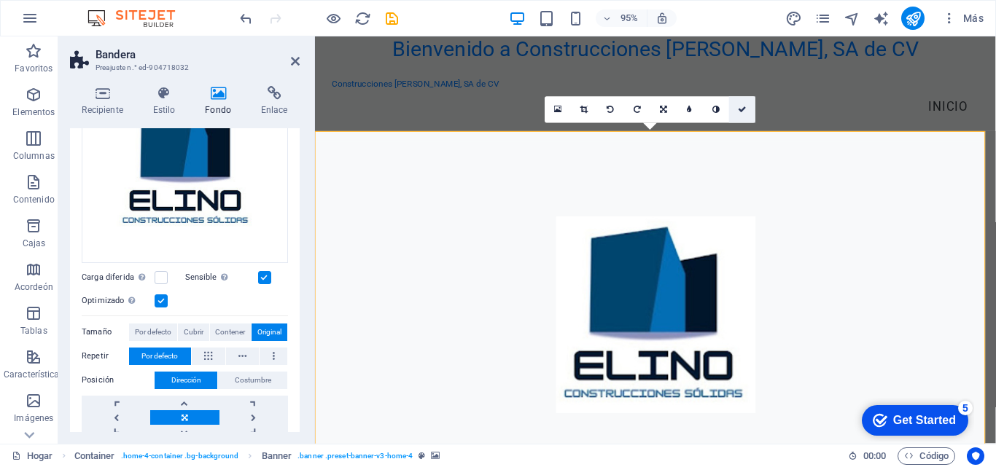
click at [744, 109] on icon at bounding box center [742, 110] width 9 height 8
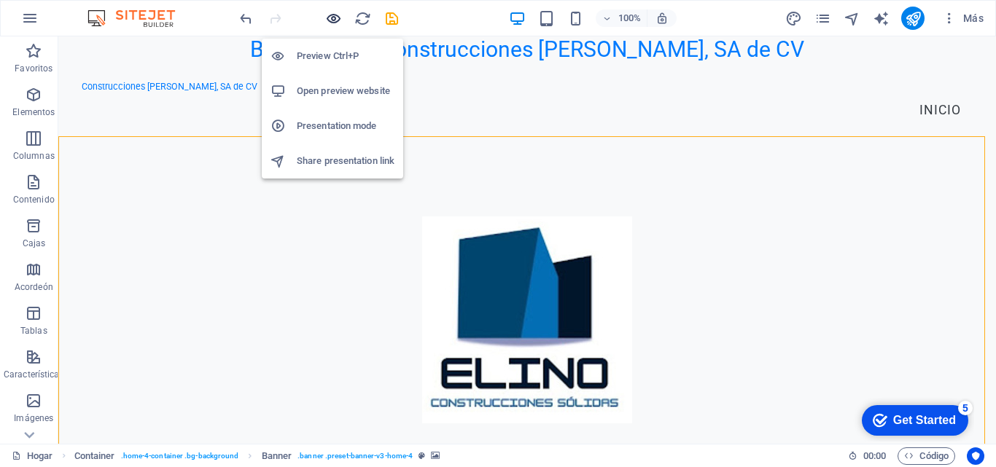
click at [332, 20] on icon "button" at bounding box center [333, 18] width 17 height 17
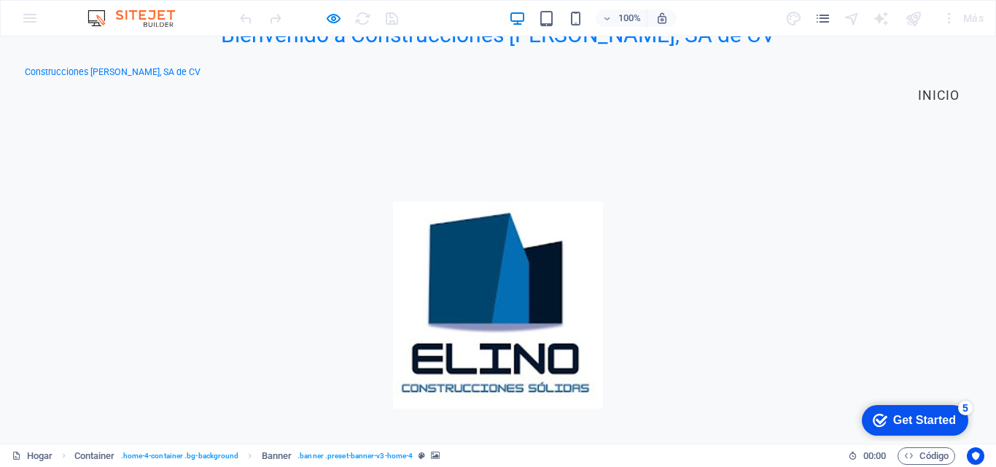
scroll to position [0, 0]
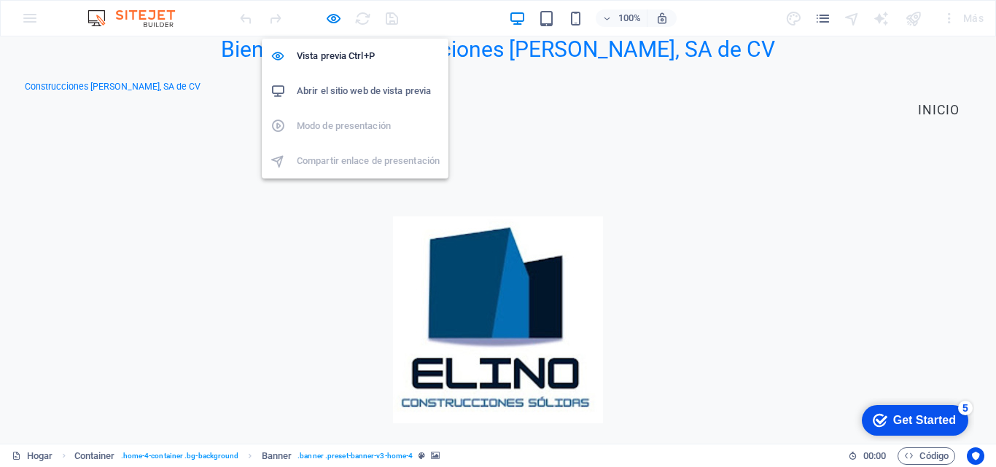
click at [327, 89] on font "Abrir el sitio web de vista previa" at bounding box center [364, 90] width 134 height 11
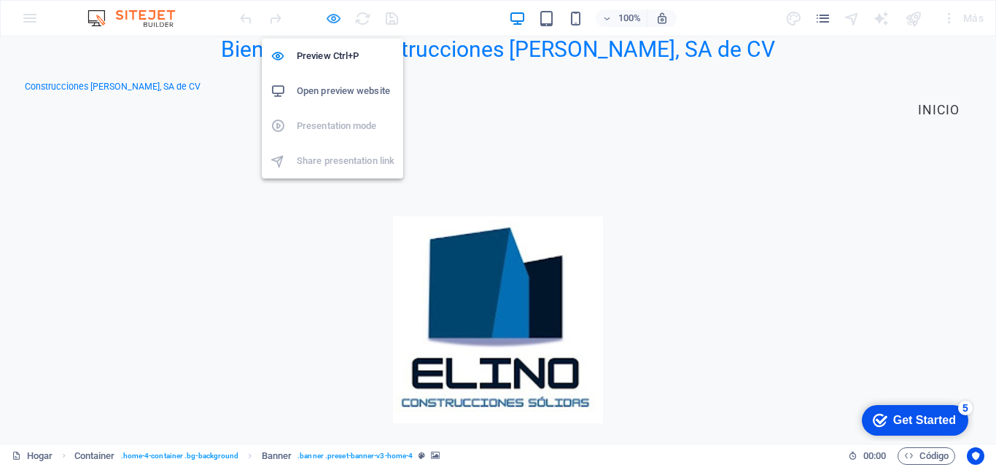
click at [330, 15] on icon "button" at bounding box center [333, 18] width 17 height 17
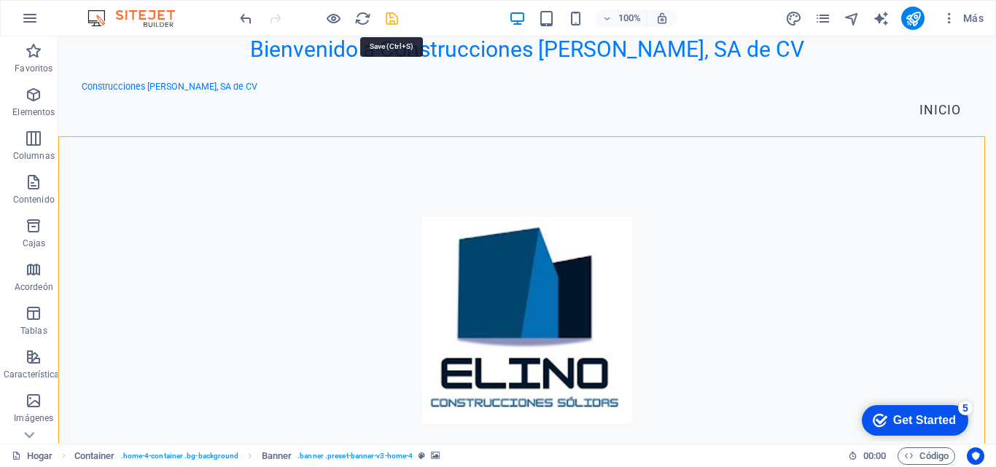
click at [393, 18] on icon "ahorrar" at bounding box center [391, 18] width 17 height 17
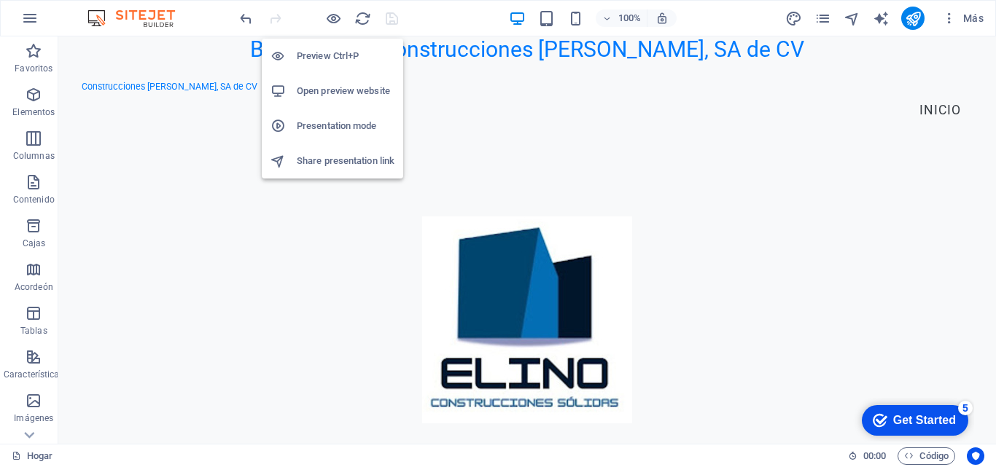
click at [337, 87] on h6 "Open preview website" at bounding box center [346, 90] width 98 height 17
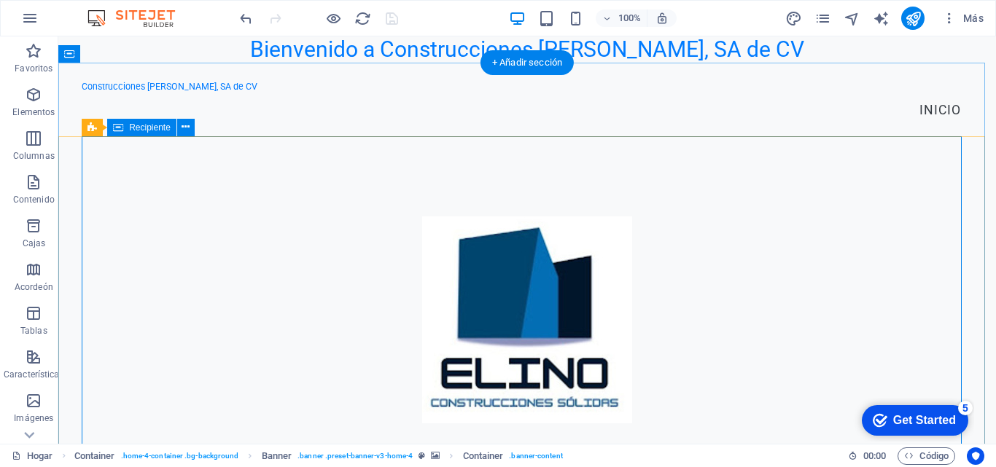
click at [187, 128] on icon at bounding box center [185, 127] width 8 height 15
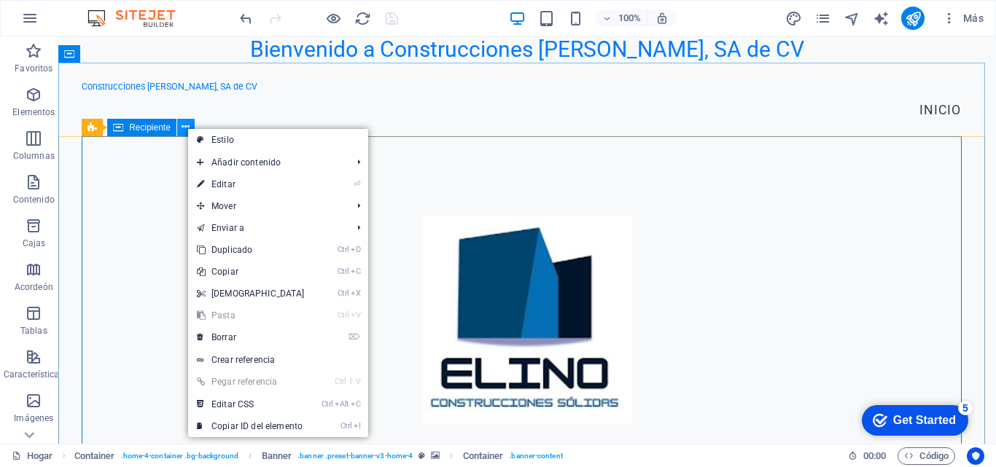
click at [187, 128] on icon at bounding box center [185, 127] width 8 height 15
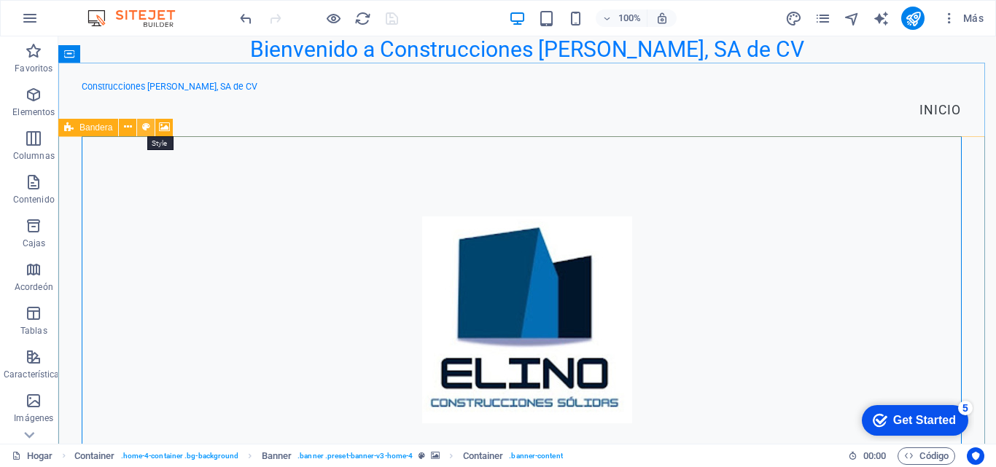
click at [145, 128] on icon at bounding box center [146, 127] width 8 height 15
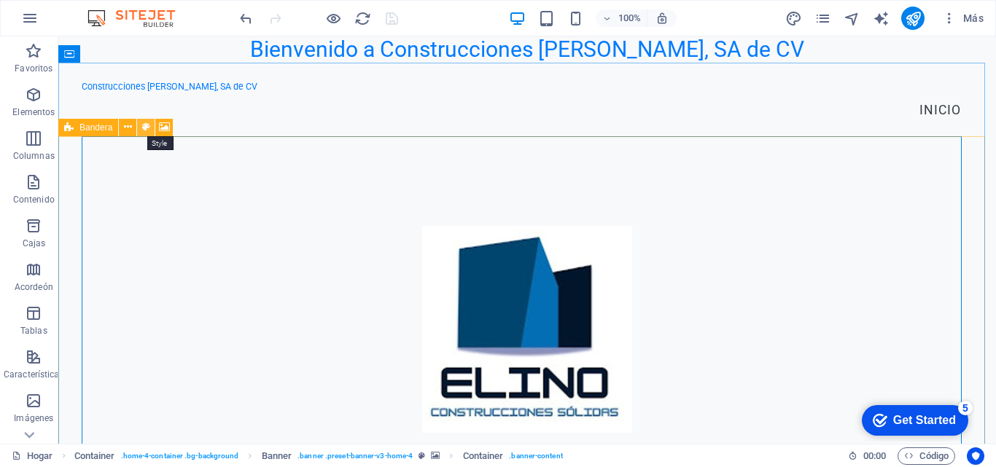
select select "preset-banner-v3-home-4"
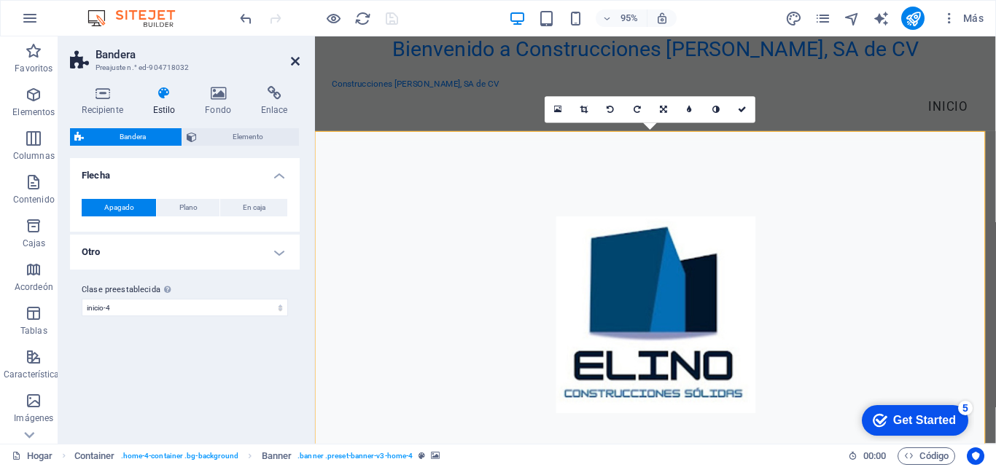
click at [295, 55] on icon at bounding box center [295, 61] width 9 height 12
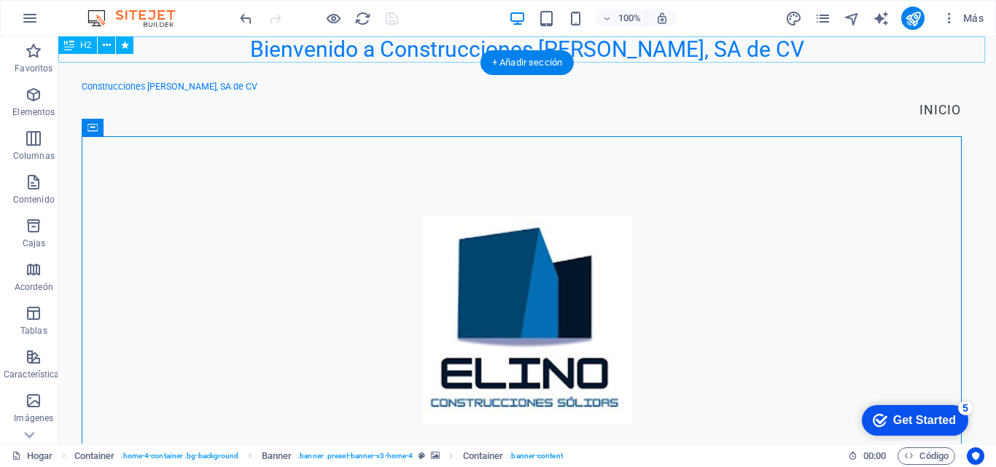
click at [370, 53] on div "Bienvenido a Construcciones [PERSON_NAME], SA de CV" at bounding box center [526, 49] width 937 height 26
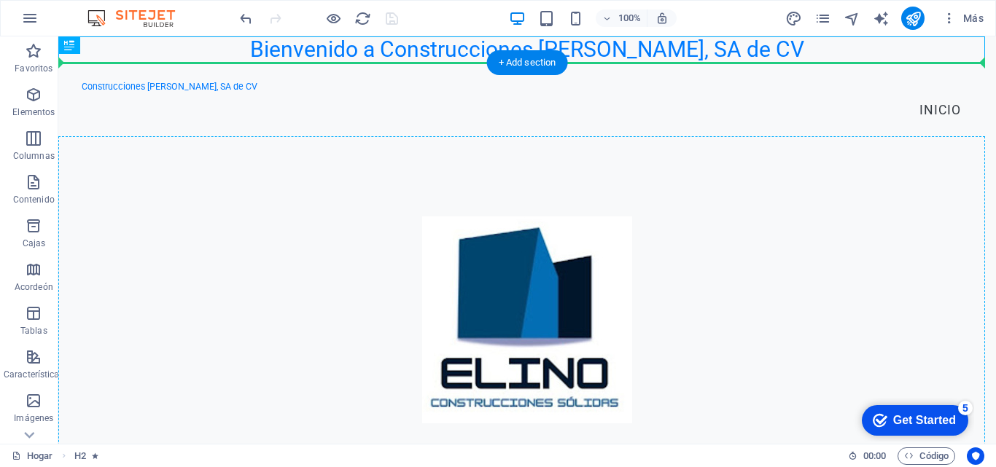
drag, startPoint x: 381, startPoint y: 49, endPoint x: 391, endPoint y: 204, distance: 155.5
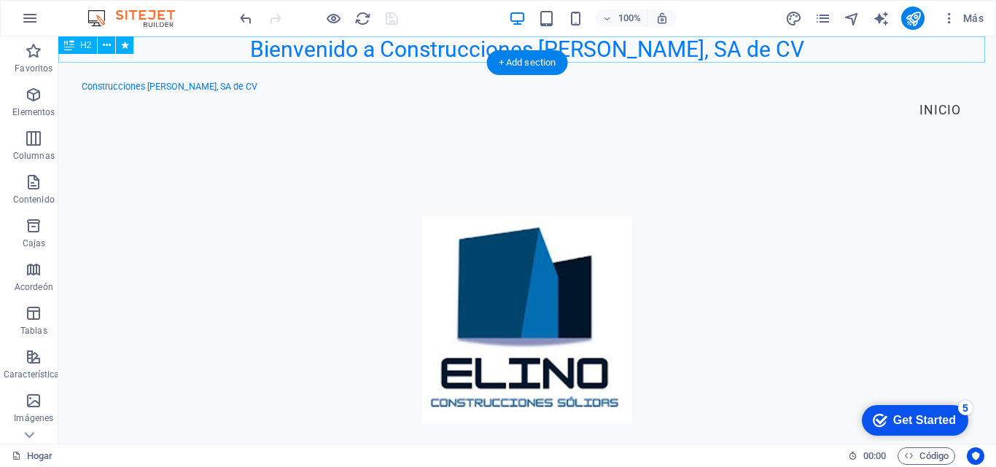
click at [374, 50] on div "Bienvenido a Construcciones [PERSON_NAME], SA de CV" at bounding box center [526, 49] width 937 height 26
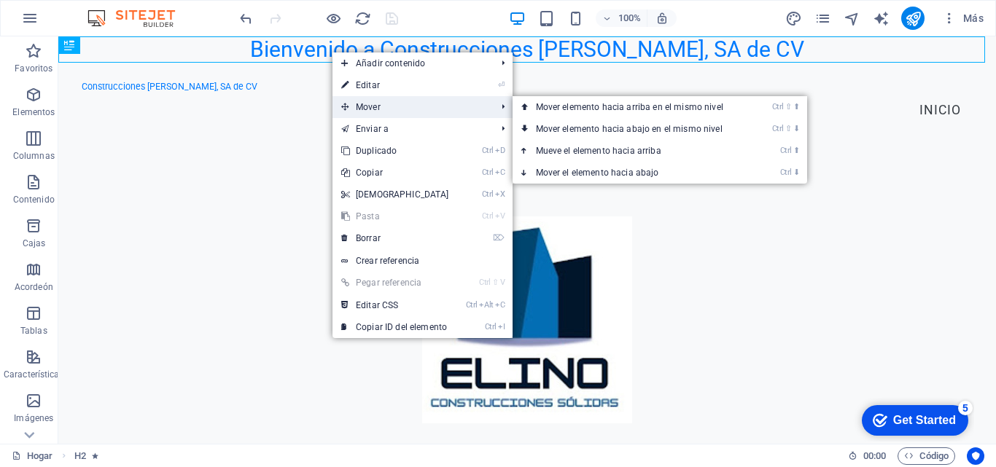
click at [353, 106] on span "Mover" at bounding box center [411, 107] width 158 height 22
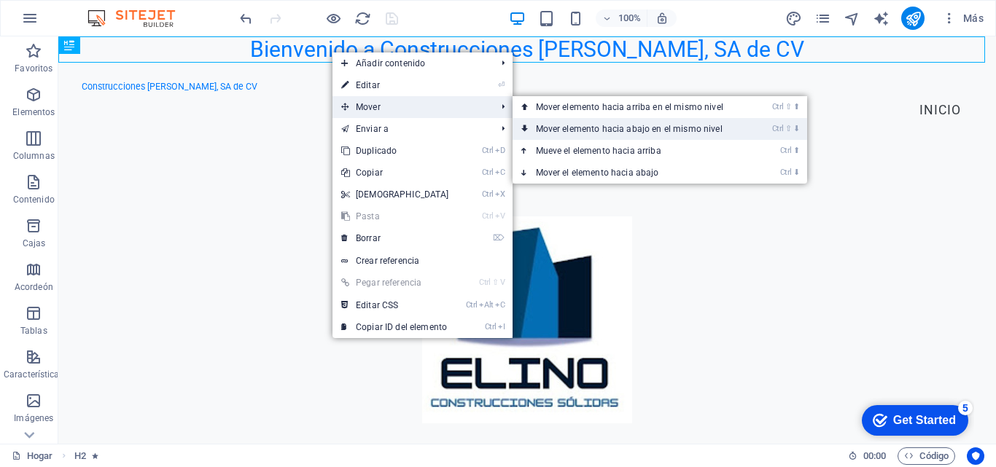
click at [558, 125] on font "Mover elemento hacia abajo en el mismo nivel" at bounding box center [629, 129] width 187 height 10
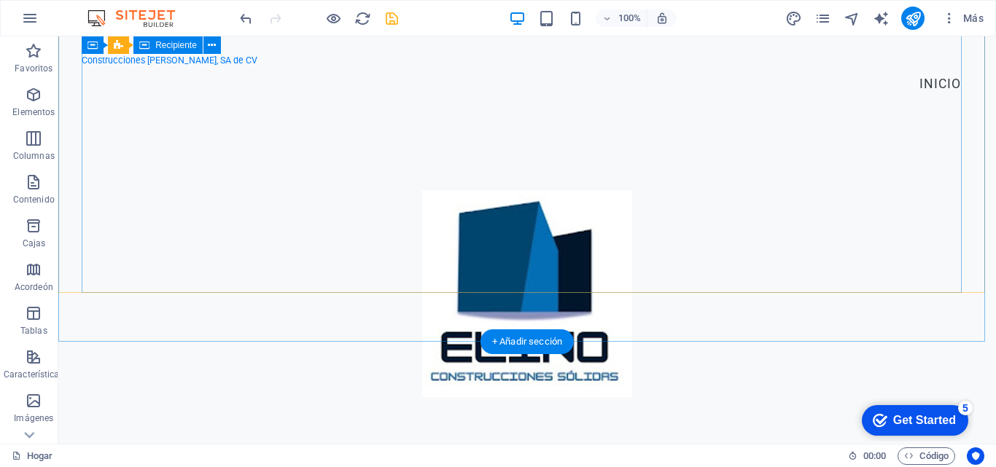
scroll to position [163, 0]
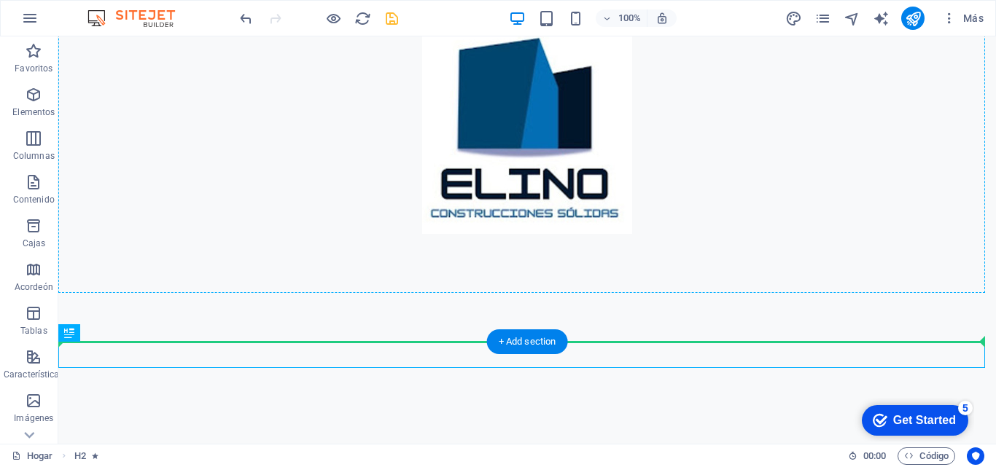
drag, startPoint x: 462, startPoint y: 348, endPoint x: 473, endPoint y: 267, distance: 81.6
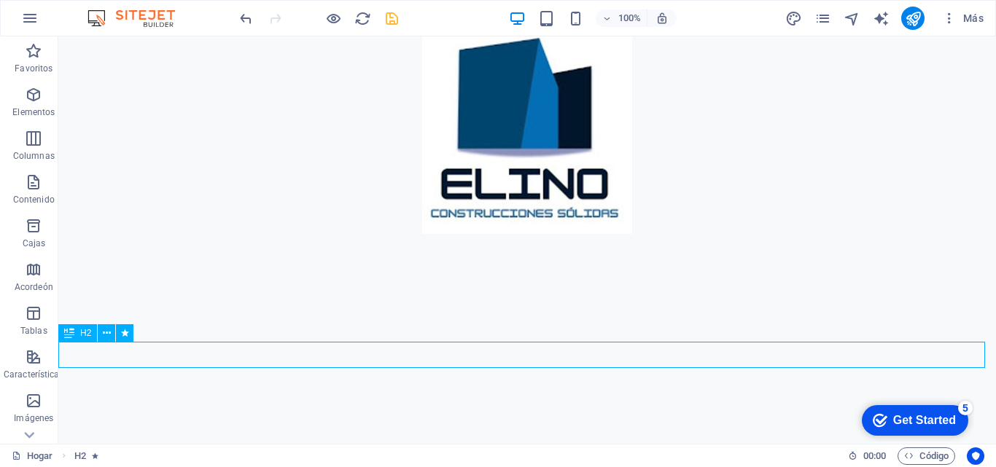
click at [106, 333] on icon at bounding box center [107, 333] width 8 height 15
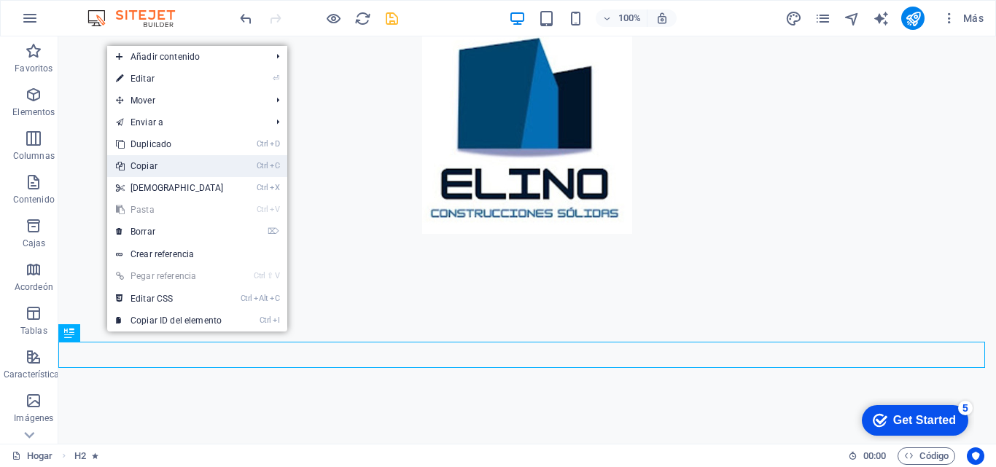
click at [152, 170] on font "Copiar" at bounding box center [143, 166] width 27 height 10
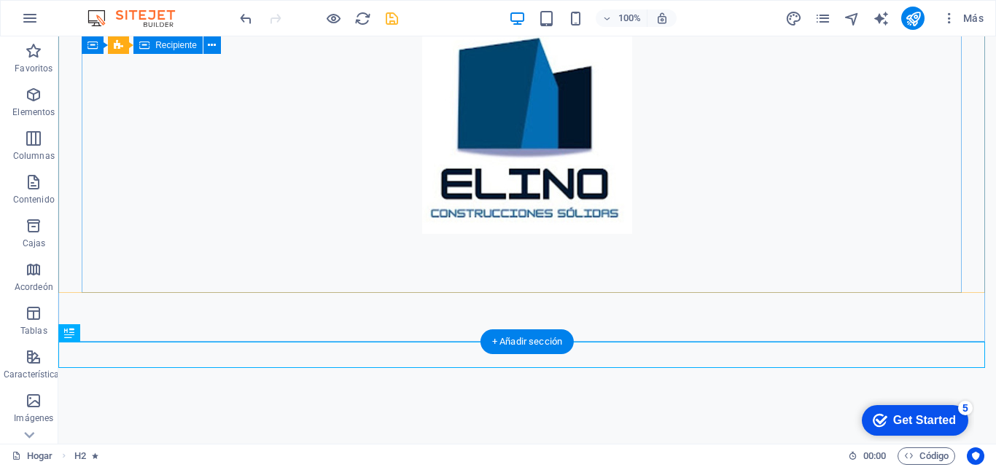
click at [410, 304] on div at bounding box center [527, 368] width 891 height 128
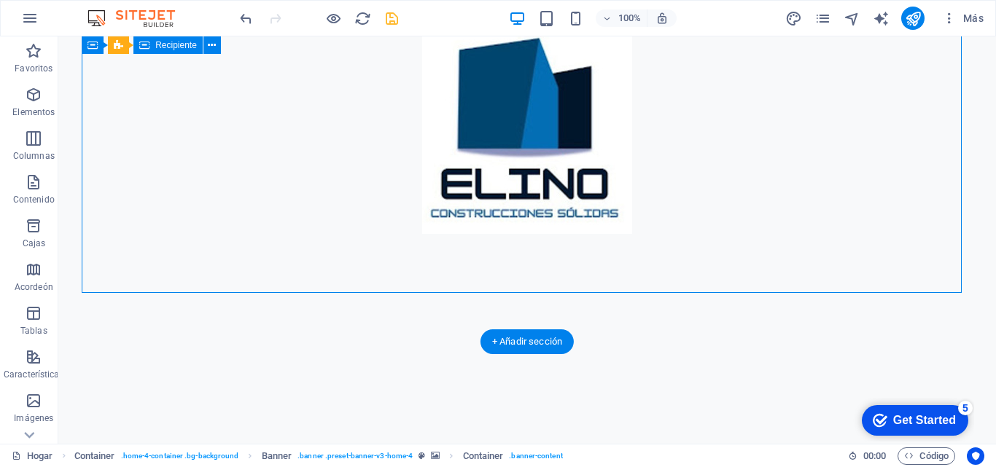
click at [405, 304] on div at bounding box center [527, 368] width 891 height 128
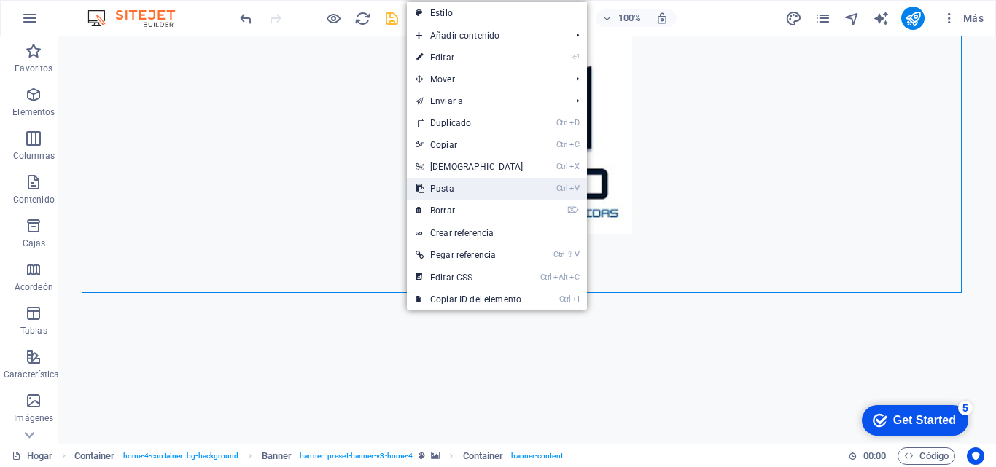
click at [437, 185] on font "Pasta" at bounding box center [442, 189] width 24 height 10
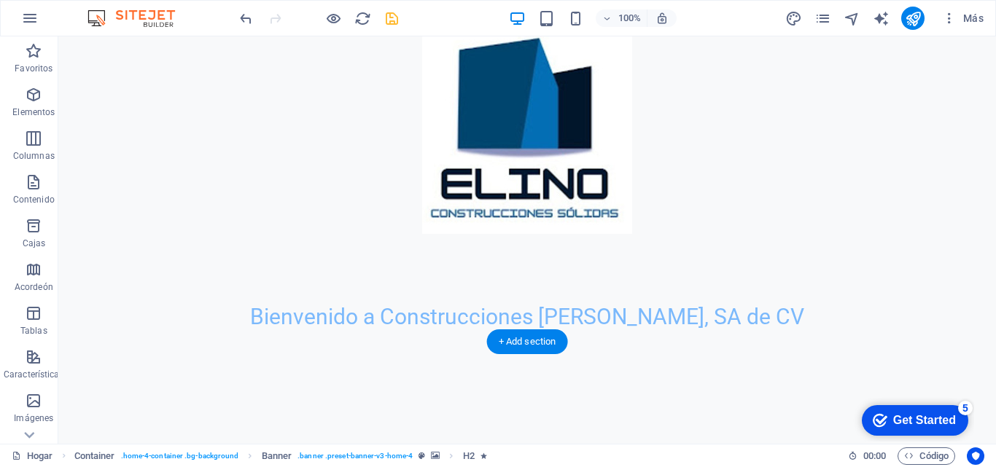
drag, startPoint x: 426, startPoint y: 278, endPoint x: 521, endPoint y: 256, distance: 98.0
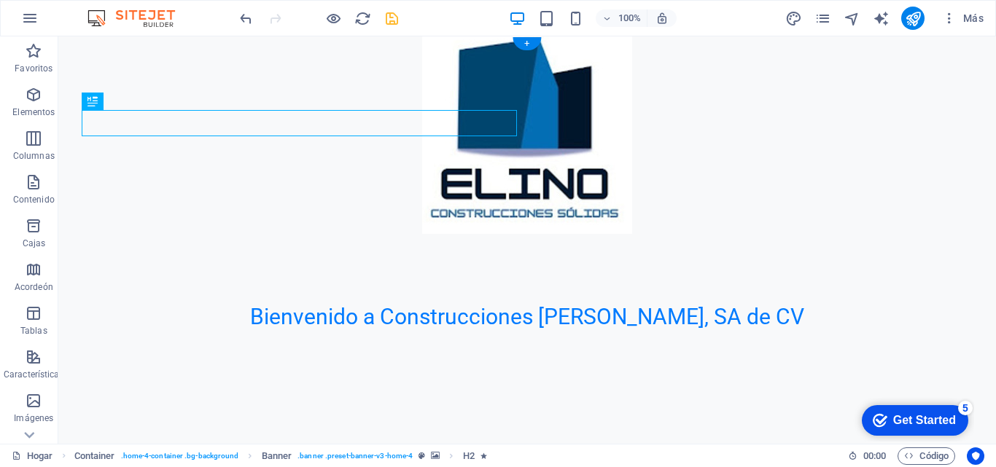
scroll to position [0, 0]
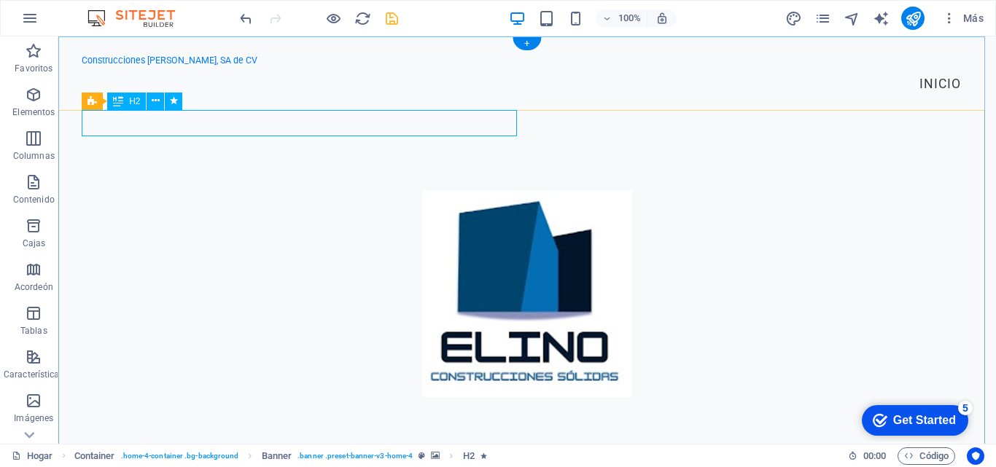
click at [155, 100] on icon at bounding box center [156, 100] width 8 height 15
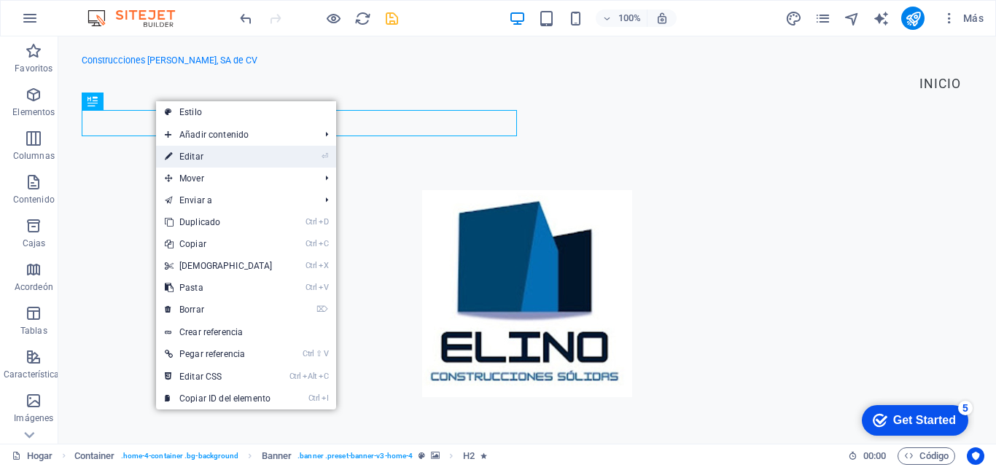
click at [198, 158] on font "Editar" at bounding box center [191, 157] width 24 height 10
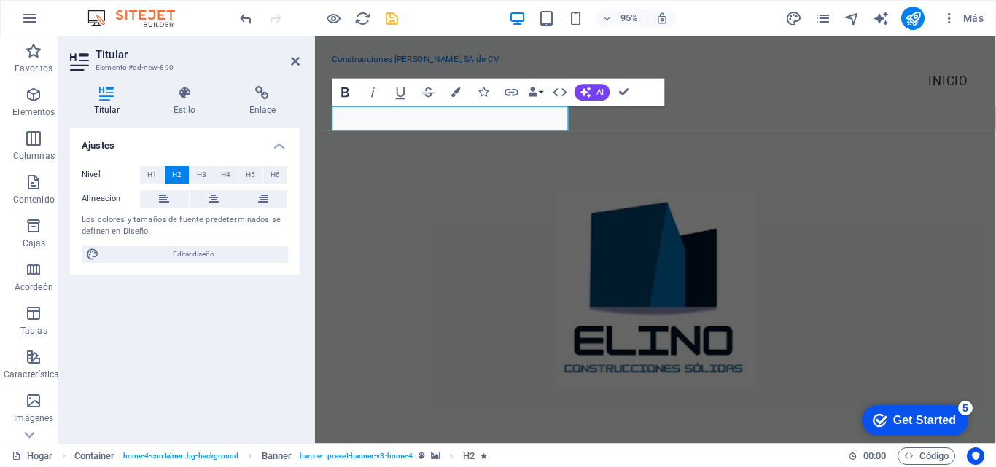
click at [344, 89] on icon "button" at bounding box center [345, 92] width 17 height 17
drag, startPoint x: 577, startPoint y: 122, endPoint x: 332, endPoint y: 122, distance: 244.9
click at [332, 122] on div "SITIO EN CONSTRUCCÓN ​" at bounding box center [673, 380] width 716 height 518
click at [344, 91] on icon "button" at bounding box center [345, 92] width 17 height 17
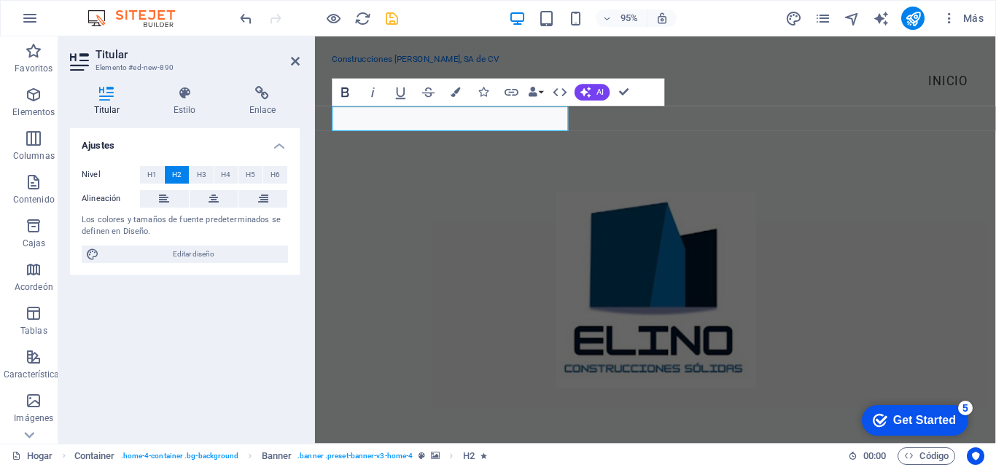
click at [344, 91] on icon "button" at bounding box center [345, 92] width 17 height 17
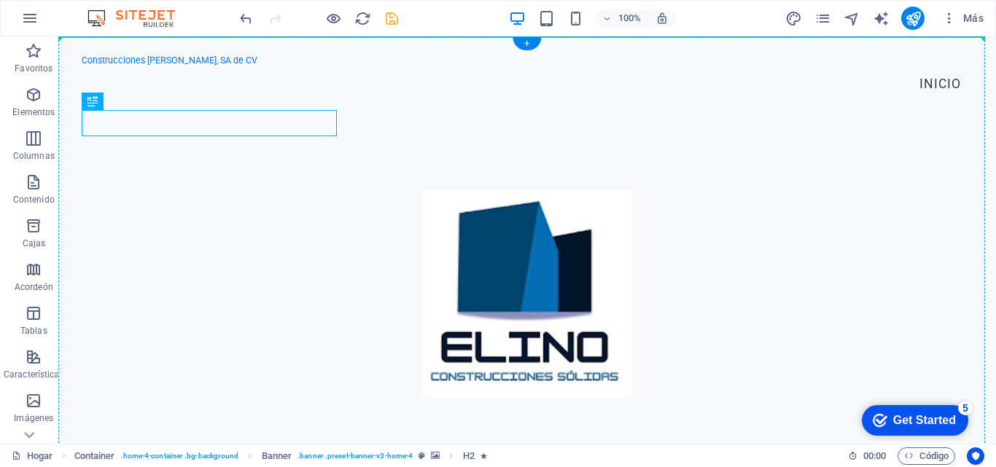
drag, startPoint x: 215, startPoint y: 126, endPoint x: 517, endPoint y: 128, distance: 301.8
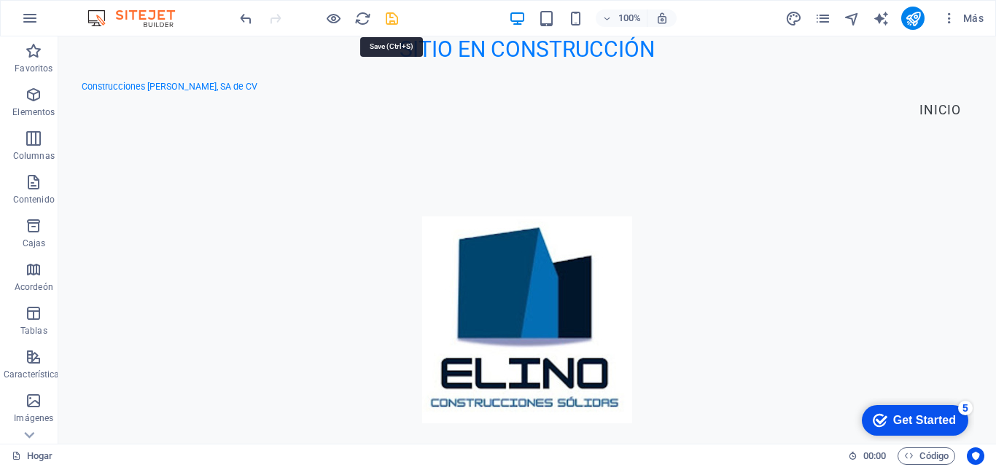
click at [394, 17] on icon "ahorrar" at bounding box center [391, 18] width 17 height 17
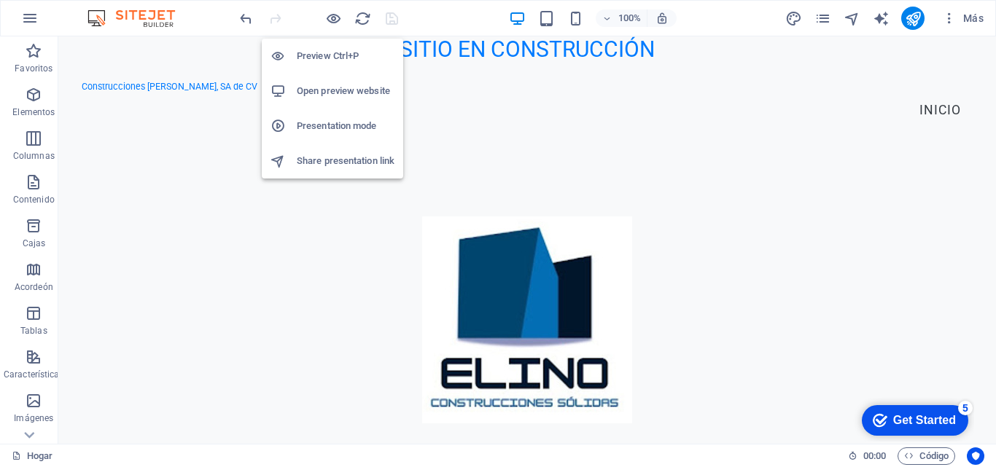
click at [331, 90] on h6 "Open preview website" at bounding box center [346, 90] width 98 height 17
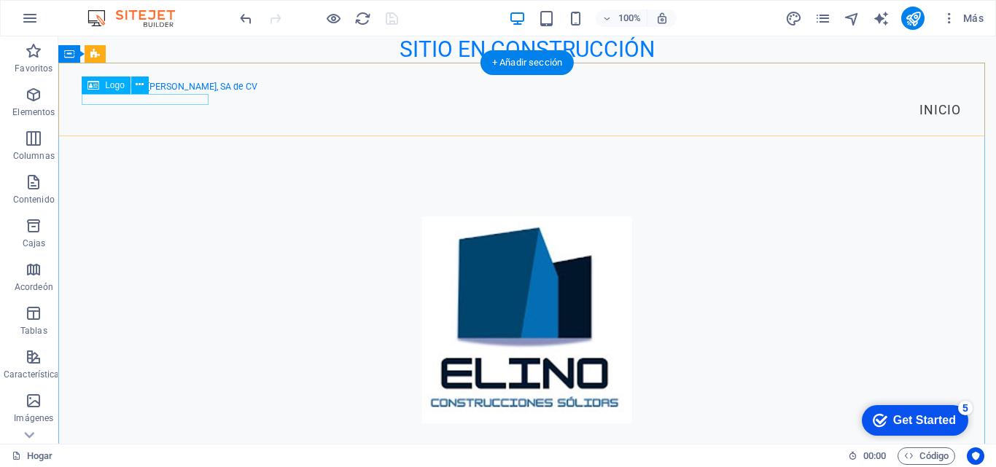
click at [173, 93] on div "Construcciones [PERSON_NAME], SA de CV" at bounding box center [527, 87] width 891 height 11
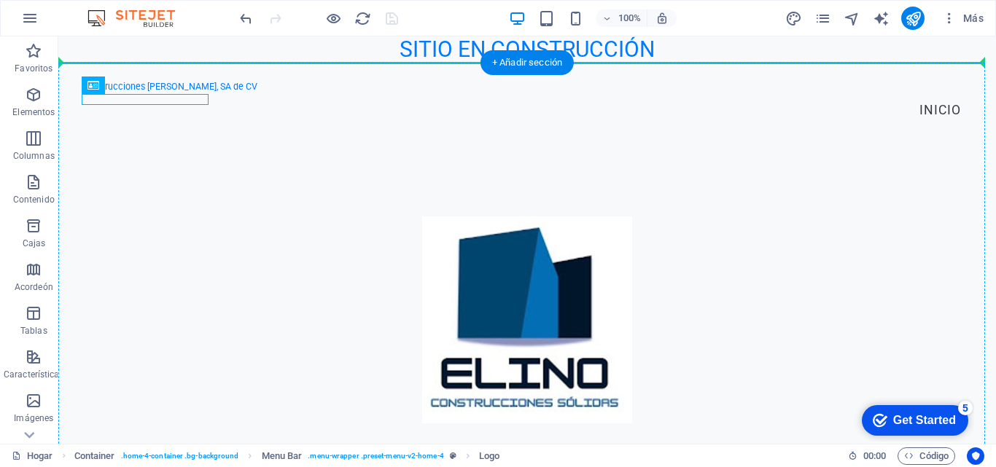
drag, startPoint x: 173, startPoint y: 103, endPoint x: 499, endPoint y: 69, distance: 326.9
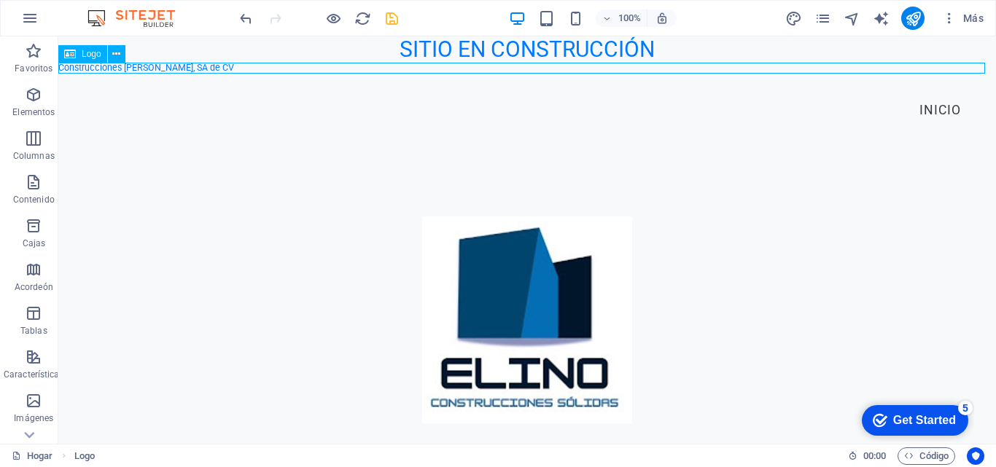
click at [184, 67] on div "Construcciones [PERSON_NAME], SA de CV" at bounding box center [526, 68] width 937 height 11
click at [84, 55] on font "Logo" at bounding box center [92, 54] width 20 height 10
click at [114, 54] on icon at bounding box center [116, 54] width 8 height 15
click at [220, 65] on div "Construcciones [PERSON_NAME], SA de CV" at bounding box center [526, 68] width 937 height 11
click at [222, 68] on div "Construcciones [PERSON_NAME], SA de CV" at bounding box center [526, 68] width 937 height 11
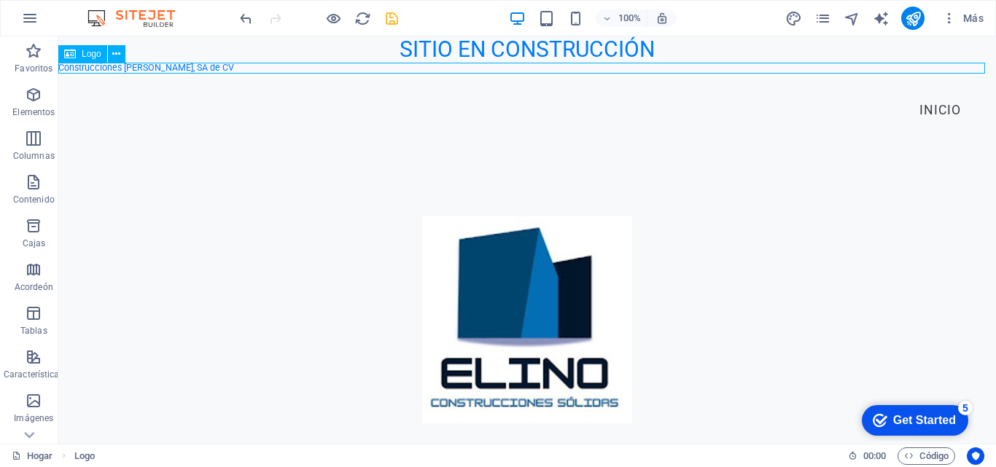
click at [183, 70] on div "Construcciones [PERSON_NAME], SA de CV" at bounding box center [526, 68] width 937 height 11
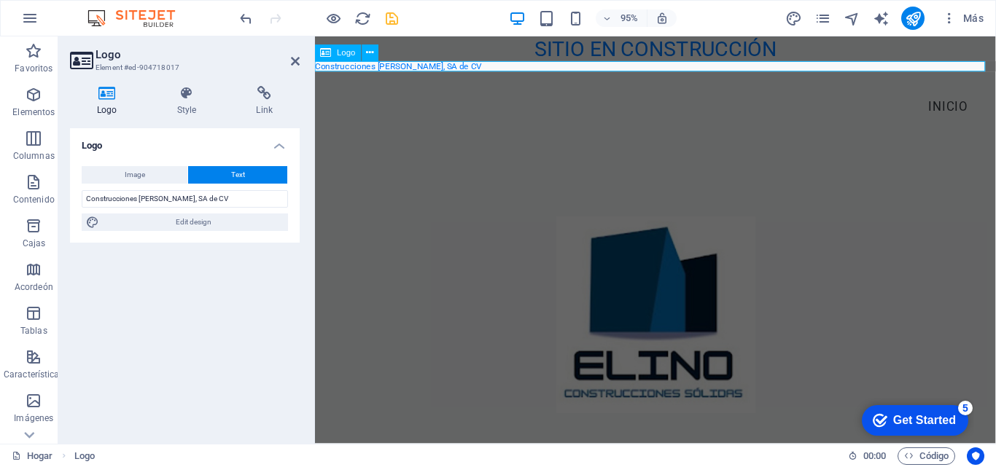
click at [454, 68] on div "Construcciones [PERSON_NAME], SA de CV" at bounding box center [673, 68] width 716 height 11
click at [447, 67] on div "Construcciones [PERSON_NAME], SA de CV" at bounding box center [673, 68] width 716 height 11
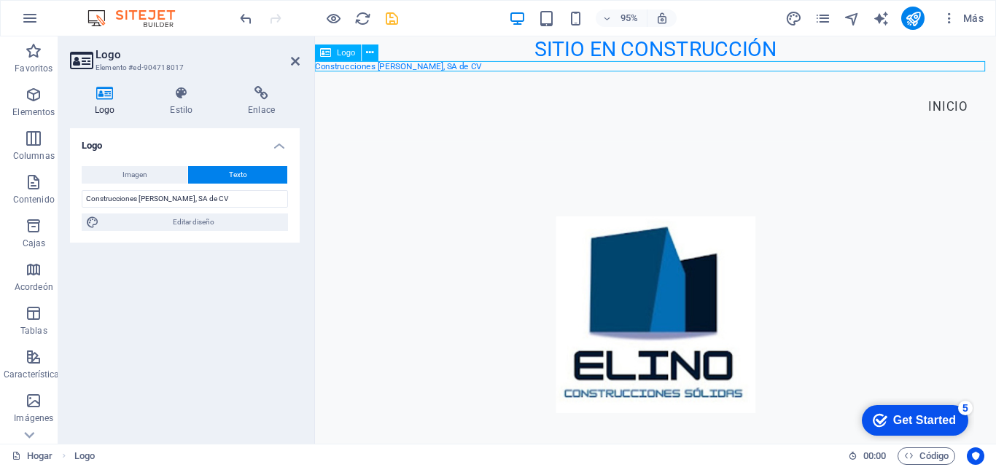
drag, startPoint x: 447, startPoint y: 67, endPoint x: 404, endPoint y: 68, distance: 43.0
click at [404, 68] on div "Construcciones [PERSON_NAME], SA de CV" at bounding box center [673, 68] width 716 height 11
click at [410, 69] on div "Construcciones [PERSON_NAME], SA de CV" at bounding box center [673, 68] width 716 height 11
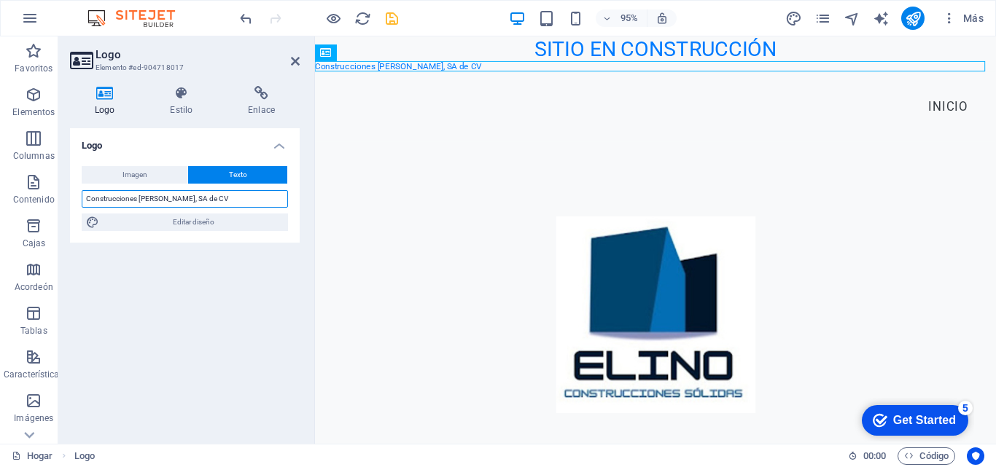
drag, startPoint x: 207, startPoint y: 199, endPoint x: 74, endPoint y: 199, distance: 132.7
click at [74, 199] on div "Imagen Texto Arrastre los archivos aquí, haga clic para elegir archivos o selec…" at bounding box center [185, 199] width 230 height 88
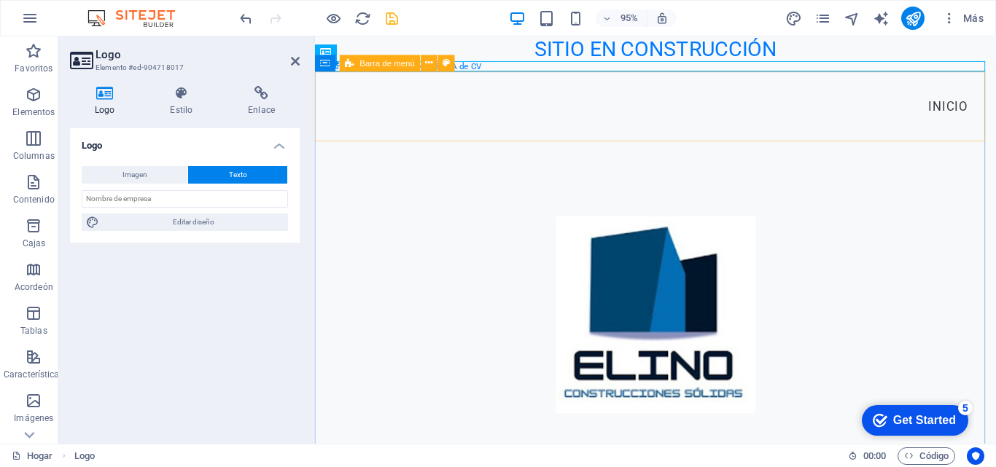
click at [464, 65] on div "Recipiente Barra de menú" at bounding box center [389, 63] width 149 height 17
click at [472, 66] on div "Construcciones [PERSON_NAME], SA de CV" at bounding box center [673, 68] width 716 height 11
click at [292, 58] on icon at bounding box center [295, 61] width 9 height 12
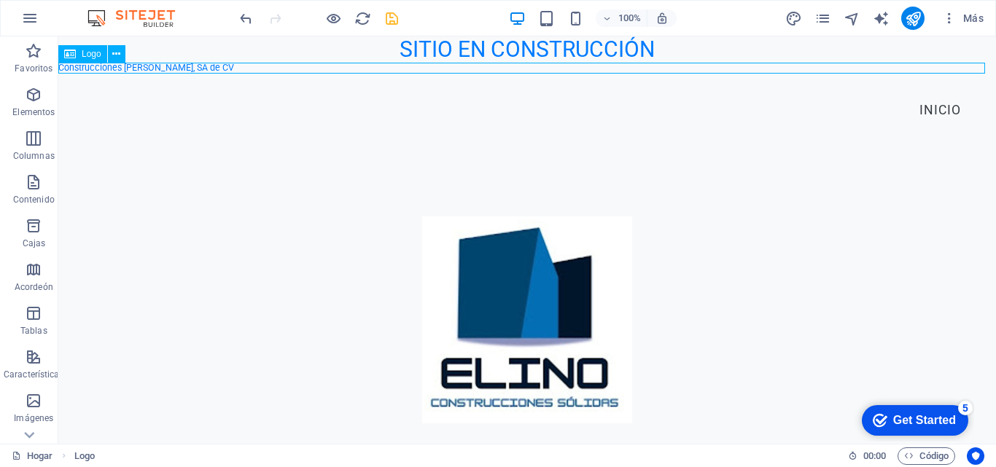
click at [230, 70] on div "Construcciones [PERSON_NAME], SA de CV" at bounding box center [526, 68] width 937 height 11
click at [218, 69] on div "Construcciones [PERSON_NAME], SA de CV" at bounding box center [526, 68] width 937 height 11
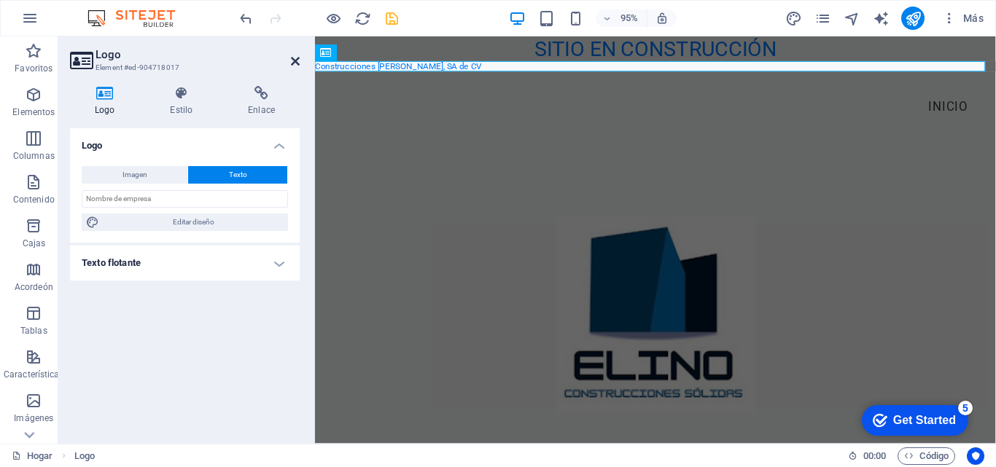
click at [298, 58] on icon at bounding box center [295, 61] width 9 height 12
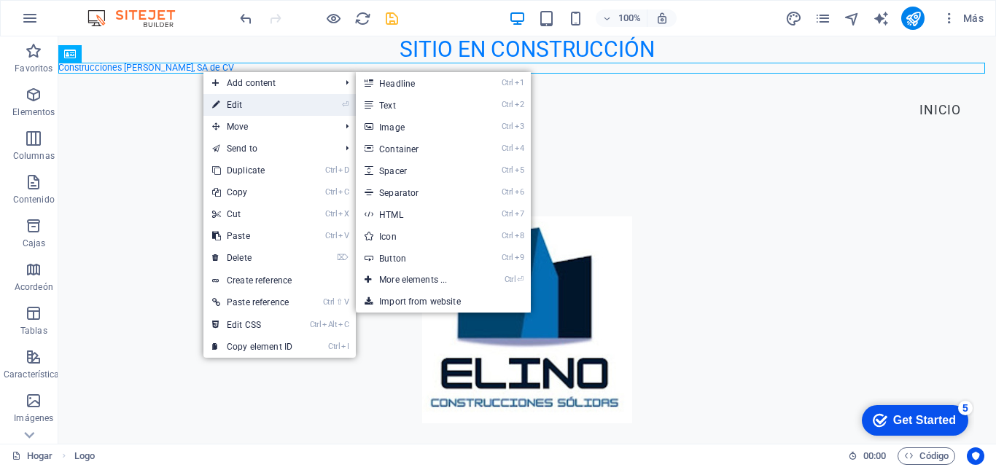
click at [221, 100] on link "⏎ Edit" at bounding box center [252, 105] width 98 height 22
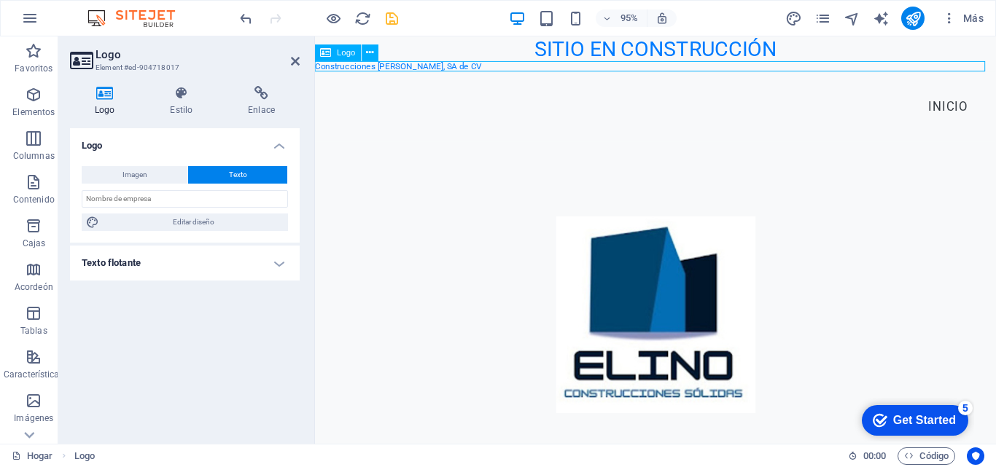
drag, startPoint x: 326, startPoint y: 67, endPoint x: 387, endPoint y: 70, distance: 61.3
click at [387, 70] on div "Construcciones [PERSON_NAME], SA de CV" at bounding box center [673, 68] width 716 height 11
click at [291, 63] on icon at bounding box center [295, 61] width 9 height 12
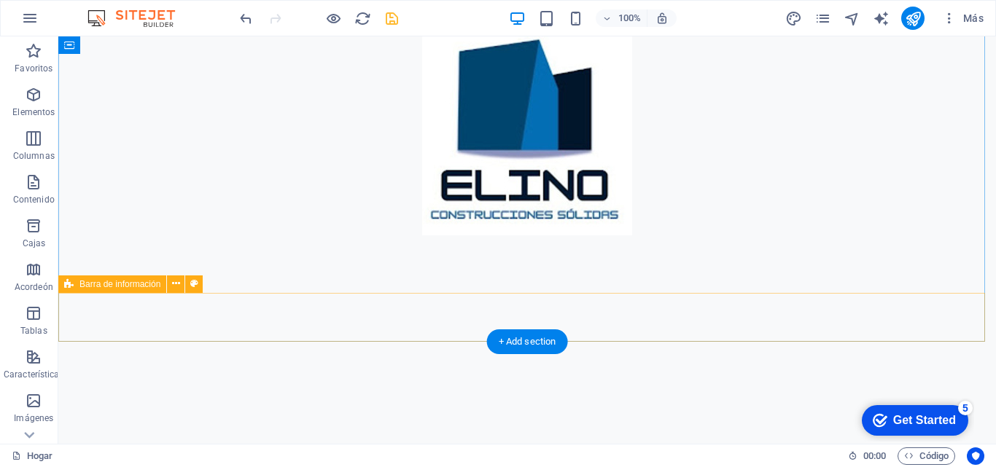
scroll to position [200, 0]
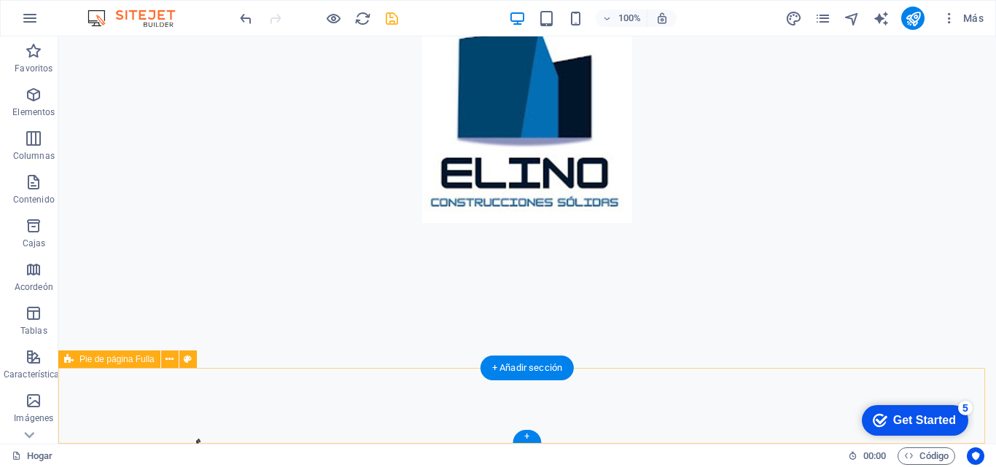
drag, startPoint x: 195, startPoint y: 70, endPoint x: 194, endPoint y: 380, distance: 309.8
click at [194, 380] on div "SITIO EN CONSTRUCCIÓN Construcciones [PERSON_NAME], SA de CV Menú Inicio Bienve…" at bounding box center [526, 223] width 937 height 775
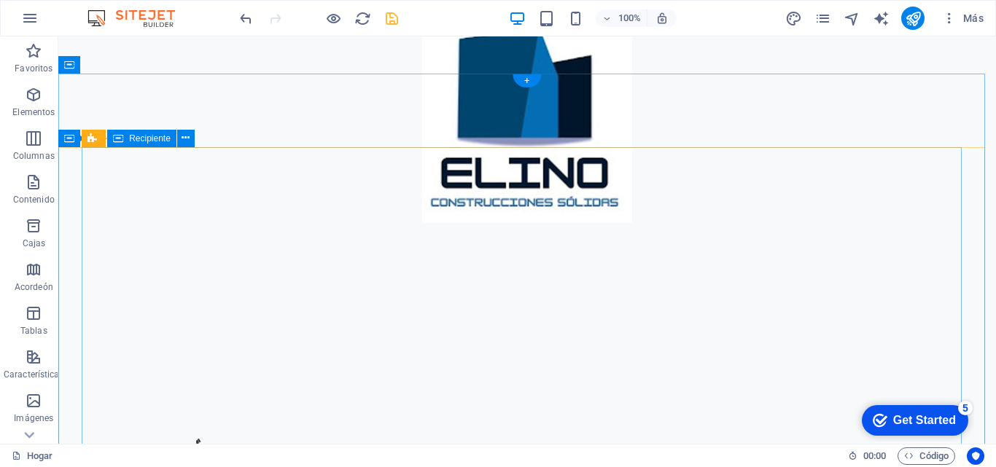
scroll to position [0, 0]
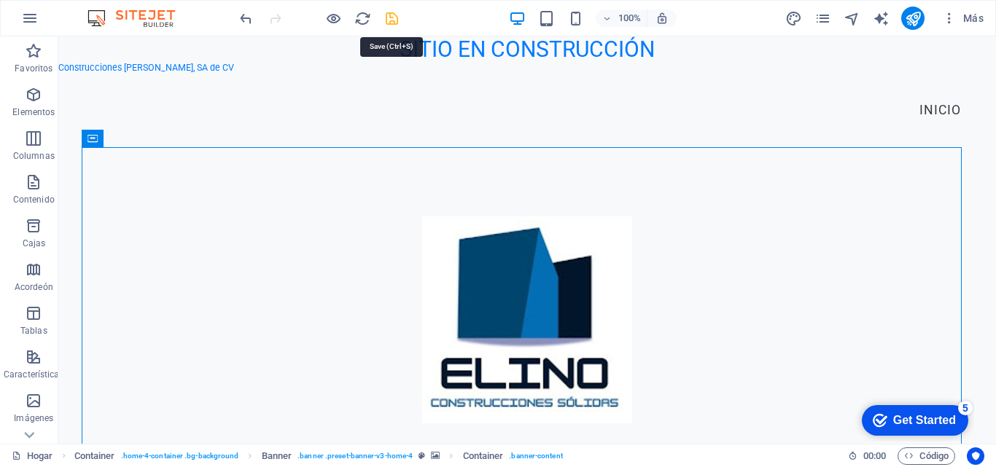
click at [392, 19] on icon "ahorrar" at bounding box center [391, 18] width 17 height 17
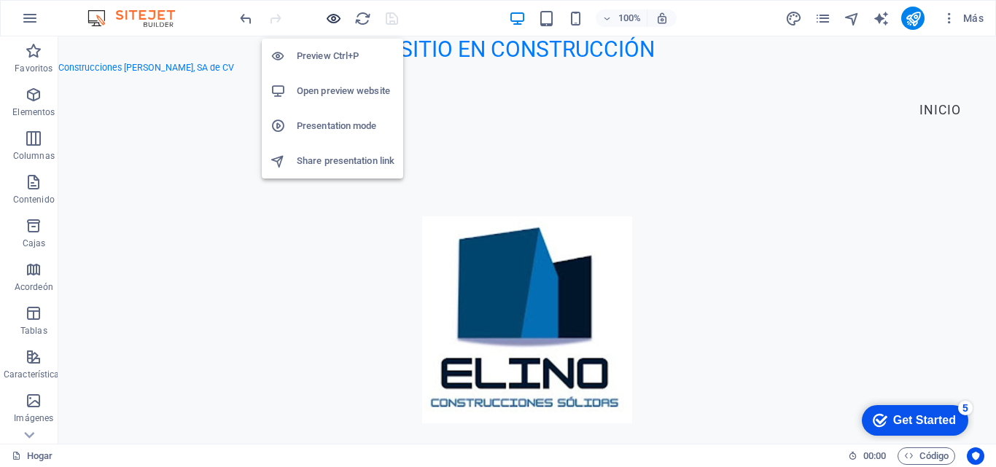
click at [332, 17] on icon "button" at bounding box center [333, 18] width 17 height 17
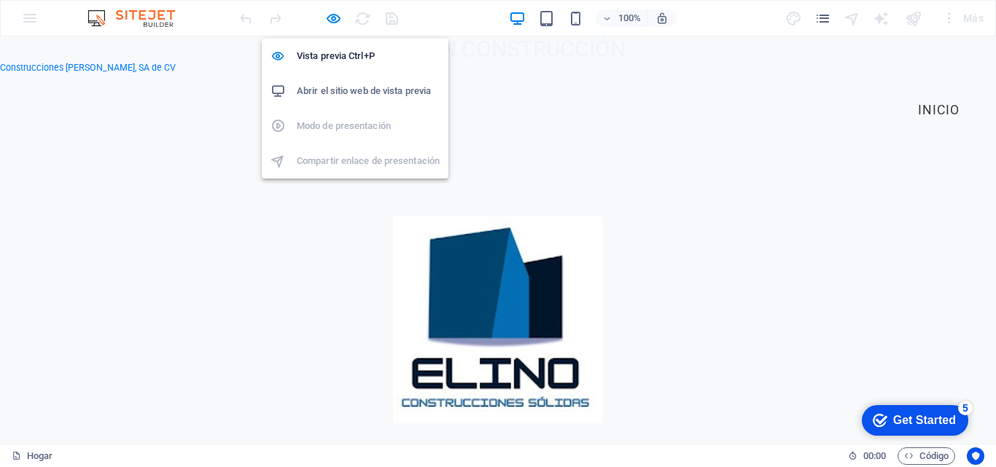
click at [327, 91] on font "Abrir el sitio web de vista previa" at bounding box center [364, 90] width 134 height 11
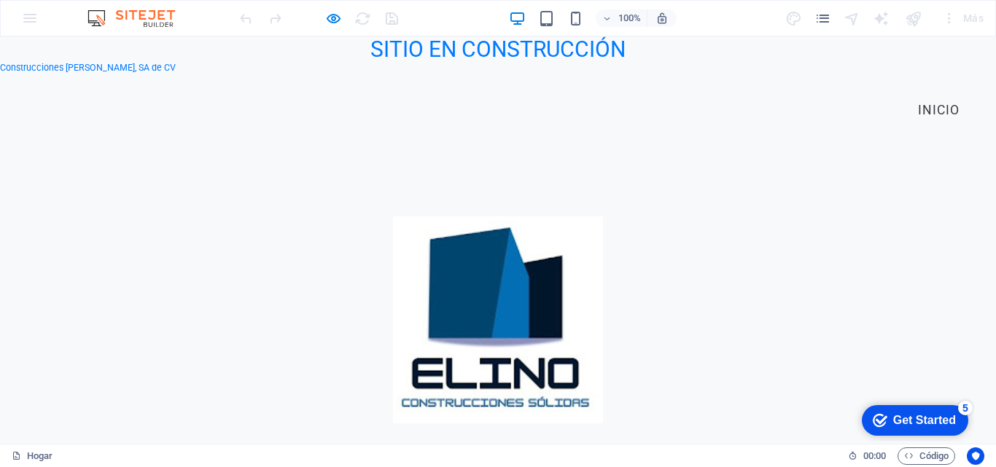
click at [725, 55] on h2 "SITIO EN CONSTRUCCIÓN" at bounding box center [498, 49] width 996 height 26
click at [725, 22] on div "100% Más" at bounding box center [613, 18] width 752 height 23
click at [328, 19] on icon "button" at bounding box center [333, 18] width 17 height 17
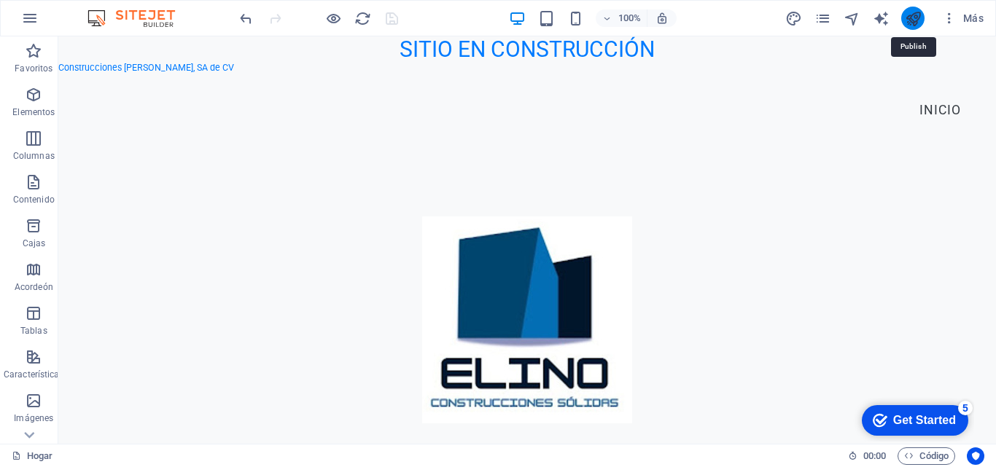
click at [911, 19] on icon "publicar" at bounding box center [913, 18] width 17 height 17
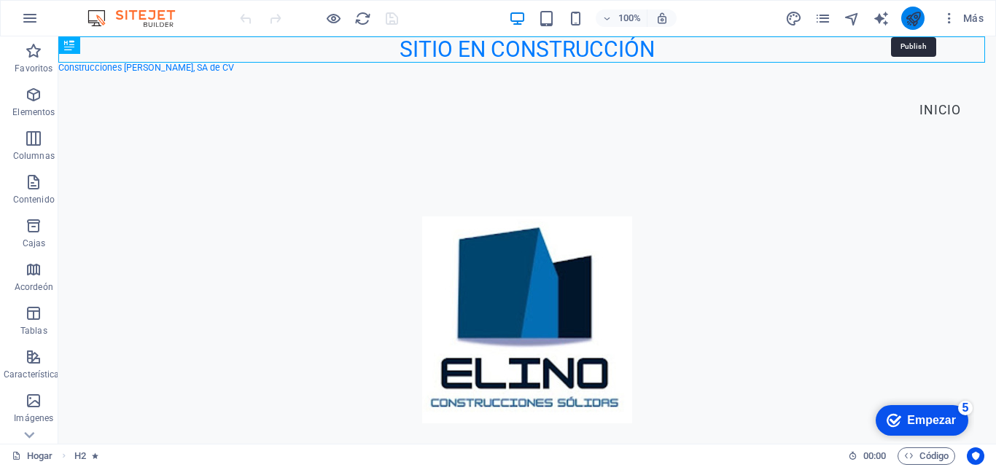
click at [917, 24] on icon "publicar" at bounding box center [913, 18] width 17 height 17
